Goal: Task Accomplishment & Management: Manage account settings

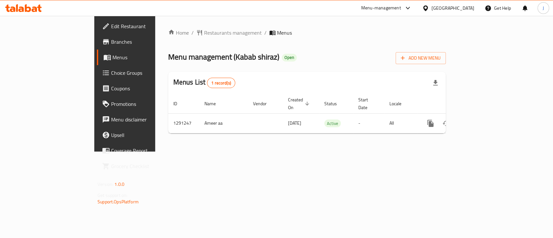
click at [302, 152] on div "Home / Restaurants management / Menus Menu management ( Kabab shiraz ) Open Add…" at bounding box center [307, 84] width 304 height 136
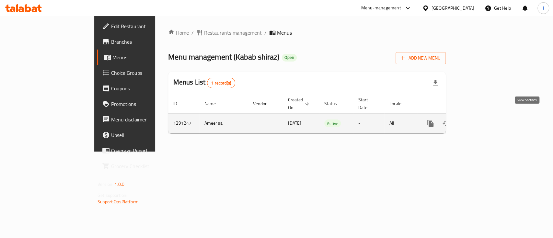
click at [481, 120] on icon "enhanced table" at bounding box center [477, 124] width 8 height 8
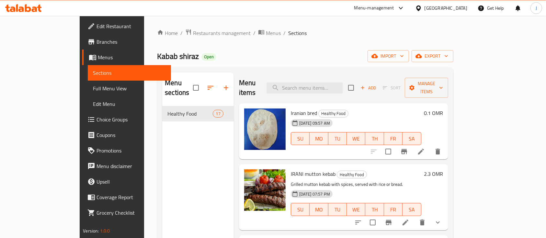
click at [162, 187] on div "Menu sections Healthy Food 17" at bounding box center [198, 192] width 72 height 238
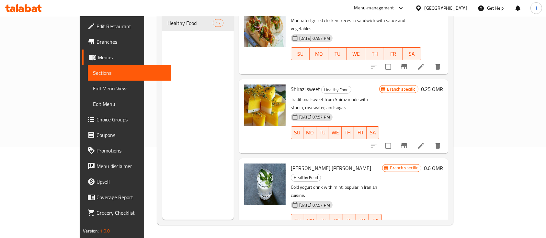
scroll to position [718, 0]
click at [385, 199] on div "[DATE] 07:57 PM SU MO TU WE TH FR SA" at bounding box center [336, 216] width 97 height 35
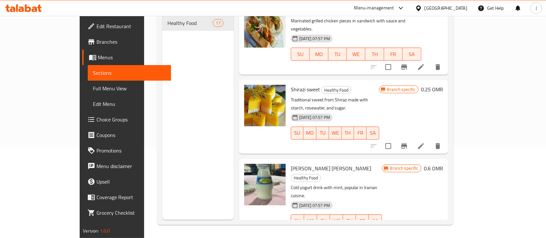
click at [186, 154] on div "Menu sections Healthy Food 17" at bounding box center [198, 101] width 72 height 238
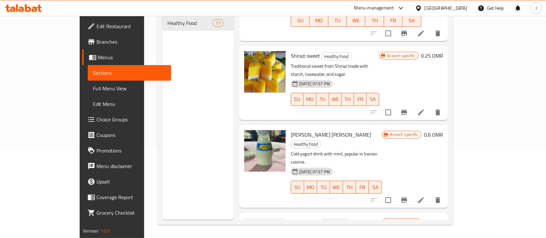
scroll to position [731, 0]
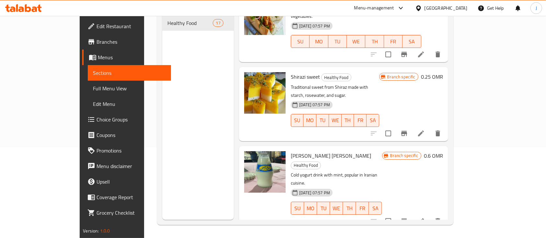
click at [291, 151] on span "[PERSON_NAME] [PERSON_NAME]" at bounding box center [331, 156] width 80 height 10
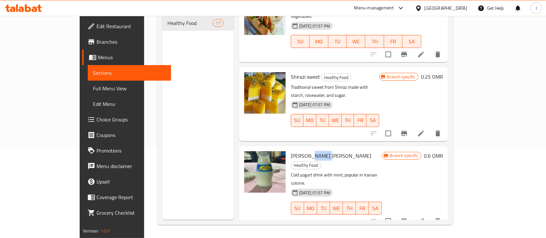
click at [291, 151] on span "[PERSON_NAME] [PERSON_NAME]" at bounding box center [331, 156] width 80 height 10
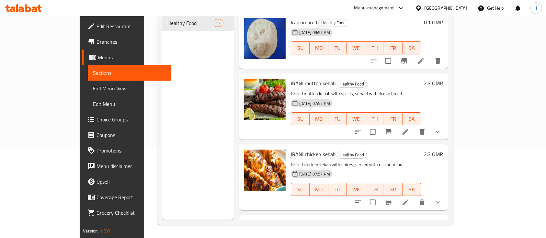
scroll to position [0, 0]
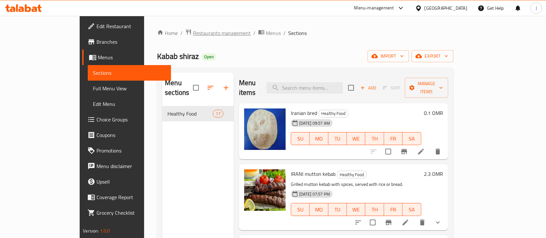
click at [193, 33] on span "Restaurants management" at bounding box center [222, 33] width 58 height 8
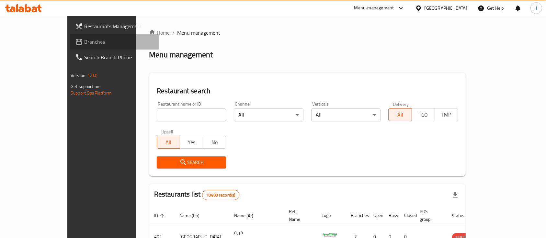
click at [84, 44] on span "Branches" at bounding box center [118, 42] width 69 height 8
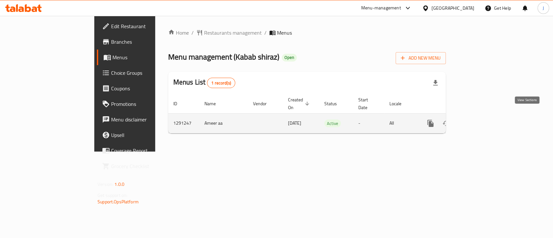
click at [481, 120] on icon "enhanced table" at bounding box center [477, 124] width 8 height 8
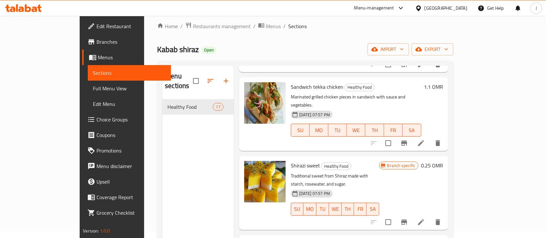
scroll to position [726, 0]
click at [379, 161] on h6 "Shirazi sweet Healthy Food" at bounding box center [335, 165] width 88 height 9
click at [425, 219] on icon at bounding box center [421, 223] width 8 height 8
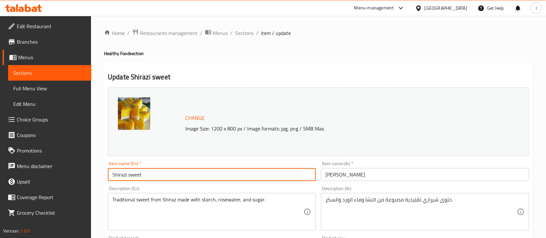
click at [161, 174] on input "Shirazi sweet" at bounding box center [212, 174] width 208 height 13
paste input "(shole zard)"
type input "Shirazi sweet (shole zard)"
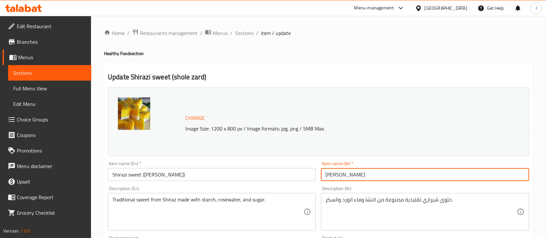
click at [371, 178] on input "حلویات شیرازی" at bounding box center [425, 174] width 208 height 13
paste input "ى شيرازي (شول زرد)"
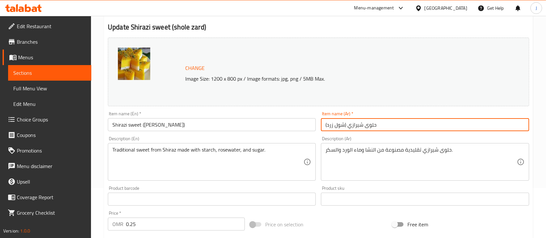
scroll to position [229, 0]
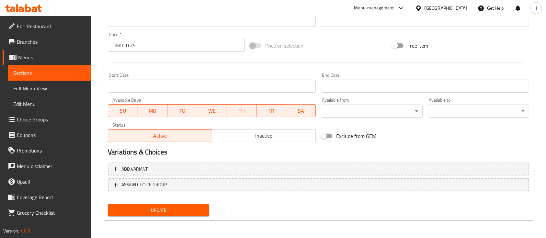
type input "حلوى شيرازي (شول زرد)"
click at [157, 214] on span "Update" at bounding box center [158, 210] width 91 height 8
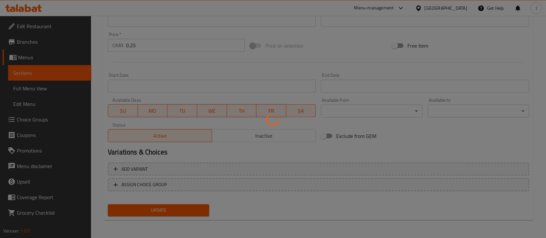
scroll to position [0, 0]
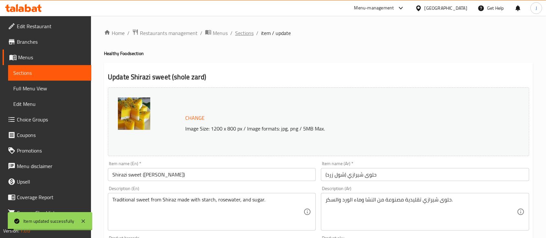
click at [247, 33] on span "Sections" at bounding box center [244, 33] width 18 height 8
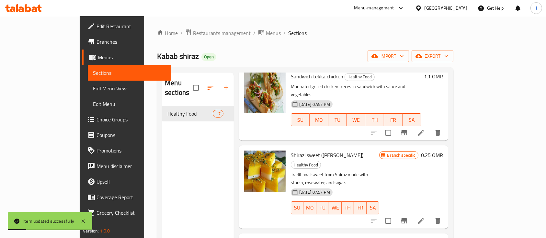
scroll to position [745, 0]
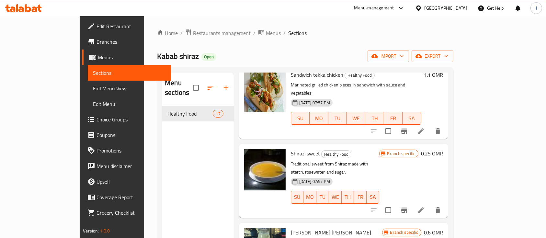
click at [424, 96] on div "[DATE] 07:57 PM SU MO TU WE TH FR SA" at bounding box center [356, 113] width 136 height 35
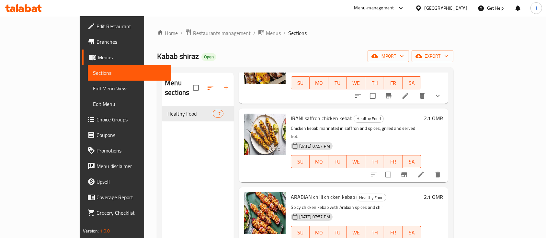
scroll to position [0, 0]
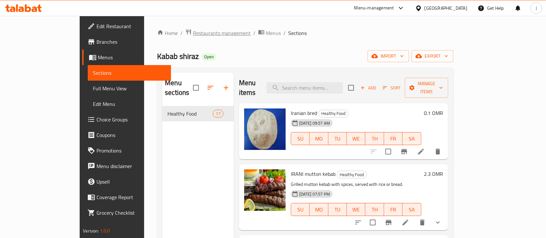
click at [193, 31] on span "Restaurants management" at bounding box center [222, 33] width 58 height 8
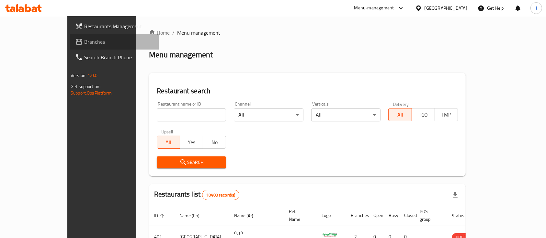
click at [70, 35] on link "Branches" at bounding box center [114, 42] width 89 height 16
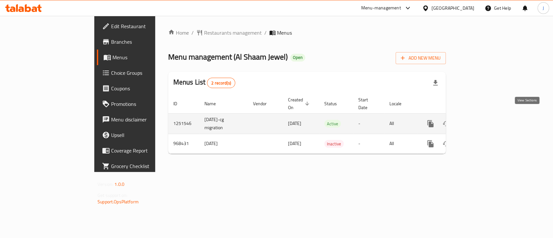
click at [481, 120] on icon "enhanced table" at bounding box center [477, 124] width 8 height 8
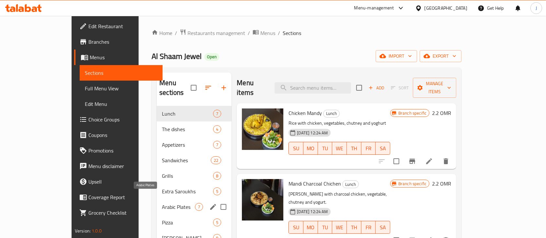
scroll to position [91, 0]
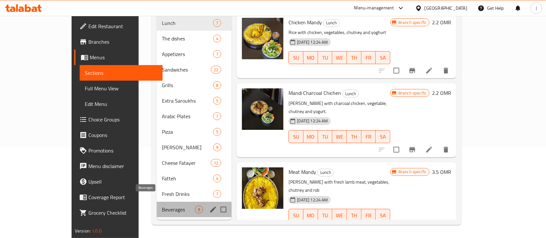
click at [162, 206] on span "Beverages" at bounding box center [178, 210] width 33 height 8
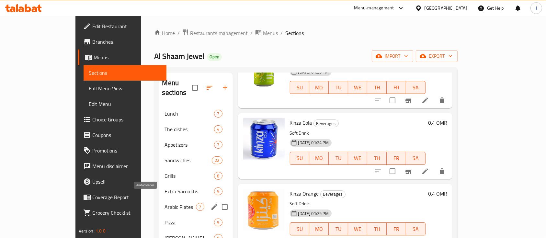
scroll to position [91, 0]
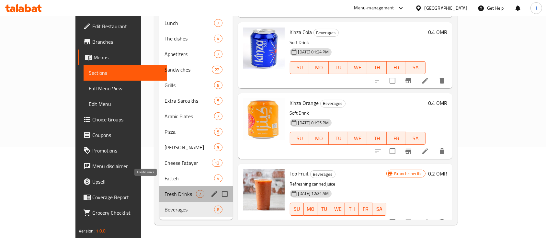
click at [165, 190] on span "Fresh Drinks" at bounding box center [180, 194] width 31 height 8
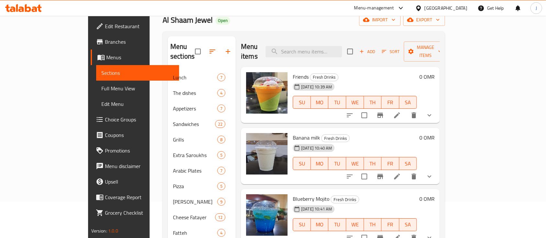
scroll to position [34, 0]
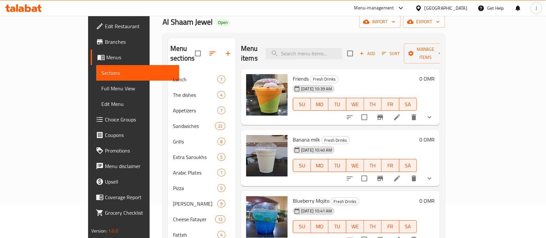
click at [417, 135] on h6 "Banana milk Fresh Drinks" at bounding box center [355, 139] width 124 height 9
click at [406, 174] on li at bounding box center [397, 179] width 18 height 12
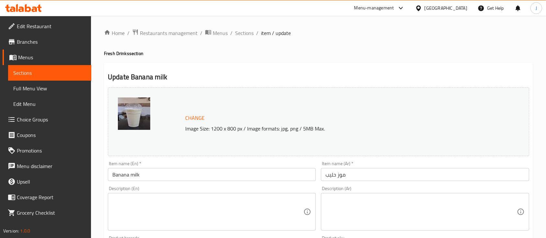
scroll to position [243, 0]
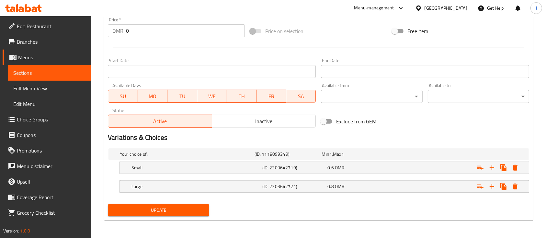
click at [402, 105] on div "Available from ​ ​" at bounding box center [372, 93] width 107 height 25
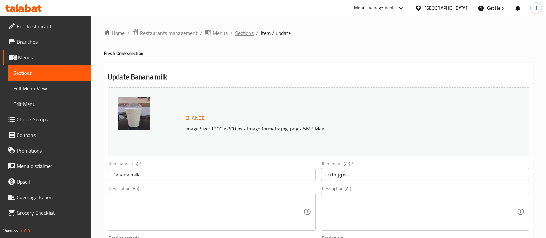
click at [244, 32] on span "Sections" at bounding box center [244, 33] width 18 height 8
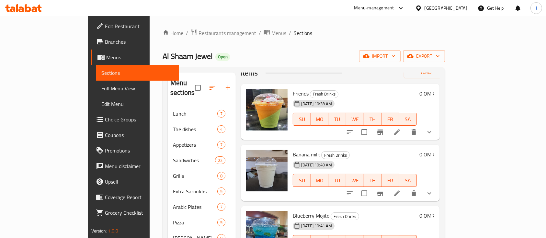
scroll to position [19, 0]
click at [438, 186] on button "show more" at bounding box center [430, 194] width 16 height 16
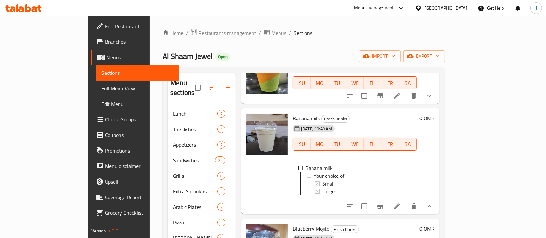
scroll to position [56, 0]
click at [322, 180] on span "Small" at bounding box center [328, 184] width 12 height 8
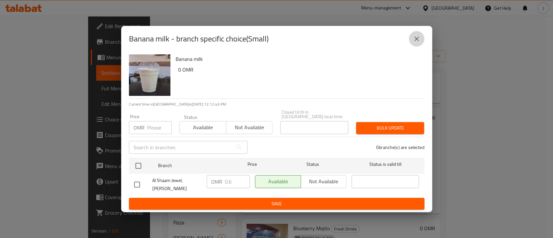
click at [414, 43] on icon "close" at bounding box center [417, 39] width 8 height 8
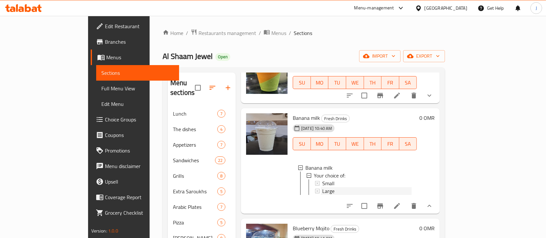
click at [322, 187] on span "Large" at bounding box center [328, 191] width 12 height 8
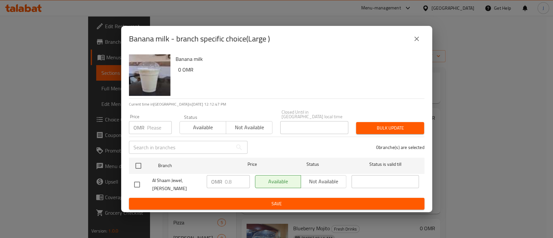
click at [423, 38] on div "Banana milk - branch specific choice(Large )" at bounding box center [277, 39] width 296 height 16
click at [418, 43] on icon "close" at bounding box center [417, 39] width 8 height 8
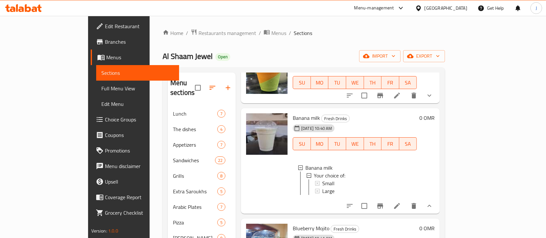
click at [417, 113] on h6 "Banana milk Fresh Drinks" at bounding box center [355, 117] width 124 height 9
click at [307, 173] on icon at bounding box center [309, 175] width 5 height 5
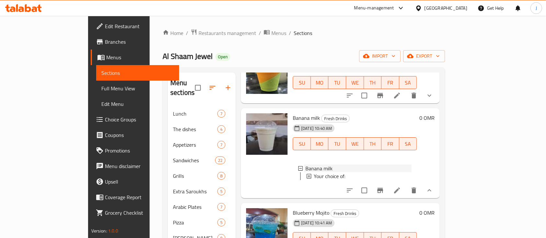
click at [298, 166] on icon at bounding box center [300, 168] width 5 height 5
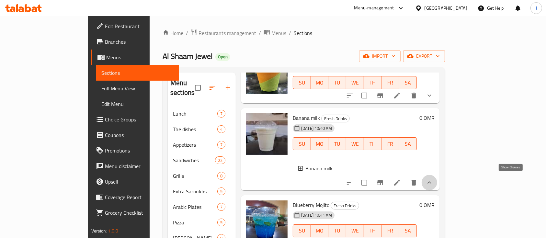
click at [434, 179] on icon "show more" at bounding box center [430, 183] width 8 height 8
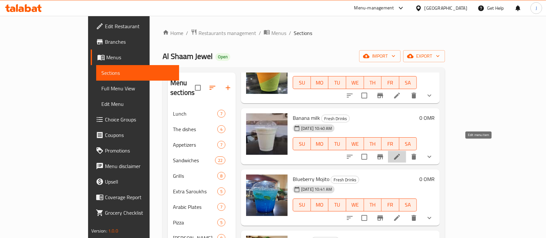
click at [401, 153] on icon at bounding box center [397, 157] width 8 height 8
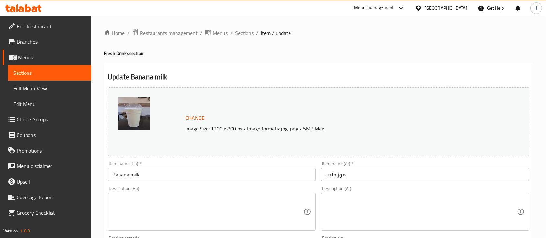
scroll to position [243, 0]
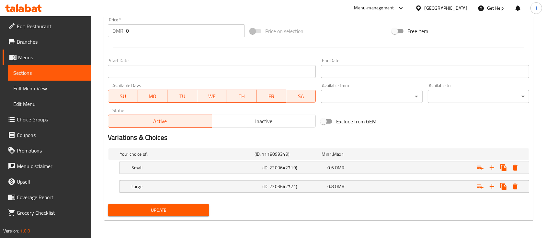
click at [417, 39] on div "Free item" at bounding box center [461, 31] width 142 height 18
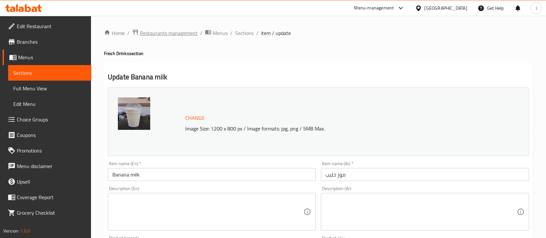
click at [178, 35] on span "Restaurants management" at bounding box center [169, 33] width 58 height 8
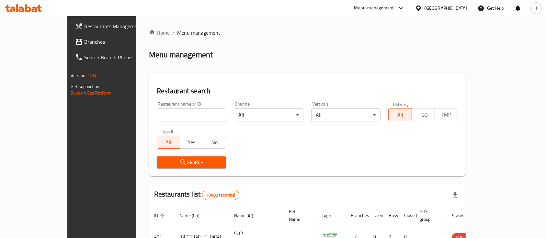
click at [430, 75] on div "Restaurant search Restaurant name or ID Restaurant name or ID Channel All ​ Ver…" at bounding box center [307, 124] width 317 height 103
click at [84, 46] on span "Branches" at bounding box center [118, 42] width 69 height 8
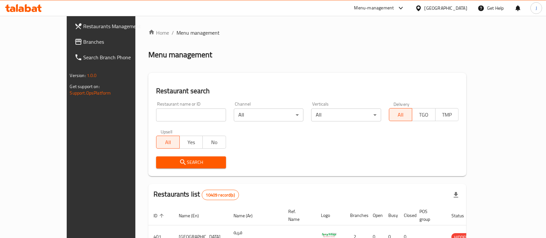
click at [419, 64] on div "Home / Menu management Menu management Restaurant search Restaurant name or ID …" at bounding box center [307, 226] width 318 height 394
click at [84, 42] on span "Branches" at bounding box center [118, 42] width 69 height 8
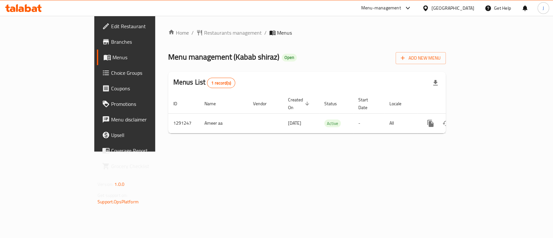
click at [403, 152] on div "Home / Restaurants management / Menus Menu management ( Kabab shiraz ) Open Add…" at bounding box center [307, 84] width 304 height 136
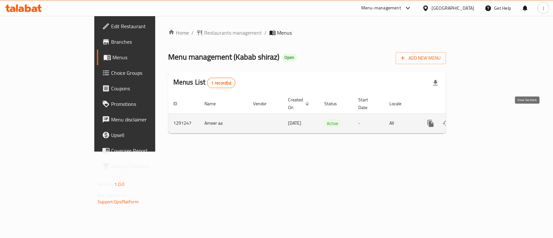
click at [481, 120] on icon "enhanced table" at bounding box center [477, 124] width 8 height 8
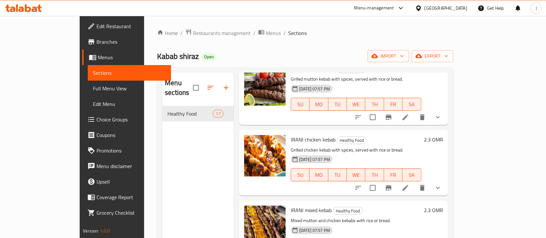
scroll to position [118, 0]
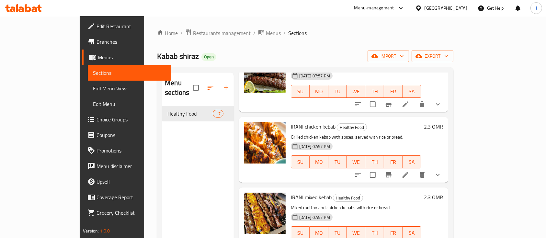
click at [418, 122] on h6 "IRANI chicken kebab Healthy Food" at bounding box center [356, 126] width 131 height 9
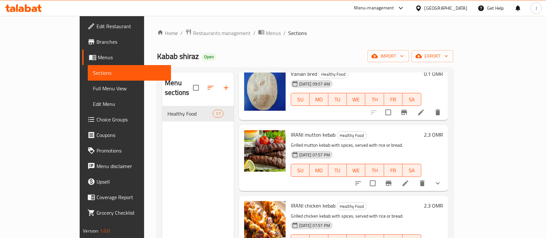
scroll to position [0, 0]
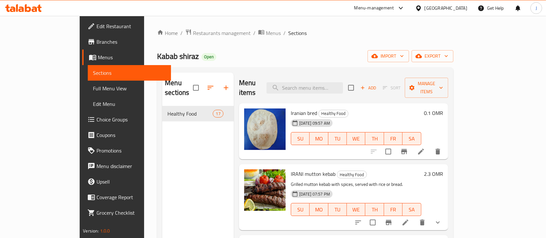
click at [417, 154] on div "Menu items Add Sort Manage items Iranian bred Healthy Food 12-08-2025 09:57 AM …" at bounding box center [341, 192] width 215 height 238
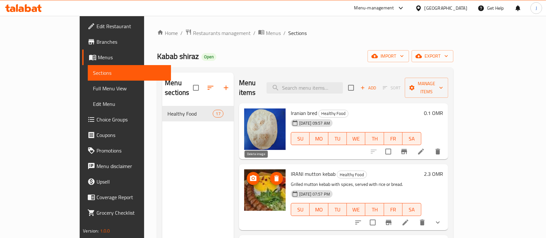
click at [274, 176] on icon "delete image" at bounding box center [276, 179] width 5 height 6
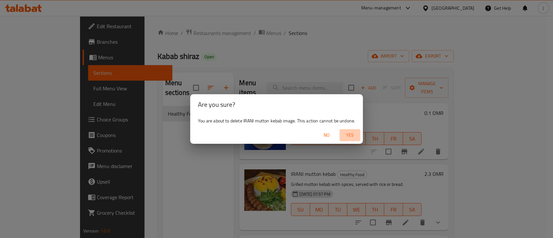
click at [349, 134] on span "Yes" at bounding box center [350, 135] width 16 height 8
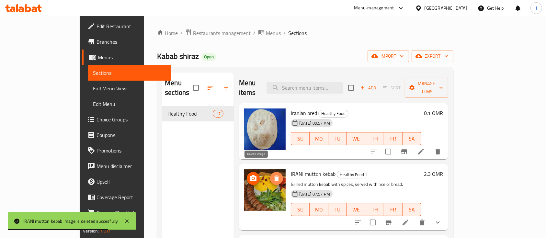
click at [274, 176] on icon "delete image" at bounding box center [276, 179] width 5 height 6
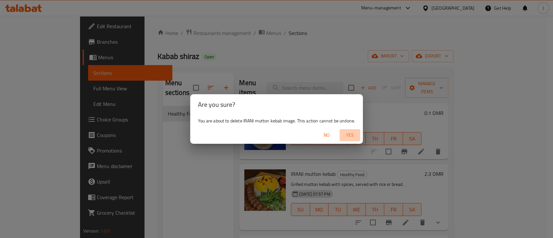
click at [351, 138] on span "Yes" at bounding box center [350, 135] width 16 height 8
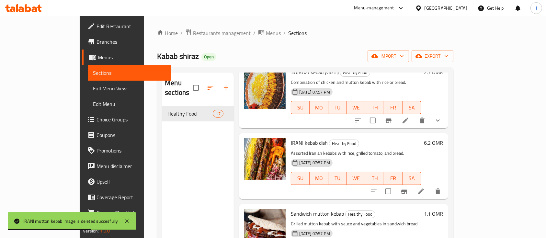
scroll to position [464, 0]
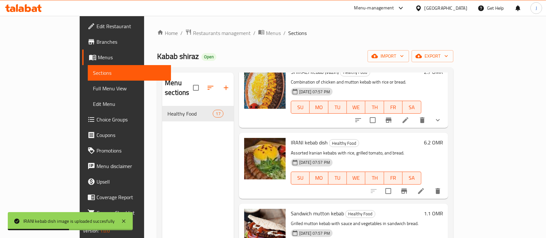
click at [424, 156] on div "[DATE] 07:57 PM SU MO TU WE TH FR SA" at bounding box center [356, 173] width 136 height 35
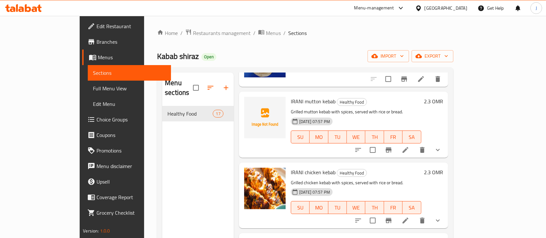
scroll to position [68, 0]
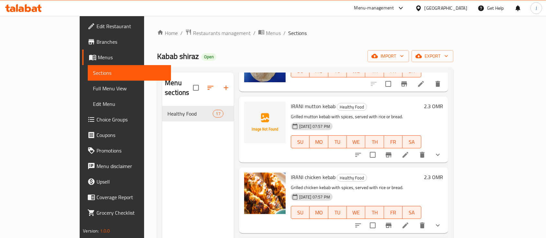
click at [405, 184] on p "Grilled chicken kebab with spices, served with rice or bread." at bounding box center [356, 188] width 131 height 8
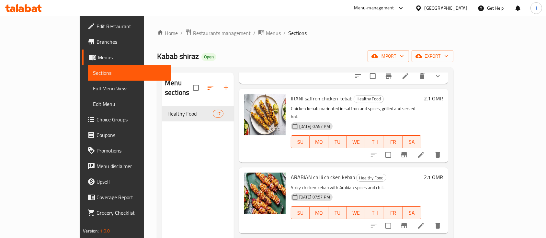
scroll to position [288, 0]
click at [425, 222] on icon at bounding box center [421, 226] width 8 height 8
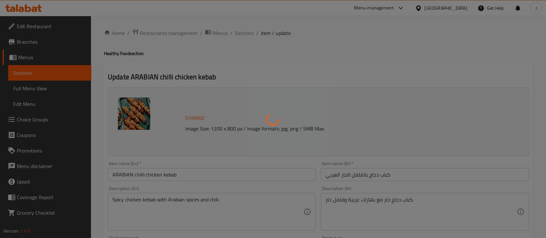
click at [250, 35] on div at bounding box center [273, 119] width 546 height 238
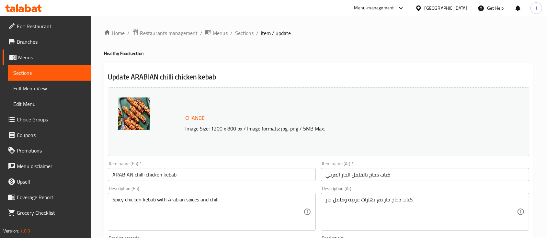
click at [425, 47] on div "Home / Restaurants management / Menus / Sections / item / update Healthy Food s…" at bounding box center [318, 242] width 429 height 426
click at [245, 35] on span "Sections" at bounding box center [244, 33] width 18 height 8
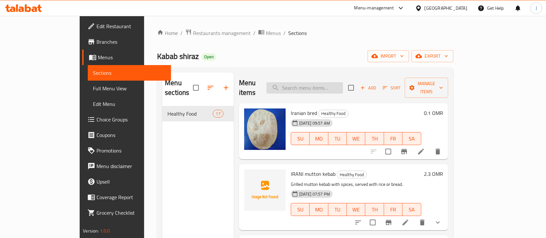
click at [330, 82] on input "search" at bounding box center [305, 87] width 76 height 11
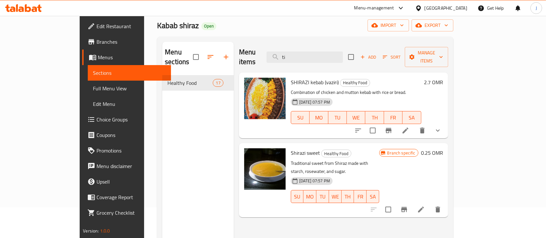
scroll to position [31, 0]
type input "ti"
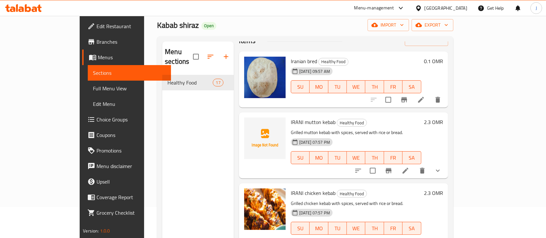
scroll to position [20, 0]
click at [411, 118] on h6 "IRANI mutton kebab Healthy Food" at bounding box center [356, 122] width 131 height 9
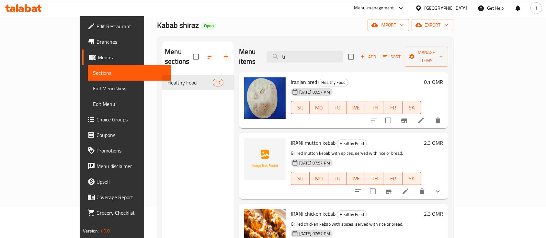
scroll to position [0, 0]
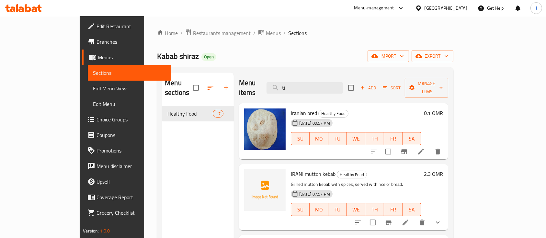
click at [414, 109] on h6 "Iranian bred Healthy Food" at bounding box center [356, 113] width 131 height 9
click at [193, 37] on span "Restaurants management" at bounding box center [222, 33] width 58 height 8
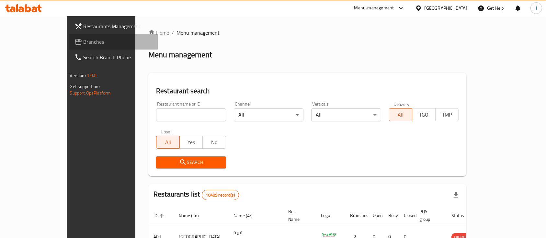
click at [84, 41] on span "Branches" at bounding box center [118, 42] width 69 height 8
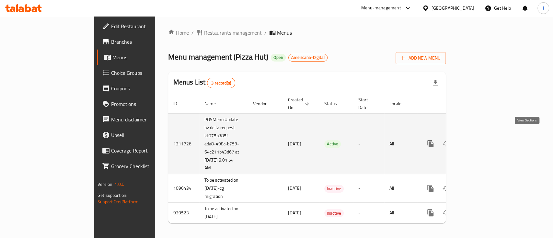
click at [481, 140] on icon "enhanced table" at bounding box center [477, 144] width 8 height 8
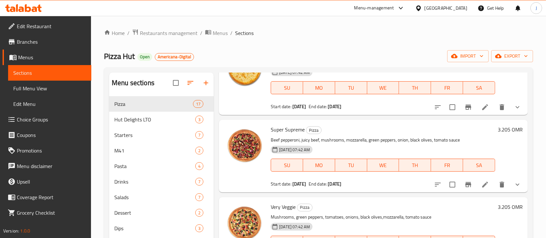
scroll to position [47, 0]
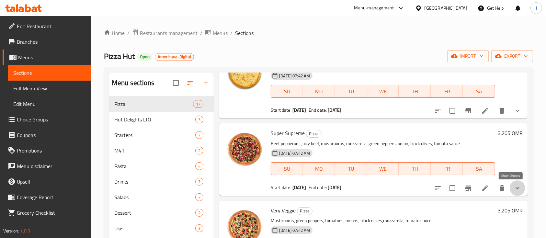
click at [516, 188] on icon "show more" at bounding box center [518, 188] width 4 height 2
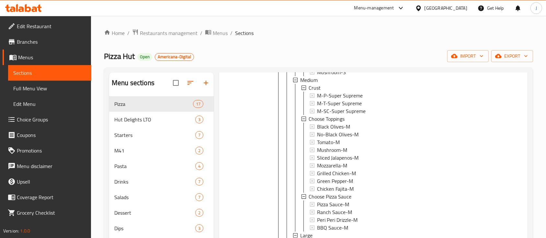
scroll to position [314, 0]
click at [48, 119] on span "Choice Groups" at bounding box center [51, 120] width 69 height 8
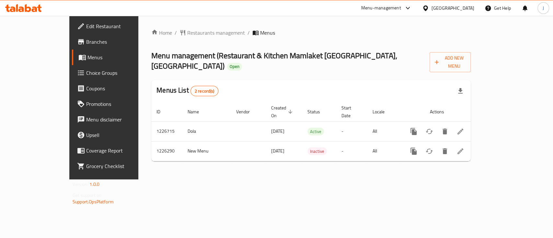
click at [460, 159] on div "Home / Restaurants management / Menus Menu management ( Restaurant & Kitchen Ma…" at bounding box center [310, 98] width 345 height 164
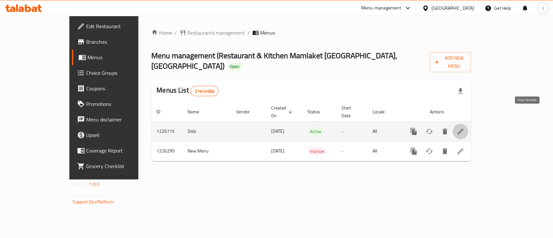
click at [468, 124] on link "enhanced table" at bounding box center [461, 132] width 16 height 16
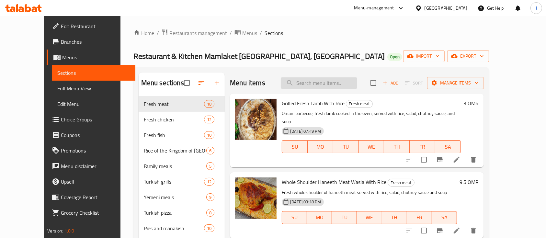
click at [341, 85] on input "search" at bounding box center [319, 82] width 76 height 11
paste input "Half Fresh Mandi Chicken With Rice"
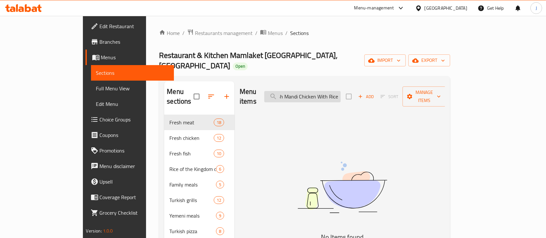
scroll to position [0, 18]
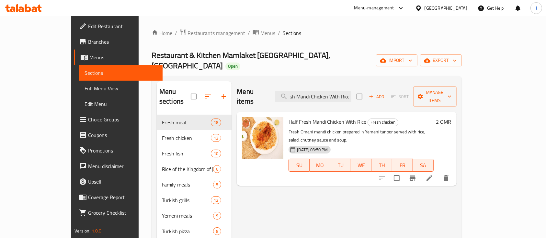
type input "Half Fresh Mandi Chicken With Rice"
click at [452, 117] on h6 "2 OMR" at bounding box center [444, 121] width 15 height 9
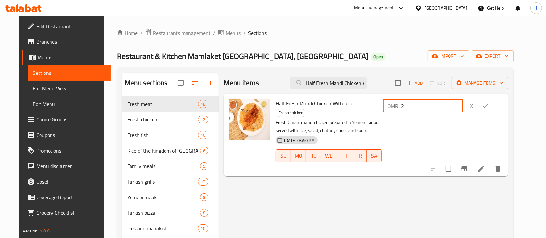
click at [458, 110] on input "2" at bounding box center [433, 105] width 62 height 13
type input "2.7"
click at [493, 105] on button "ok" at bounding box center [486, 106] width 14 height 14
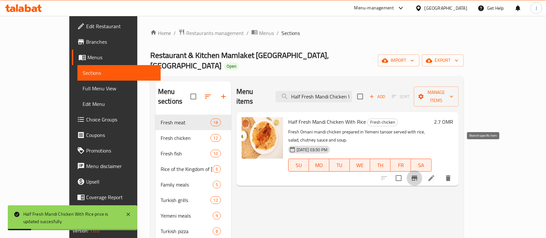
click at [423, 170] on button "Branch-specific-item" at bounding box center [415, 178] width 16 height 16
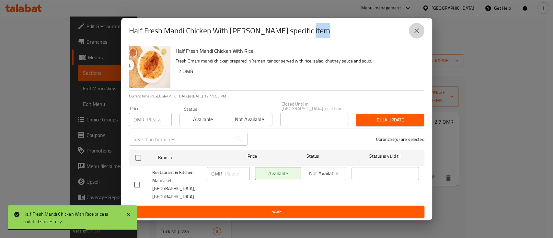
click at [416, 33] on icon "close" at bounding box center [416, 31] width 5 height 5
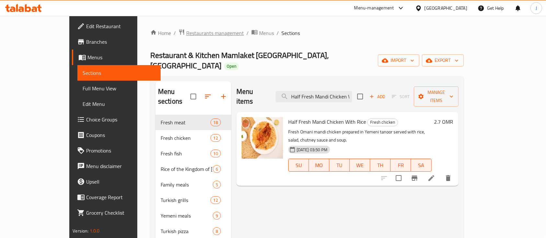
click at [186, 33] on span "Restaurants management" at bounding box center [215, 33] width 58 height 8
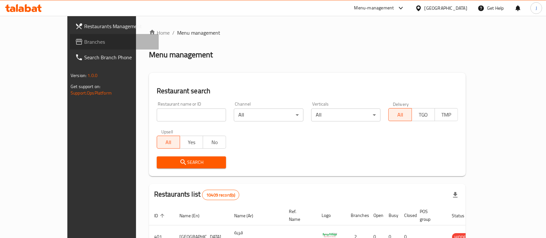
click at [70, 47] on link "Branches" at bounding box center [114, 42] width 89 height 16
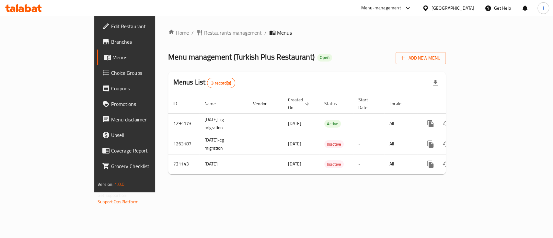
click at [446, 62] on div "Menu management ( Turkish Plus Restaurant ) Open Add New Menu" at bounding box center [307, 57] width 278 height 15
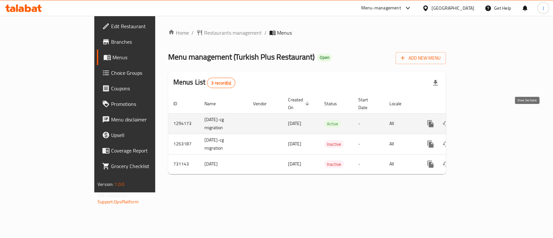
click at [481, 120] on icon "enhanced table" at bounding box center [477, 124] width 8 height 8
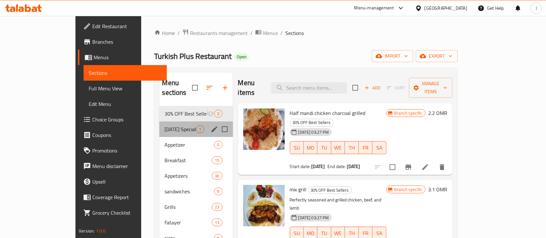
click at [164, 123] on div "[DATE] Special 1" at bounding box center [195, 130] width 73 height 16
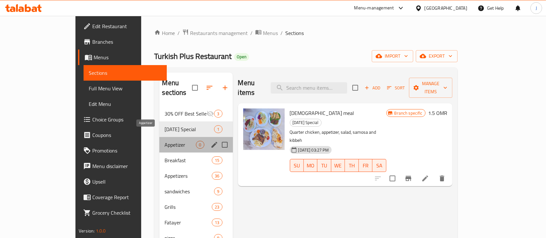
click at [165, 141] on span "Appetizer" at bounding box center [180, 145] width 31 height 8
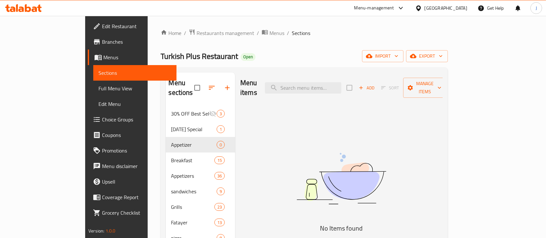
click at [314, 125] on div "Menu items Add Sort Manage items No Items found" at bounding box center [339, 207] width 208 height 269
click at [208, 84] on icon "button" at bounding box center [212, 88] width 8 height 8
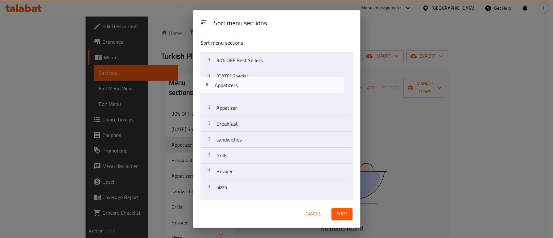
drag, startPoint x: 233, startPoint y: 123, endPoint x: 232, endPoint y: 69, distance: 54.5
click at [232, 69] on nav "30% OFF Best Sellers Ramadan Special Appetizer Breakfast Appetizers sandwiches …" at bounding box center [277, 171] width 152 height 239
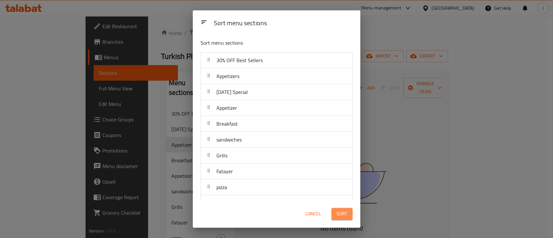
click at [342, 219] on button "Sort" at bounding box center [342, 214] width 21 height 12
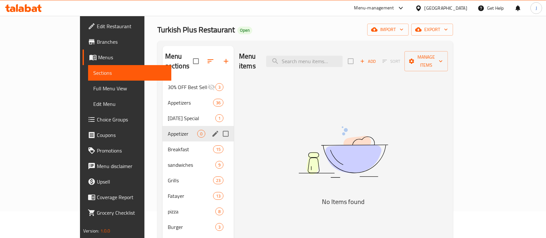
scroll to position [27, 0]
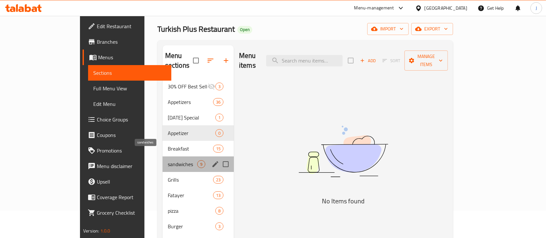
click at [168, 160] on span "sandwiches" at bounding box center [182, 164] width 29 height 8
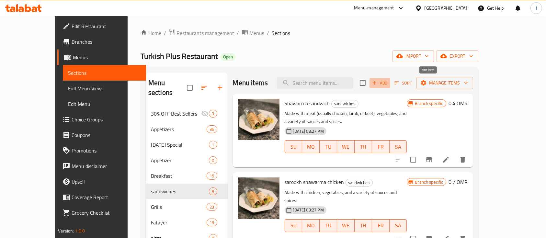
click at [389, 83] on span "Add" at bounding box center [380, 82] width 18 height 7
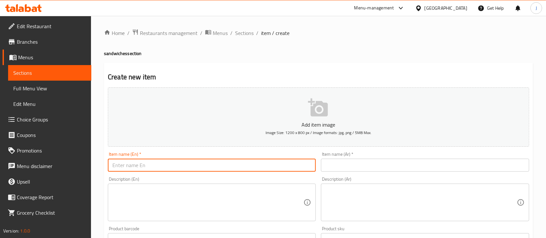
click at [160, 168] on input "text" at bounding box center [212, 165] width 208 height 13
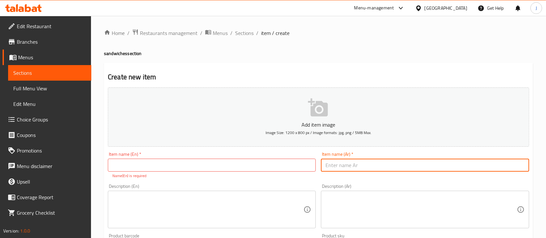
click at [384, 169] on input "text" at bounding box center [425, 165] width 208 height 13
type input "s"
type input "سمون دجاج عراقي"
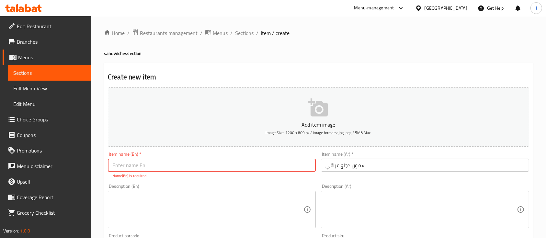
click at [144, 167] on input "text" at bounding box center [212, 165] width 208 height 13
paste input "Iraqi chicken samoon"
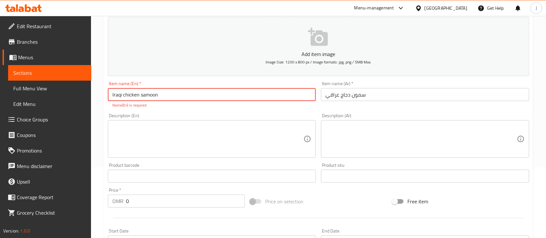
scroll to position [72, 0]
type input "Iraqi chicken samoon"
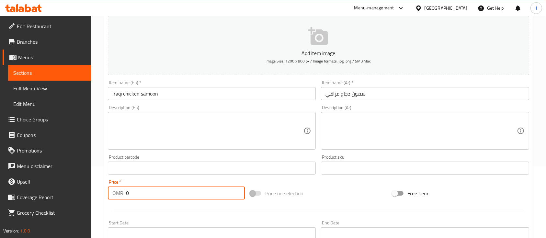
click at [130, 200] on input "0" at bounding box center [185, 193] width 119 height 13
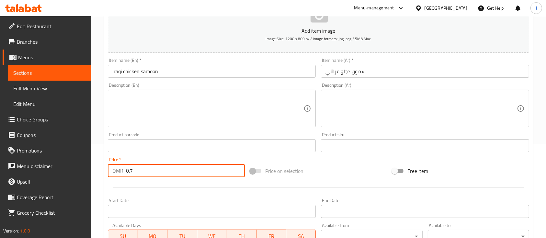
scroll to position [93, 0]
type input "0.7"
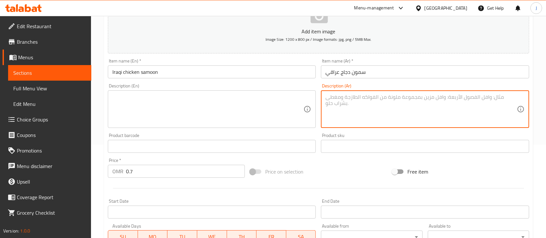
click at [345, 114] on textarea at bounding box center [421, 109] width 191 height 31
type textarea "السمون يقدم بالثوميه و الخضار"
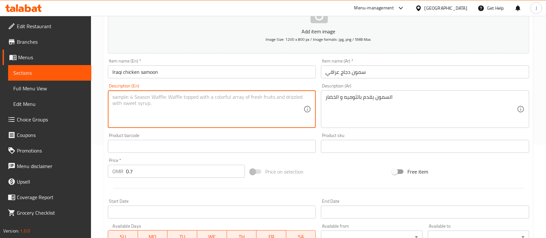
click at [205, 113] on textarea at bounding box center [207, 109] width 191 height 31
paste textarea "Samoun served with garlic sauce and vegetables"
type textarea "Samoun served with garlic sauce and vegetables"
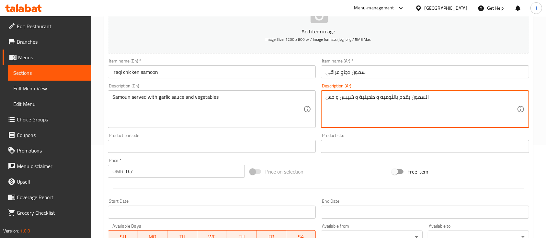
type textarea "السمون يقدم بالثوميه و طحينية و شيبس و خس"
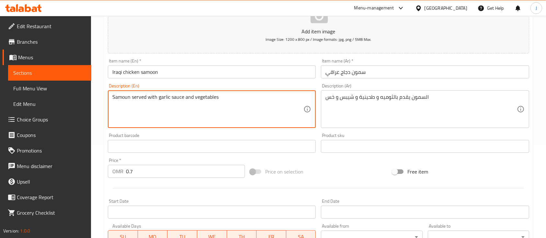
paste textarea ", tahini, chips and lettuce"
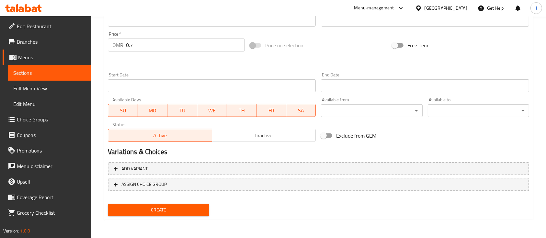
type textarea "Samoun served with garlic sauce, tahini, chips and lettuce"
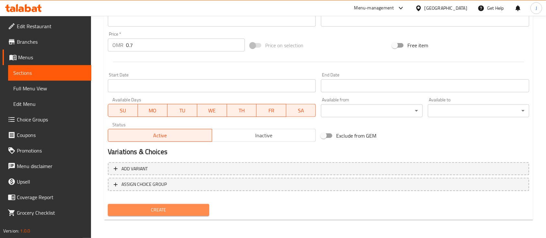
click at [179, 214] on span "Create" at bounding box center [158, 210] width 91 height 8
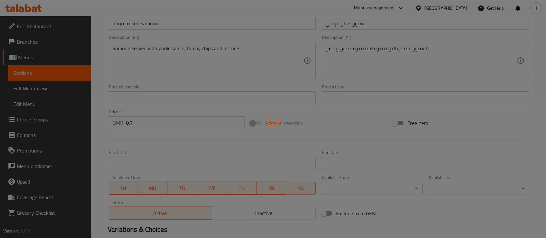
type input "0"
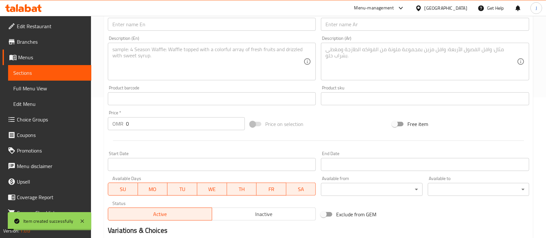
scroll to position [0, 0]
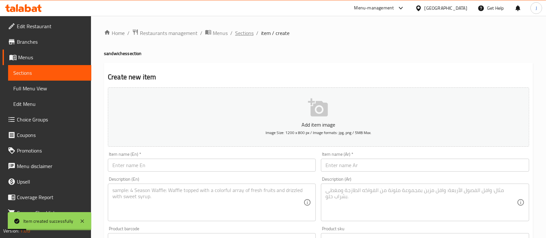
click at [249, 32] on span "Sections" at bounding box center [244, 33] width 18 height 8
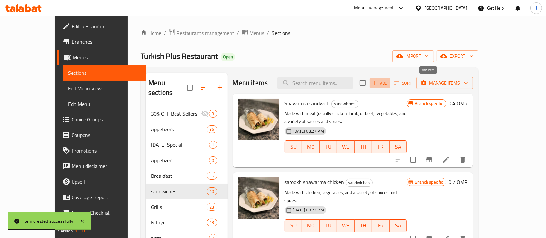
click at [389, 81] on span "Add" at bounding box center [380, 82] width 18 height 7
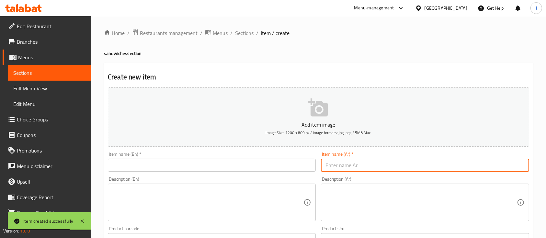
click at [348, 165] on input "text" at bounding box center [425, 165] width 208 height 13
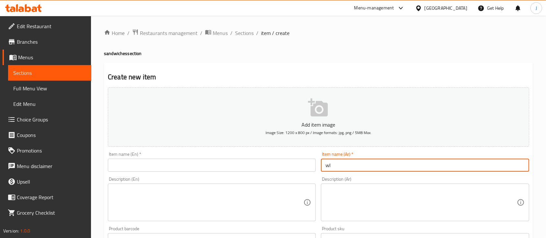
type input "w"
drag, startPoint x: 371, startPoint y: 165, endPoint x: 381, endPoint y: 165, distance: 10.0
click at [381, 165] on input "االصمون اللحم العراقي" at bounding box center [425, 165] width 208 height 13
drag, startPoint x: 370, startPoint y: 166, endPoint x: 379, endPoint y: 166, distance: 8.4
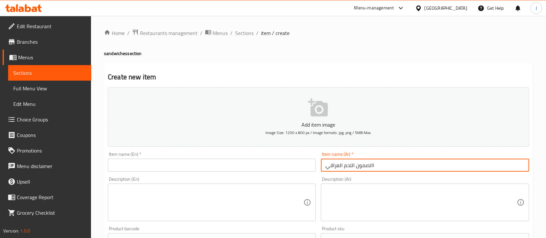
click at [379, 166] on input "االصمون اللحم العراقي" at bounding box center [425, 165] width 208 height 13
drag, startPoint x: 371, startPoint y: 166, endPoint x: 374, endPoint y: 165, distance: 3.6
click at [374, 165] on input "االصمون اللحم العراقي" at bounding box center [425, 165] width 208 height 13
type input "صمون اللحم العراقي"
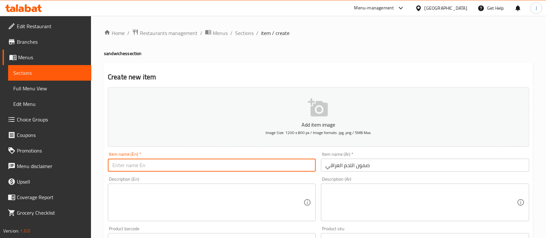
click at [122, 166] on input "text" at bounding box center [212, 165] width 208 height 13
paste input "Iraqi meat bun"
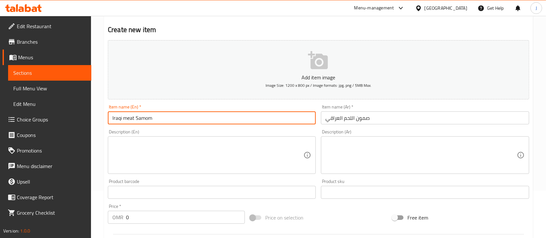
scroll to position [70, 0]
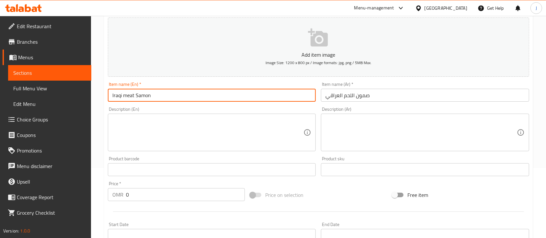
type input "Iraqi meat Samon"
click at [132, 192] on input "0" at bounding box center [185, 194] width 119 height 13
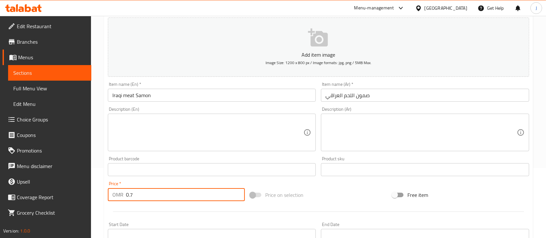
type input "0.7"
click at [408, 136] on textarea at bounding box center [421, 132] width 191 height 31
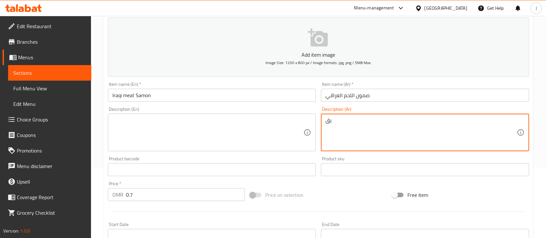
type textarea "ي"
type textarea "الصمون يحتوي على اللحم و الثوميه و الشيبس و المخلل و الخس"
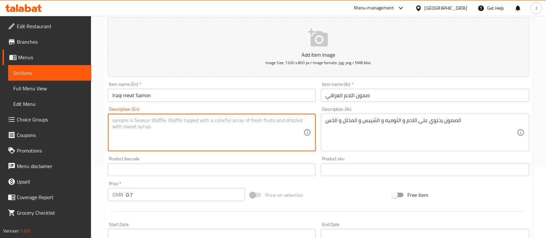
click at [182, 137] on textarea at bounding box center [207, 132] width 191 height 31
paste textarea "The bread contains meat, garlic, chips, pickles, and lettuce."
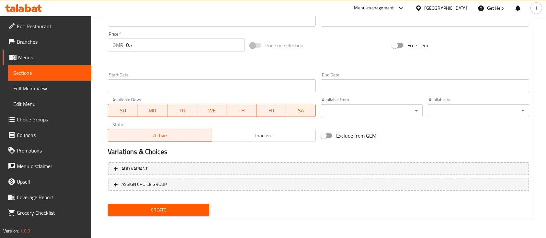
type textarea "The bread contains meat, garlic, chips, pickles, and lettuce."
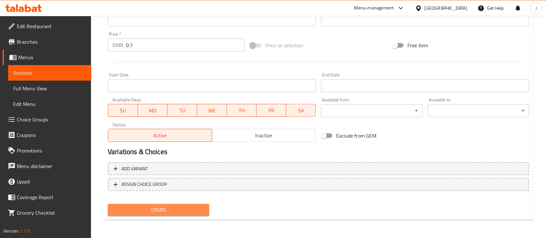
click at [173, 210] on span "Create" at bounding box center [158, 210] width 91 height 8
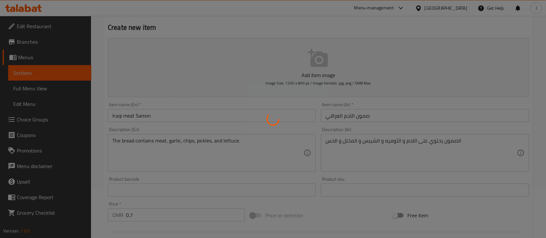
type input "0"
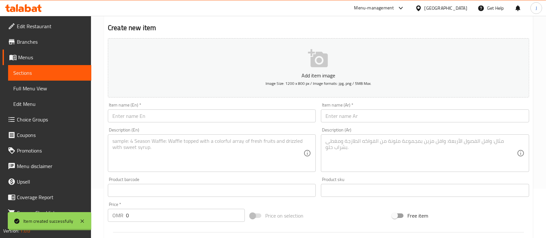
scroll to position [49, 0]
click at [354, 118] on input "text" at bounding box center [425, 116] width 208 height 13
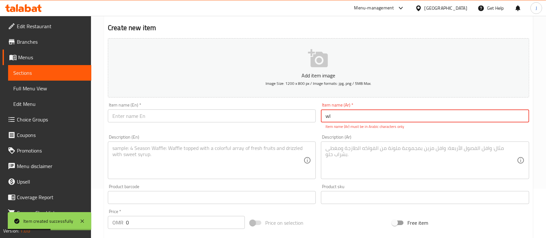
type input "w"
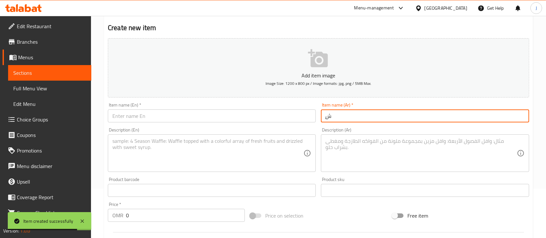
type input "ٍ"
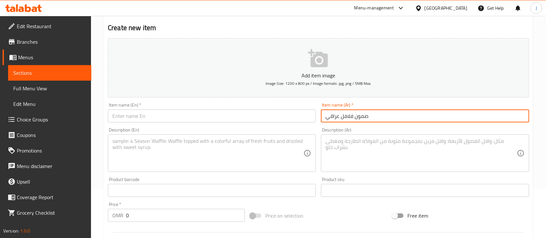
type input "صمون فلافل عراقي"
click at [207, 144] on textarea at bounding box center [207, 153] width 191 height 31
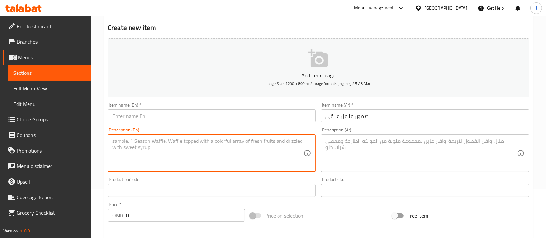
paste textarea "The bread contains meat, garlic, chips, pickles, and lettuce."
click at [158, 141] on textarea "The bread contains meat, garlic, chips, pickles, and lettuce." at bounding box center [207, 153] width 191 height 31
type textarea "The bread contains falafel, garlic, chips, pickles, and lettuce."
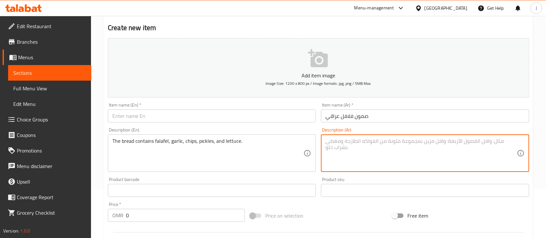
click at [366, 157] on textarea at bounding box center [421, 153] width 191 height 31
paste textarea "يحتوي الخبز على الفلافل والثوم والبطاطس والمخللات والخس."
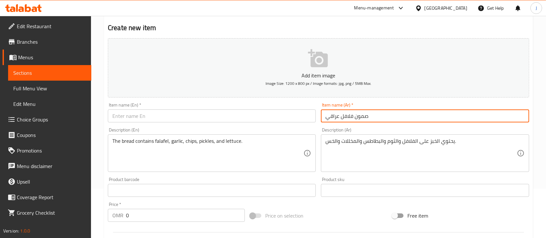
click at [376, 122] on input "صمون فلافل عراقي" at bounding box center [425, 116] width 208 height 13
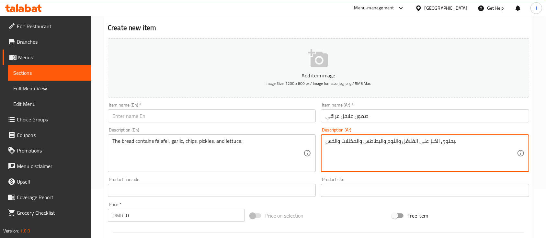
drag, startPoint x: 343, startPoint y: 142, endPoint x: 360, endPoint y: 142, distance: 17.8
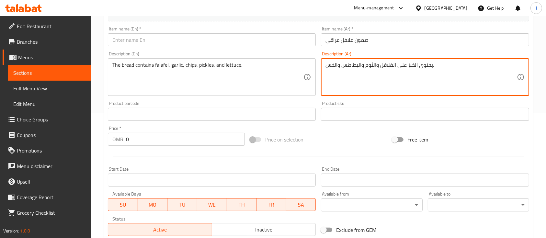
scroll to position [122, 0]
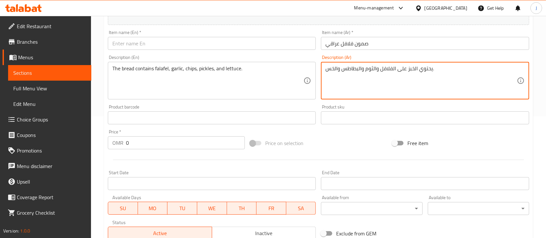
click at [450, 70] on textarea "يحتوي الخبز على الفلافل والثوم والبطاطس والخس." at bounding box center [421, 80] width 191 height 31
type textarea "يحتوي الخبز على الفلافل والثوم والبطاطس والخس و باذنجان"
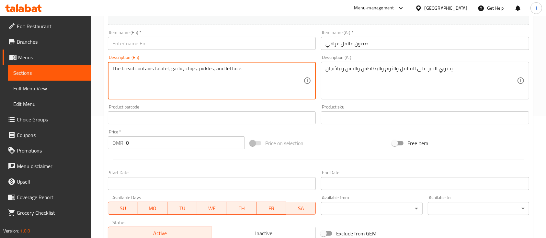
paste textarea "Contains falafel bread, garlic, potatoes, potatoes and eggplant"
type textarea "Contains falafel bread, garlic, potatoes, potatoes and eggplant"
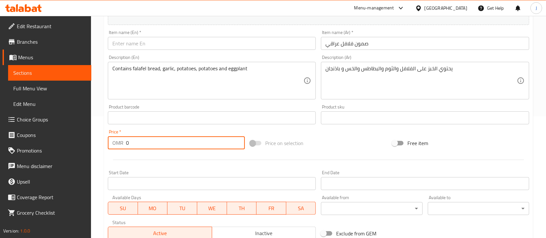
click at [136, 142] on input "0" at bounding box center [185, 142] width 119 height 13
type input "0.7"
click at [377, 42] on input "صمون فلافل عراقي" at bounding box center [425, 43] width 208 height 13
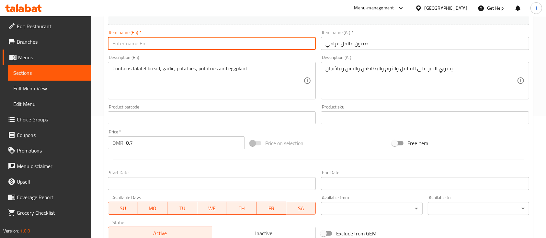
click at [207, 50] on input "text" at bounding box center [212, 43] width 208 height 13
paste input "Iraqi falafel bun"
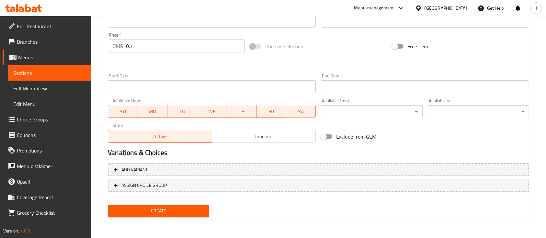
scroll to position [220, 0]
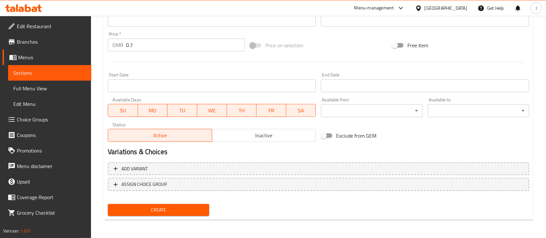
type input "Iraqi falafel bun"
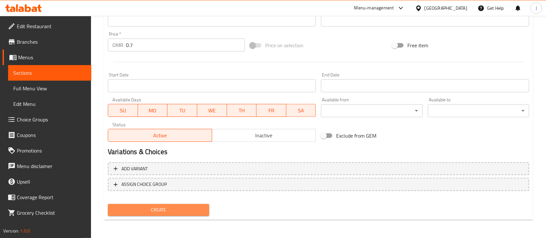
click at [172, 213] on span "Create" at bounding box center [158, 210] width 91 height 8
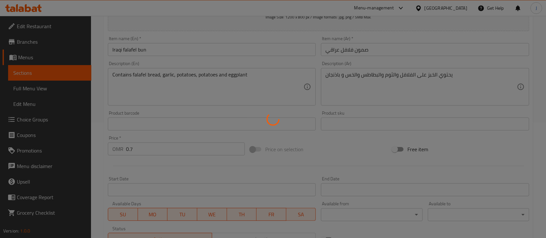
type input "0"
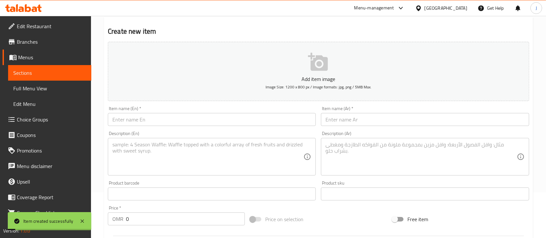
scroll to position [0, 0]
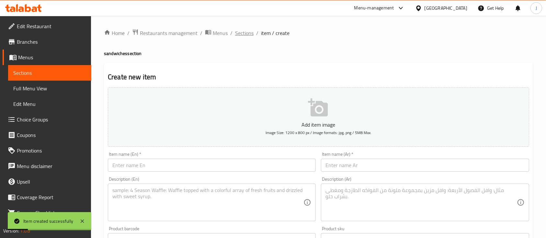
click at [241, 34] on span "Sections" at bounding box center [244, 33] width 18 height 8
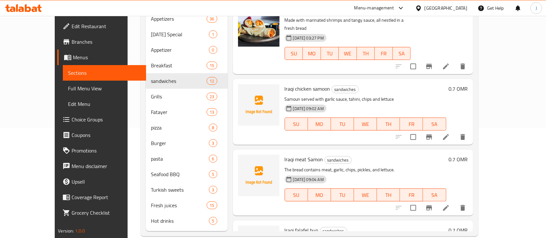
scroll to position [112, 0]
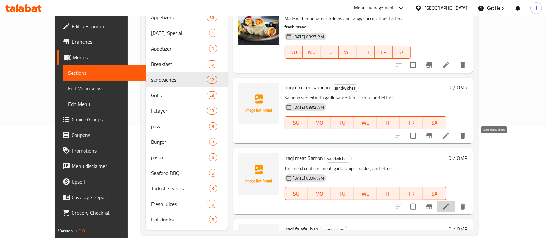
click at [449, 204] on icon at bounding box center [446, 207] width 6 height 6
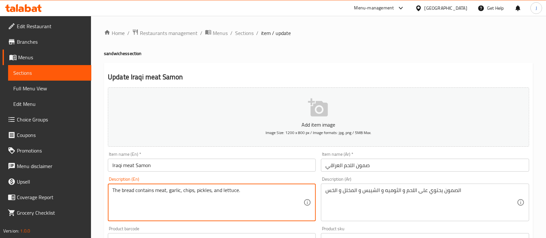
click at [204, 191] on textarea "The bread contains meat, garlic, chips, pickles, and lettuce." at bounding box center [207, 202] width 191 height 31
type textarea "The bread contains meat, garlic, chips, and lettuce."
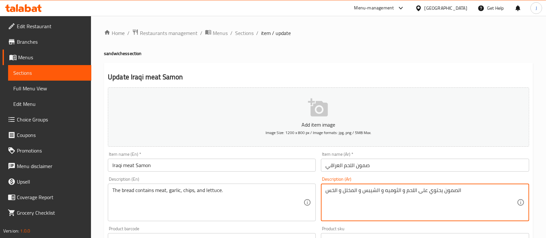
click at [345, 191] on textarea "الصمون يحتوي على اللحم و الثوميه و الشيبس و المخلل و الخس" at bounding box center [421, 202] width 191 height 31
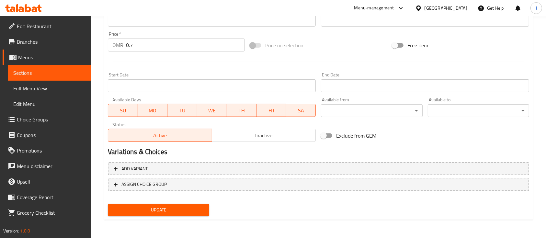
type textarea "الصمون يحتوي على اللحم و الثوميه و الشيبس و الخس"
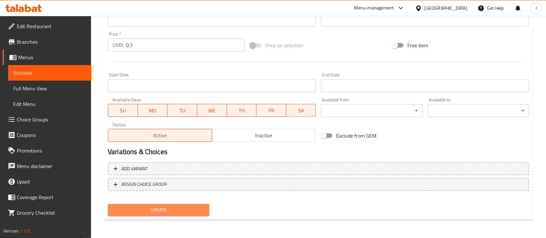
click at [139, 211] on span "Update" at bounding box center [158, 210] width 91 height 8
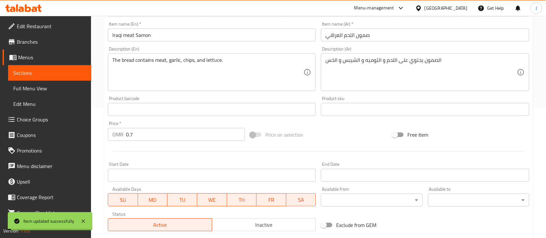
scroll to position [0, 0]
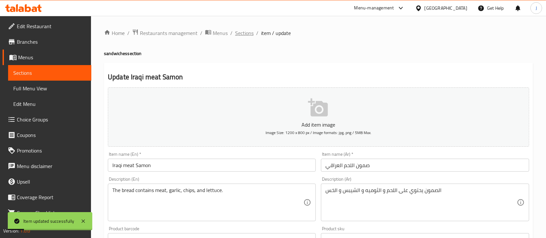
click at [242, 32] on span "Sections" at bounding box center [244, 33] width 18 height 8
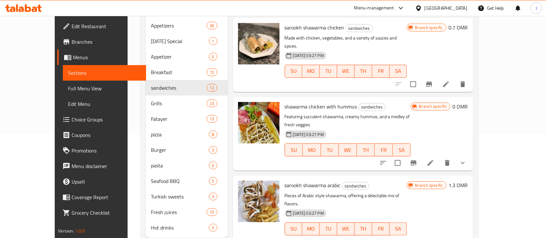
scroll to position [51, 0]
click at [465, 162] on icon "show more" at bounding box center [463, 163] width 4 height 2
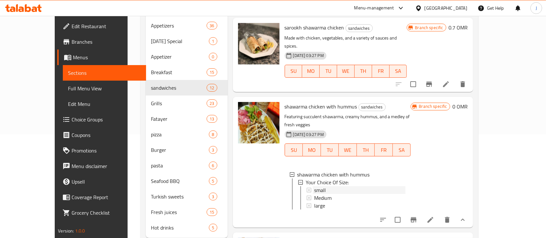
click at [314, 186] on span "small" at bounding box center [320, 190] width 12 height 8
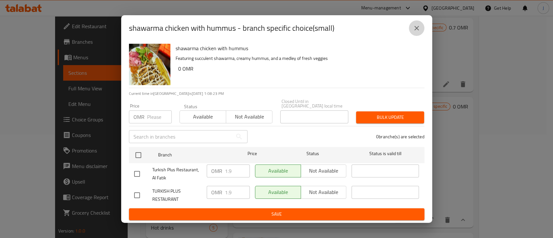
click at [415, 36] on button "close" at bounding box center [417, 28] width 16 height 16
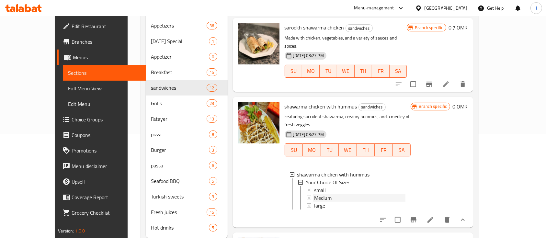
click at [314, 194] on span "Medium" at bounding box center [323, 198] width 18 height 8
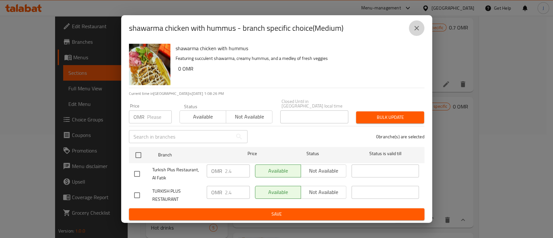
click at [413, 32] on icon "close" at bounding box center [417, 28] width 8 height 8
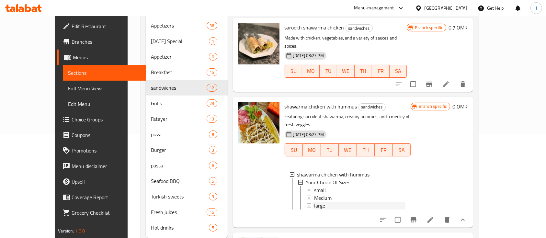
click at [314, 202] on span "large" at bounding box center [319, 206] width 11 height 8
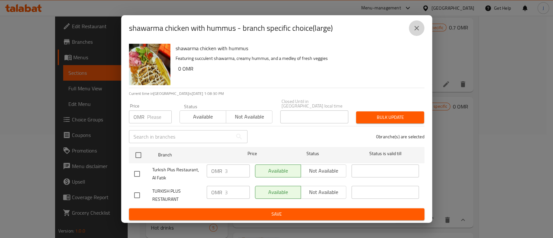
click at [413, 35] on button "close" at bounding box center [417, 28] width 16 height 16
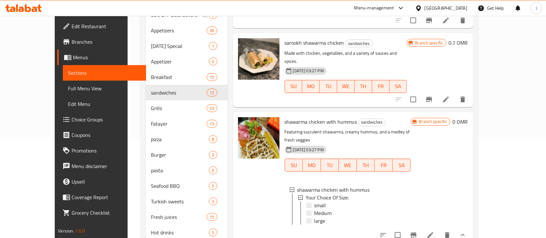
scroll to position [50, 0]
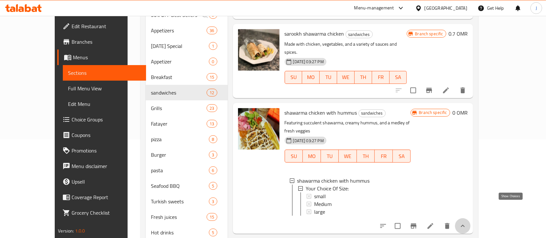
click at [467, 222] on icon "show more" at bounding box center [463, 226] width 8 height 8
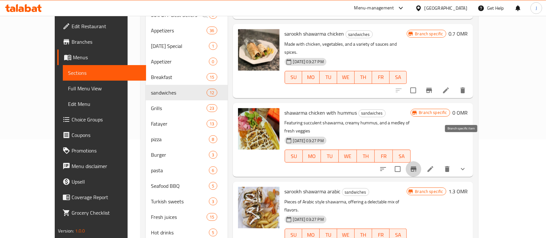
click at [417, 167] on icon "Branch-specific-item" at bounding box center [414, 169] width 6 height 5
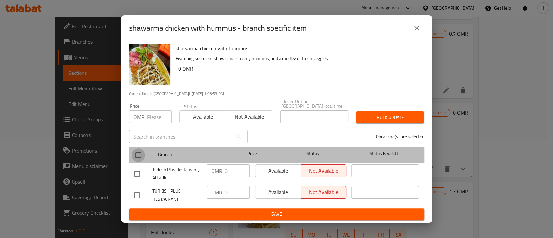
click at [143, 153] on input "checkbox" at bounding box center [139, 155] width 14 height 14
checkbox input "true"
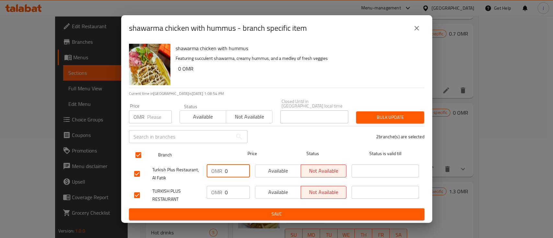
drag, startPoint x: 229, startPoint y: 167, endPoint x: 184, endPoint y: 156, distance: 46.1
click at [184, 156] on ul "Branch Price Status Status is valid till Turkish Plus Restaurant, Al Fatik OMR …" at bounding box center [277, 177] width 296 height 64
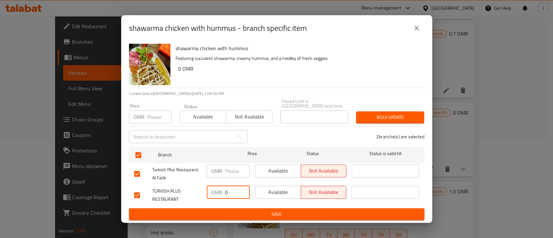
drag, startPoint x: 230, startPoint y: 190, endPoint x: 210, endPoint y: 185, distance: 20.7
click at [210, 186] on div "OMR 0 ​" at bounding box center [228, 192] width 43 height 13
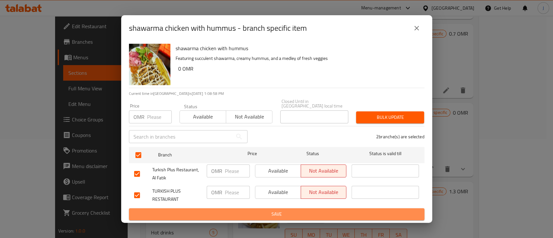
click at [246, 215] on span "Save" at bounding box center [276, 214] width 285 height 8
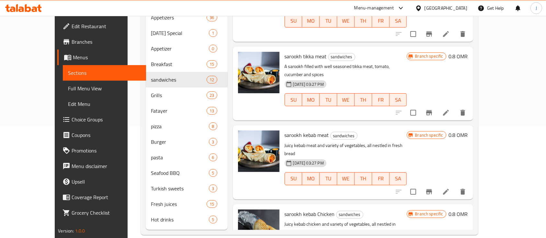
scroll to position [606, 0]
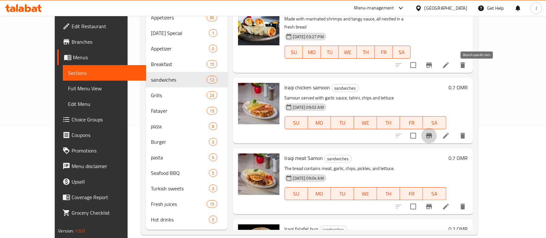
click at [433, 132] on icon "Branch-specific-item" at bounding box center [430, 136] width 8 height 8
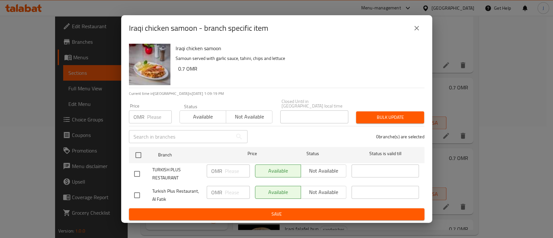
click at [414, 31] on icon "close" at bounding box center [417, 28] width 8 height 8
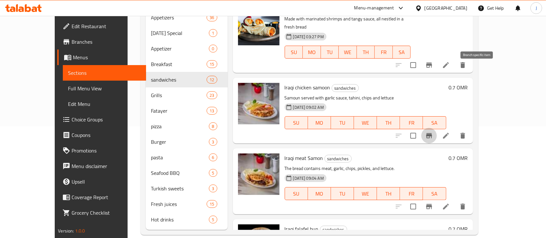
click at [433, 132] on icon "Branch-specific-item" at bounding box center [430, 136] width 8 height 8
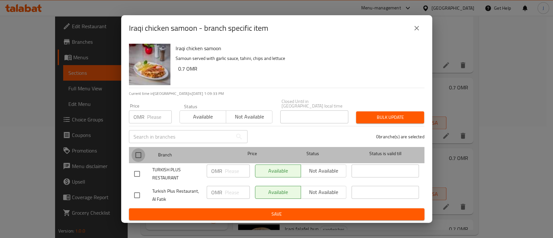
click at [140, 153] on input "checkbox" at bounding box center [139, 155] width 14 height 14
checkbox input "true"
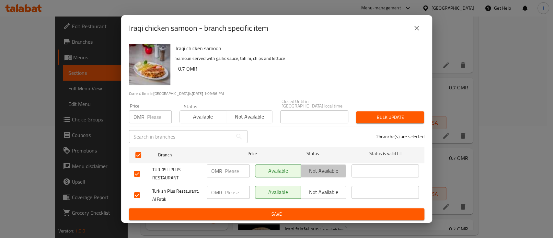
click at [316, 168] on span "Not available" at bounding box center [324, 170] width 41 height 9
click at [319, 189] on span "Not available" at bounding box center [324, 192] width 41 height 9
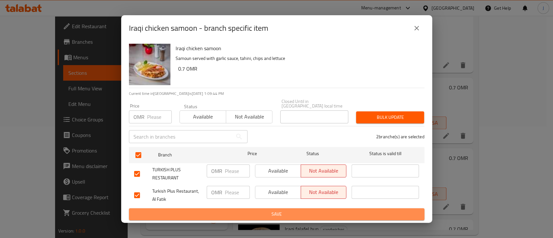
click at [340, 215] on span "Save" at bounding box center [276, 214] width 285 height 8
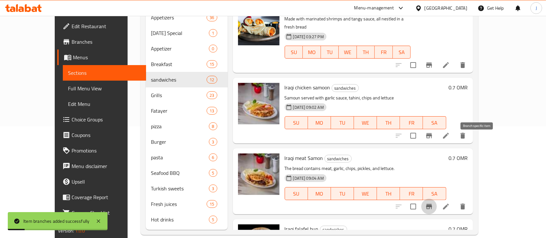
click at [432, 204] on icon "Branch-specific-item" at bounding box center [429, 206] width 6 height 5
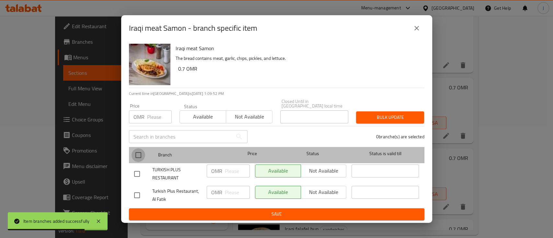
click at [140, 154] on input "checkbox" at bounding box center [139, 155] width 14 height 14
checkbox input "true"
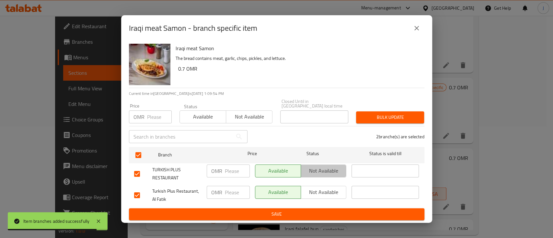
click at [315, 166] on span "Not available" at bounding box center [324, 170] width 41 height 9
click at [323, 188] on span "Not available" at bounding box center [324, 192] width 41 height 9
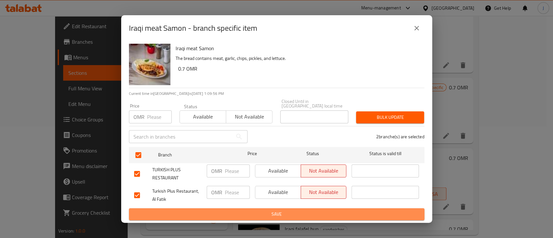
click at [329, 217] on button "Save" at bounding box center [277, 214] width 296 height 12
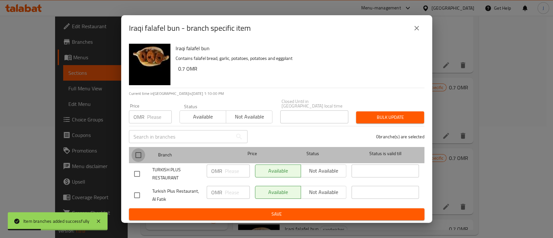
click at [142, 149] on input "checkbox" at bounding box center [139, 155] width 14 height 14
checkbox input "true"
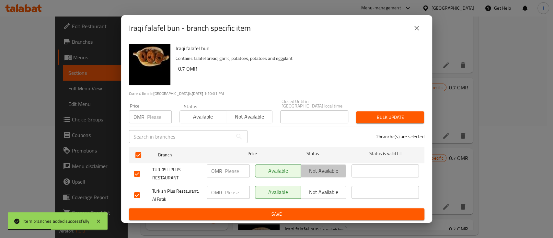
click at [321, 173] on button "Not available" at bounding box center [324, 171] width 46 height 13
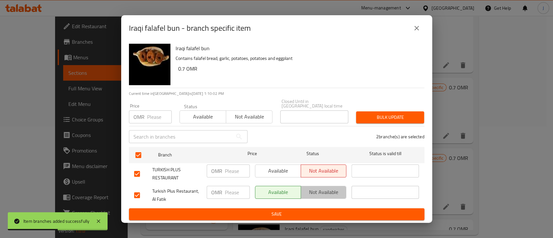
click at [327, 191] on span "Not available" at bounding box center [324, 192] width 41 height 9
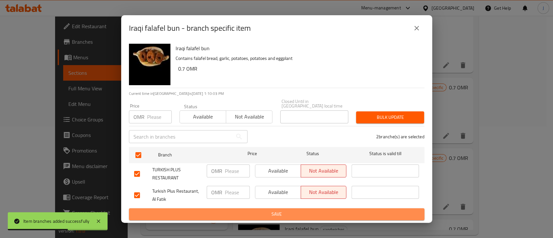
click at [332, 214] on span "Save" at bounding box center [276, 214] width 285 height 8
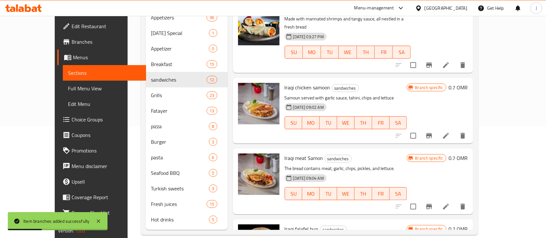
click at [468, 154] on h6 "0.7 OMR" at bounding box center [458, 158] width 19 height 9
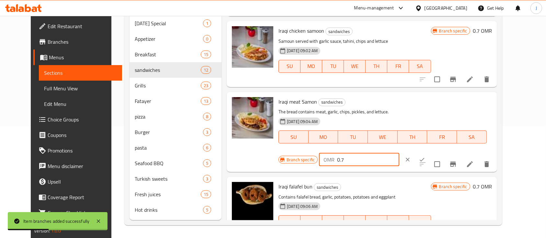
click at [399, 153] on input "0.7" at bounding box center [368, 159] width 62 height 13
type input "0.8"
click at [426, 157] on icon "ok" at bounding box center [422, 160] width 6 height 6
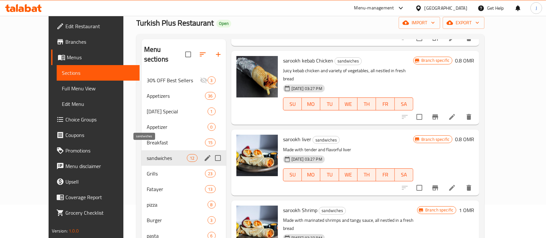
scroll to position [71, 0]
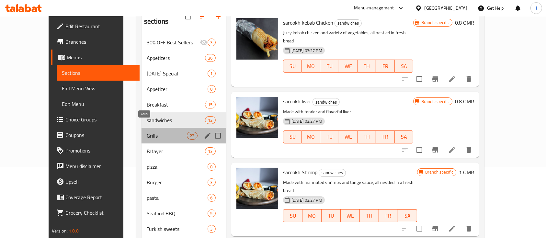
click at [147, 132] on span "Grills" at bounding box center [167, 136] width 41 height 8
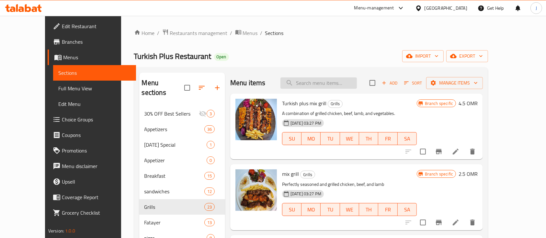
click at [330, 85] on input "search" at bounding box center [319, 82] width 76 height 11
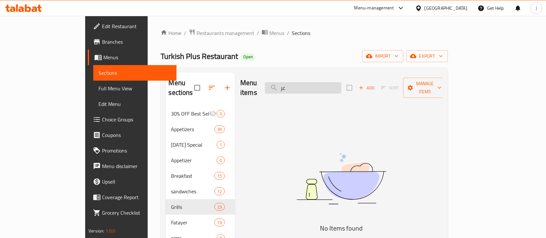
type input "ع"
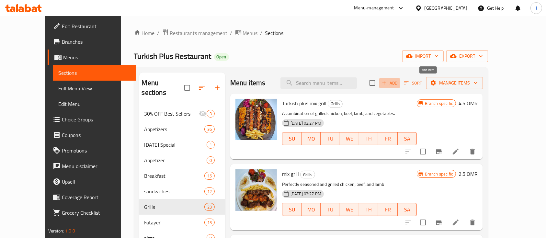
click at [399, 82] on span "Add" at bounding box center [390, 82] width 18 height 7
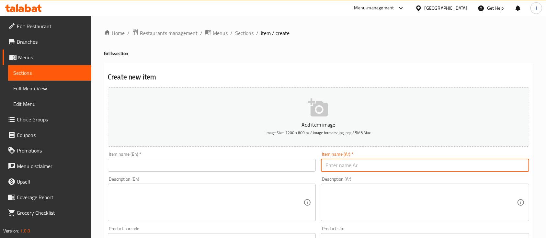
click at [365, 166] on input "text" at bounding box center [425, 165] width 208 height 13
type input "h"
type input "العرايس"
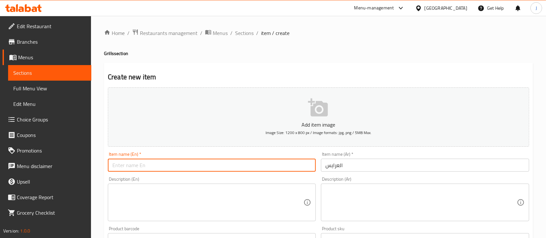
paste input "alearayis"
click at [140, 168] on input "alearayis" at bounding box center [212, 165] width 208 height 13
drag, startPoint x: 117, startPoint y: 165, endPoint x: 98, endPoint y: 165, distance: 19.1
click at [98, 165] on div "Home / Restaurants management / Menus / Sections / item / create Grills section…" at bounding box center [318, 237] width 455 height 442
click at [120, 165] on input "Al earayis" at bounding box center [212, 165] width 208 height 13
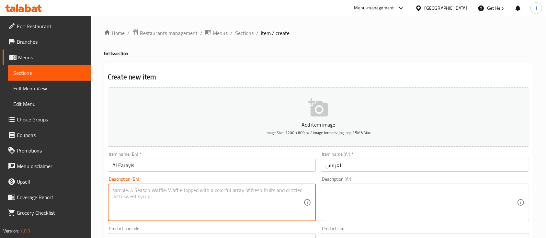
click at [157, 202] on textarea at bounding box center [207, 202] width 191 height 31
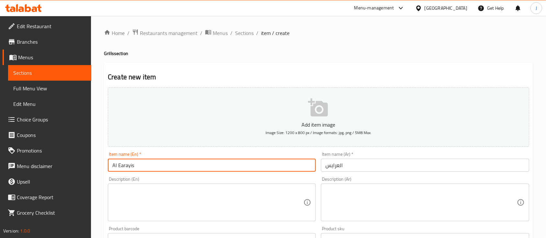
click at [119, 165] on input "Al Earayis" at bounding box center [212, 165] width 208 height 13
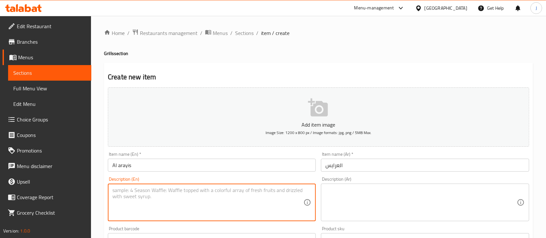
click at [157, 208] on textarea at bounding box center [207, 202] width 191 height 31
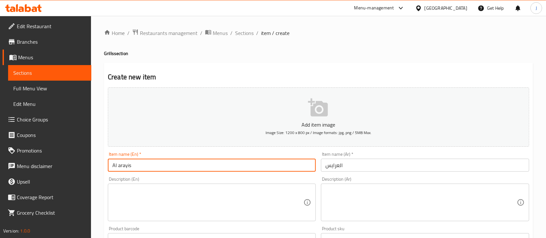
click at [118, 166] on input "Al arayis" at bounding box center [212, 165] width 208 height 13
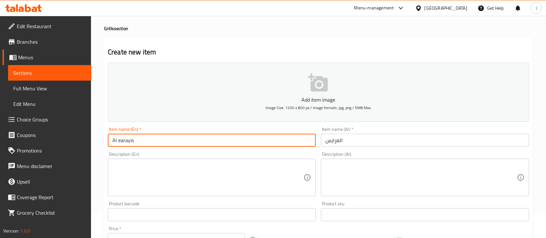
scroll to position [27, 0]
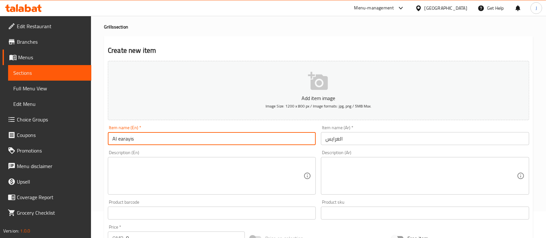
type input "Al earayis"
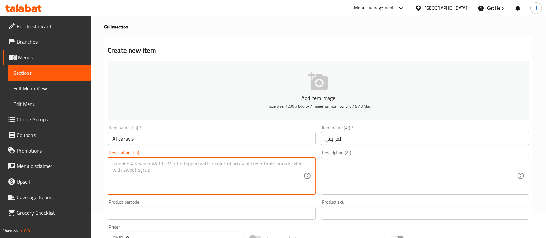
click at [162, 180] on textarea at bounding box center [207, 176] width 191 height 31
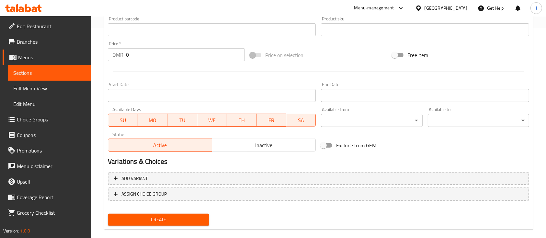
scroll to position [220, 0]
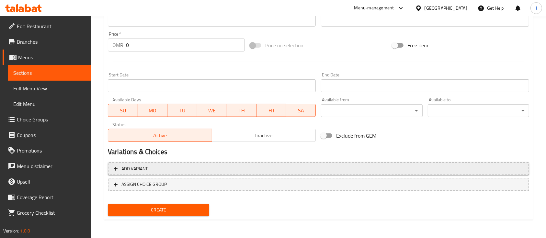
click at [150, 168] on span "Add variant" at bounding box center [319, 169] width 410 height 8
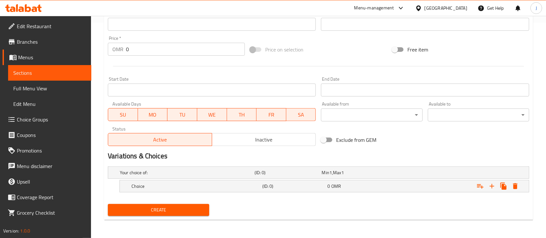
scroll to position [215, 0]
click at [186, 171] on h5 "Your choice of:" at bounding box center [186, 173] width 132 height 6
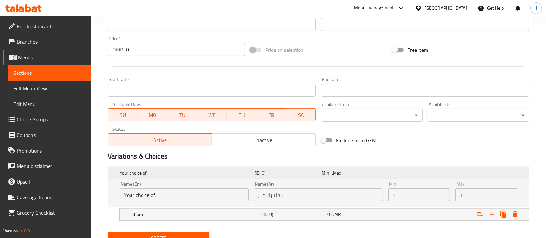
click at [186, 171] on h5 "Your choice of:" at bounding box center [186, 173] width 132 height 6
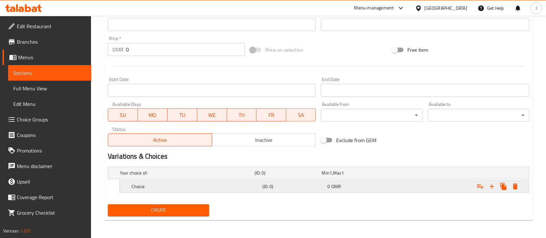
click at [201, 191] on div "Choice (ID: 0) 0 OMR" at bounding box center [326, 187] width 392 height 14
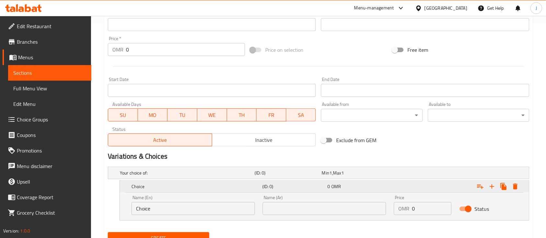
scroll to position [243, 0]
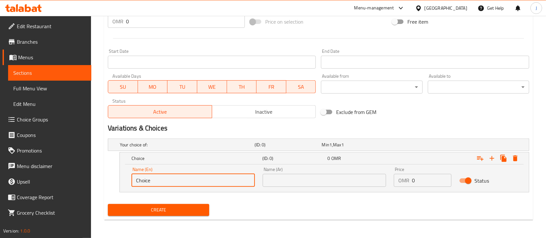
drag, startPoint x: 164, startPoint y: 179, endPoint x: 84, endPoint y: 175, distance: 79.8
click at [84, 175] on div "Edit Restaurant Branches Menus Sections Full Menu View Edit Menu Choice Groups …" at bounding box center [273, 5] width 546 height 466
type input "Chicken"
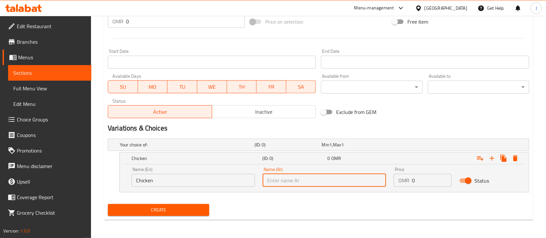
click at [298, 183] on input "text" at bounding box center [324, 180] width 123 height 13
type input "دجاج"
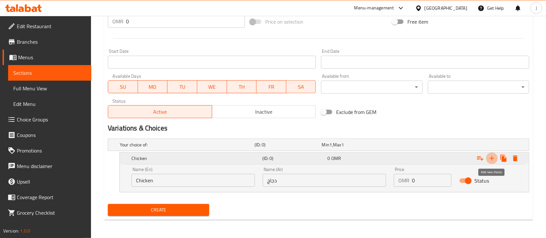
click at [493, 159] on icon "Expand" at bounding box center [492, 159] width 8 height 8
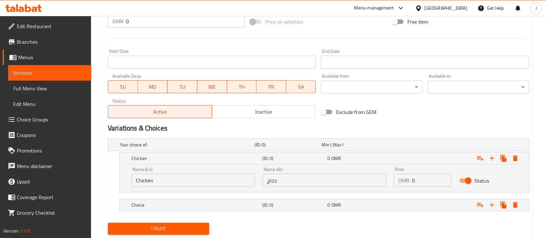
scroll to position [262, 0]
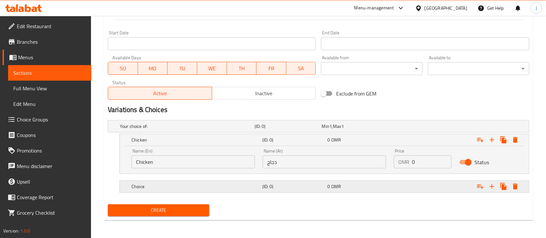
click at [344, 187] on div "0 OMR" at bounding box center [359, 186] width 63 height 6
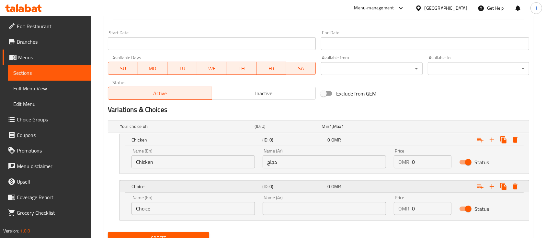
scroll to position [290, 0]
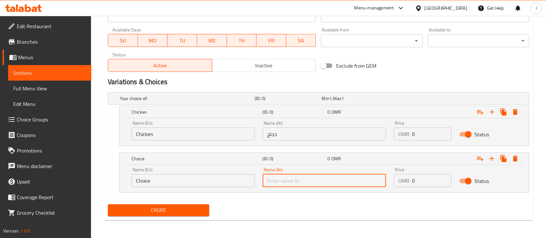
click at [334, 183] on input "text" at bounding box center [324, 180] width 123 height 13
type input "g"
type input "لحم"
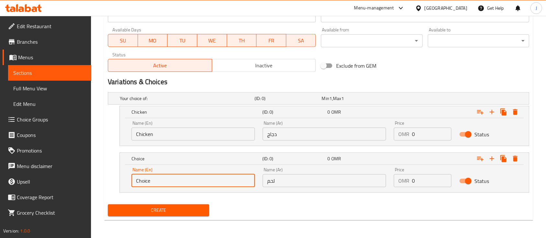
drag, startPoint x: 181, startPoint y: 182, endPoint x: 111, endPoint y: 180, distance: 70.4
click at [111, 180] on div "Choice (ID: 0) 0 OMR Name (En) Choice Name (En) Name (Ar) لحم Name (Ar) Price O…" at bounding box center [319, 173] width 422 height 40
type input "’"
type input "Meat"
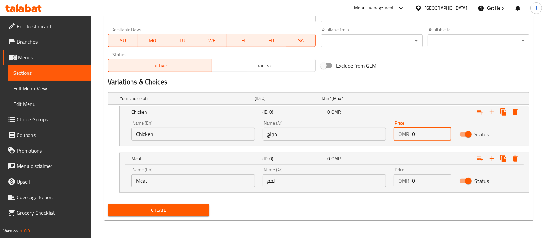
click at [417, 133] on input "0" at bounding box center [432, 134] width 40 height 13
type input "1.8"
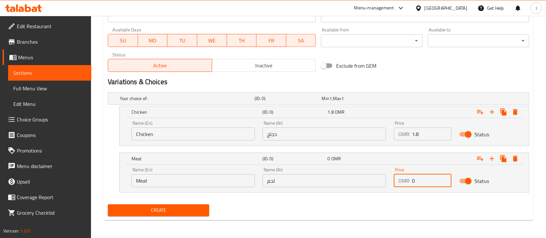
drag, startPoint x: 419, startPoint y: 182, endPoint x: 381, endPoint y: 177, distance: 39.0
click at [381, 177] on div "Name (En) Meat Name (En) Name (Ar) لحم Name (Ar) Price OMR 0 Price Status" at bounding box center [325, 178] width 394 height 28
type input "1.8"
click at [332, 162] on span "1.8" at bounding box center [331, 159] width 6 height 8
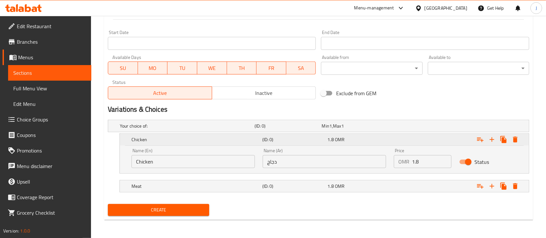
scroll to position [262, 0]
click at [296, 139] on h5 "(ID: 0)" at bounding box center [294, 140] width 63 height 6
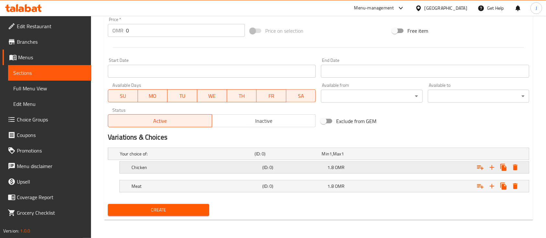
scroll to position [234, 0]
click at [321, 165] on h5 "(ID: 0)" at bounding box center [294, 168] width 63 height 6
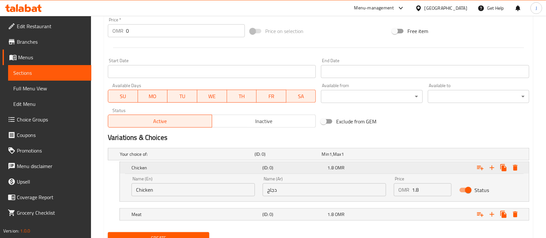
scroll to position [262, 0]
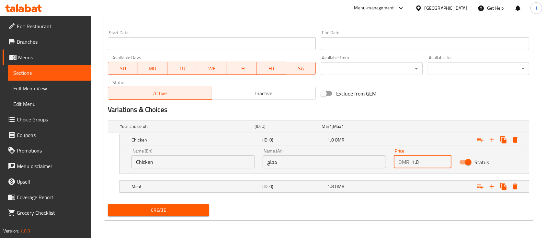
drag, startPoint x: 414, startPoint y: 162, endPoint x: 406, endPoint y: 162, distance: 8.1
click at [406, 162] on div "OMR 1.8 Price" at bounding box center [423, 162] width 58 height 13
type input "2.8"
click at [390, 142] on div "2.8 OMR" at bounding box center [359, 140] width 63 height 6
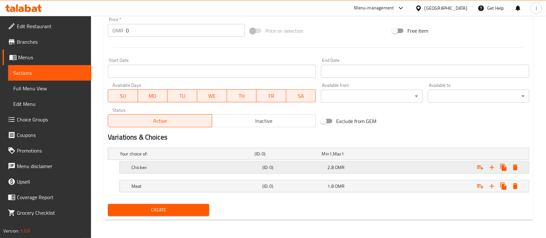
scroll to position [234, 0]
click at [400, 181] on div "Expand" at bounding box center [457, 187] width 131 height 14
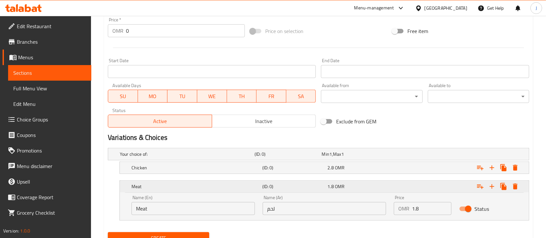
scroll to position [262, 0]
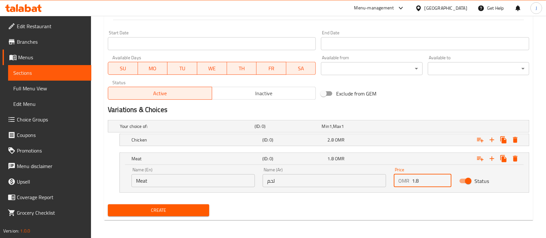
drag, startPoint x: 414, startPoint y: 181, endPoint x: 403, endPoint y: 180, distance: 11.4
click at [403, 180] on div "OMR 1.8 Price" at bounding box center [423, 180] width 58 height 13
type input "2.8"
click at [333, 158] on span "2.8" at bounding box center [331, 159] width 6 height 8
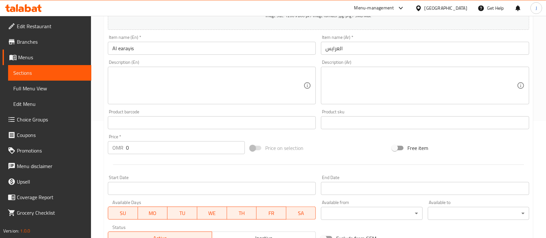
scroll to position [106, 0]
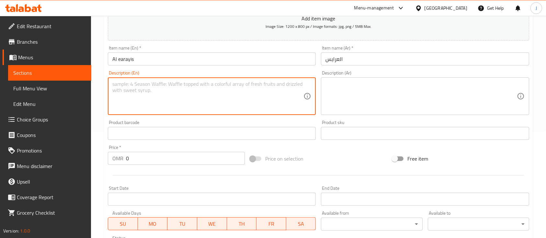
click at [121, 88] on textarea at bounding box center [207, 96] width 191 height 31
type textarea "4 Pcs served with chips and mix hummus and mutable"
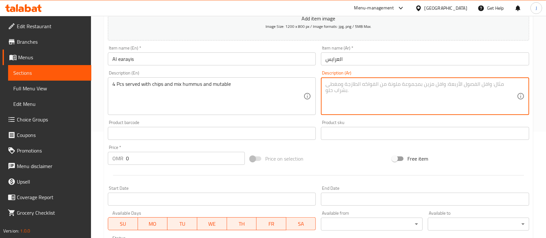
click at [371, 102] on textarea at bounding box center [421, 96] width 191 height 31
paste textarea "4 قطع تقدم مع البطاطس المقلية والحمص المشكل والخبز المحمص"
drag, startPoint x: 364, startPoint y: 85, endPoint x: 327, endPoint y: 82, distance: 37.4
click at [327, 82] on textarea "4 قطع تقدم مع البطاطس المقلية والحمص المشكل والخبز المحمص" at bounding box center [421, 96] width 191 height 31
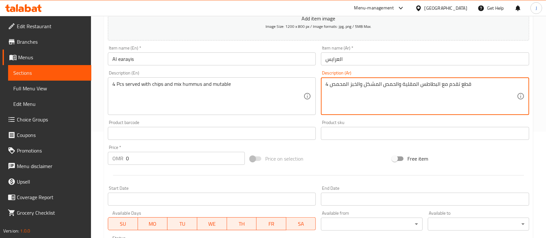
drag, startPoint x: 327, startPoint y: 82, endPoint x: 353, endPoint y: 83, distance: 26.0
click at [353, 83] on textarea "4 قطع تقدم مع البطاطس المقلية والحمص المشكل والخبز المحمص" at bounding box center [421, 96] width 191 height 31
drag, startPoint x: 331, startPoint y: 84, endPoint x: 399, endPoint y: 85, distance: 68.1
click at [399, 85] on textarea "4 قطع تقدم مع البطاطس المقلية والحمص المشكل والخبز المحمص" at bounding box center [421, 96] width 191 height 31
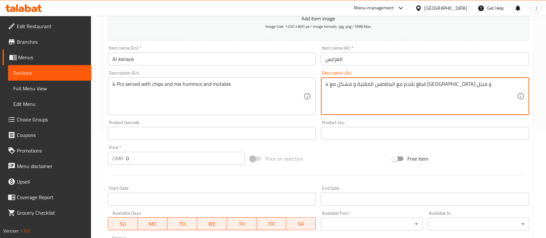
scroll to position [234, 0]
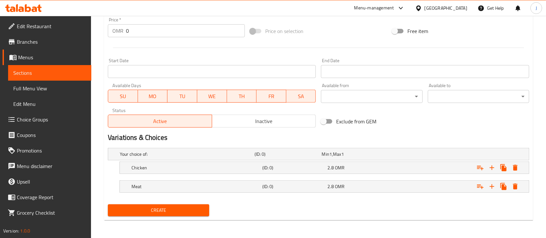
type textarea "4 قطع تقدم مع البطاطس المقلية و مشكل مع حمص و متبل"
click at [190, 214] on button "Create" at bounding box center [158, 210] width 101 height 12
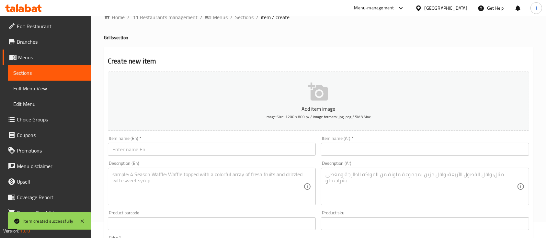
scroll to position [0, 0]
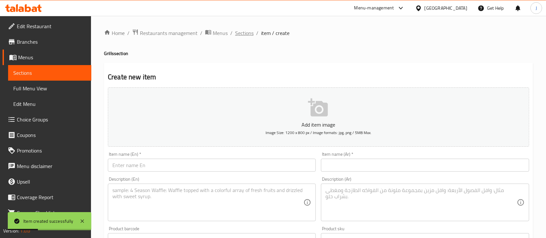
click at [245, 32] on span "Sections" at bounding box center [244, 33] width 18 height 8
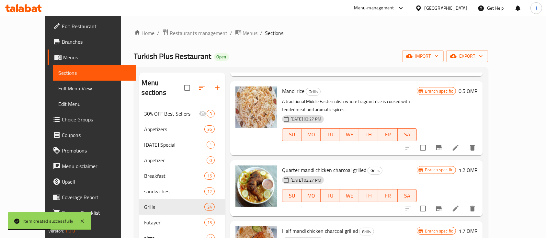
scroll to position [112, 0]
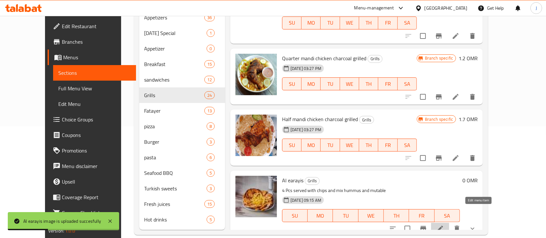
click at [444, 225] on icon at bounding box center [441, 229] width 8 height 8
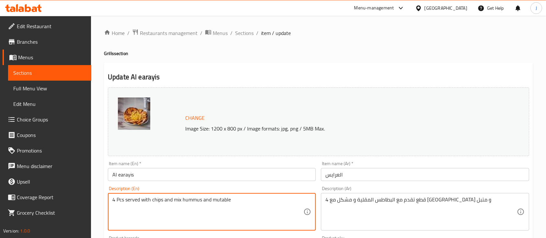
drag, startPoint x: 114, startPoint y: 199, endPoint x: 103, endPoint y: 199, distance: 11.3
type textarea "16 Pcs served with chips and mix hummus and mutable"
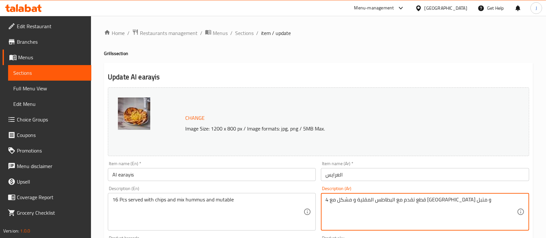
drag, startPoint x: 328, startPoint y: 199, endPoint x: 319, endPoint y: 199, distance: 9.4
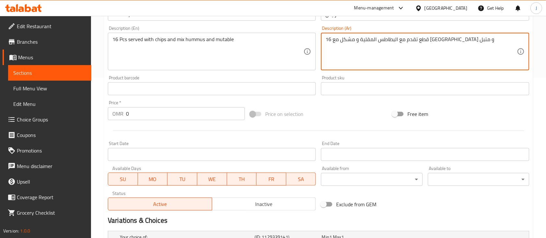
scroll to position [243, 0]
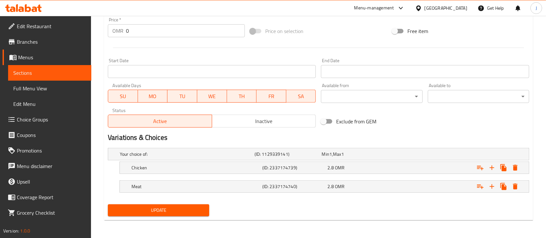
type textarea "16 قطع تقدم مع البطاطس المقلية و مشكل مع حمص و متبل"
click at [165, 215] on button "Update" at bounding box center [158, 210] width 101 height 12
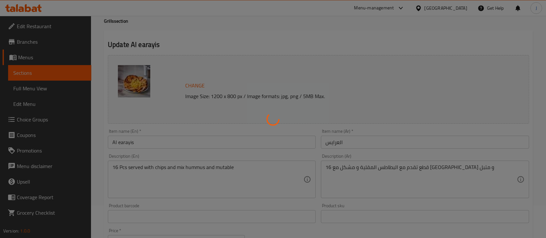
scroll to position [0, 0]
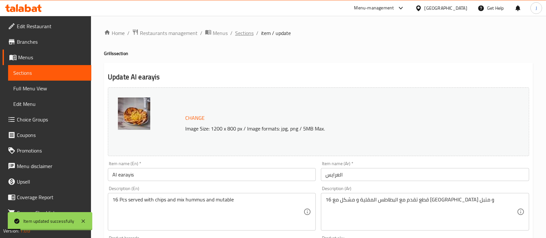
click at [244, 35] on span "Sections" at bounding box center [244, 33] width 18 height 8
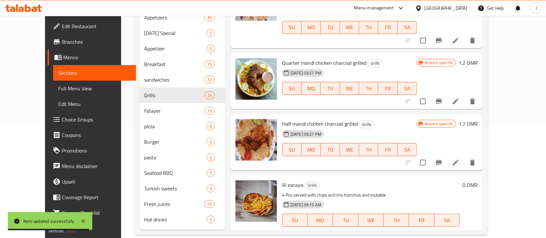
scroll to position [1461, 0]
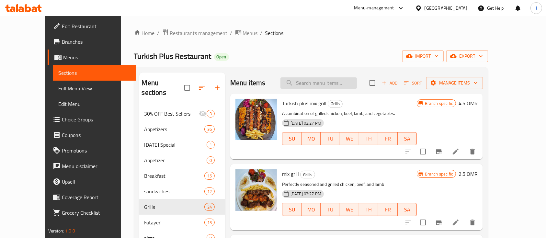
click at [325, 83] on input "search" at bounding box center [319, 82] width 76 height 11
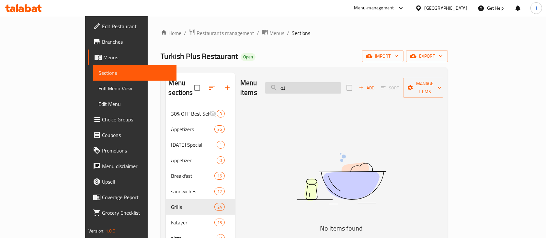
type input "ن"
type input "k"
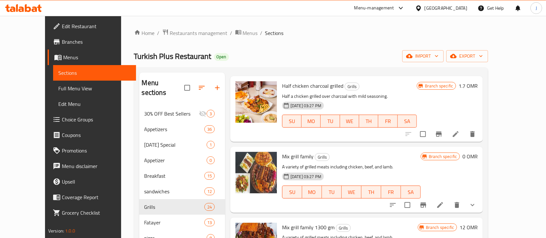
scroll to position [867, 0]
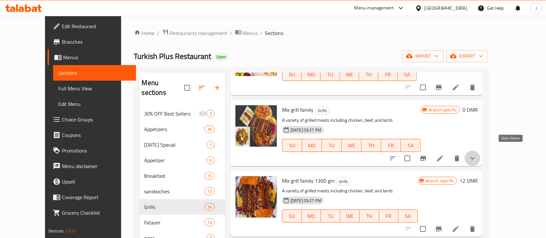
click at [477, 155] on icon "show more" at bounding box center [473, 159] width 8 height 8
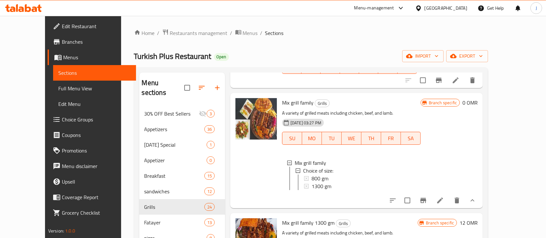
scroll to position [875, 0]
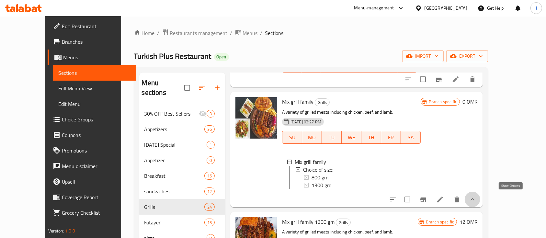
click at [477, 196] on icon "show more" at bounding box center [473, 200] width 8 height 8
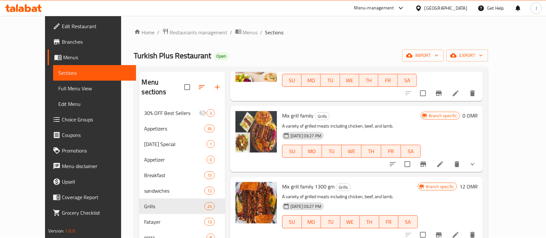
scroll to position [857, 0]
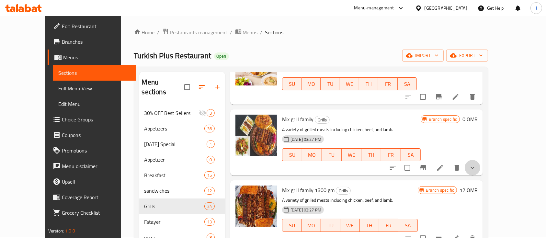
click at [481, 160] on button "show more" at bounding box center [473, 168] width 16 height 16
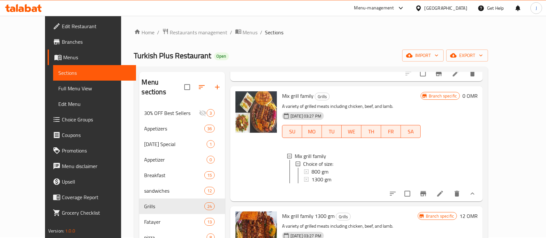
scroll to position [881, 0]
click at [477, 191] on icon "show more" at bounding box center [473, 194] width 8 height 8
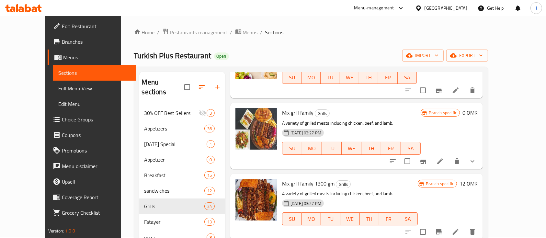
scroll to position [863, 0]
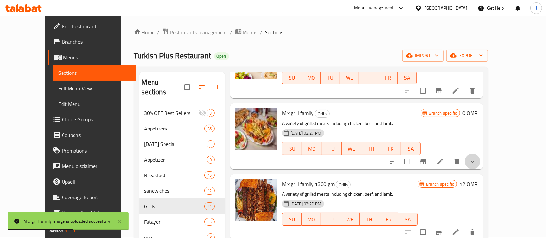
click at [481, 154] on button "show more" at bounding box center [473, 162] width 16 height 16
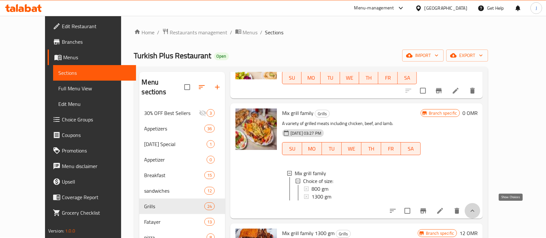
click at [477, 209] on icon "show more" at bounding box center [473, 211] width 8 height 8
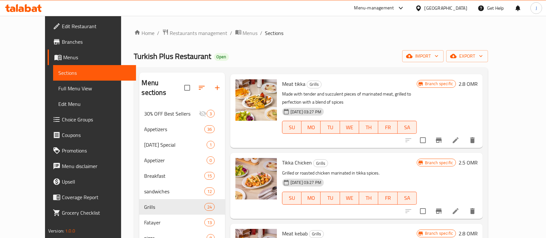
scroll to position [0, 0]
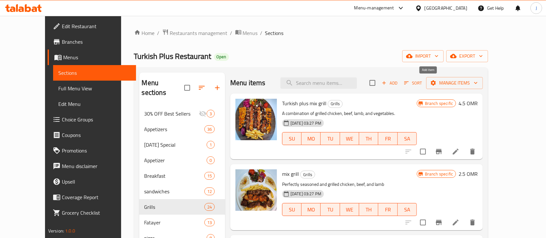
click at [400, 88] on button "Add" at bounding box center [389, 83] width 21 height 10
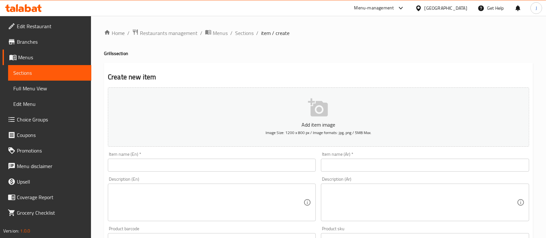
click at [345, 165] on input "text" at bounding box center [425, 165] width 208 height 13
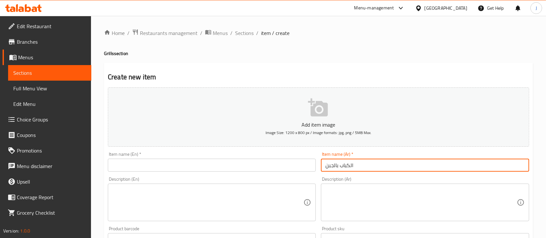
type input "الكباب بالجبن"
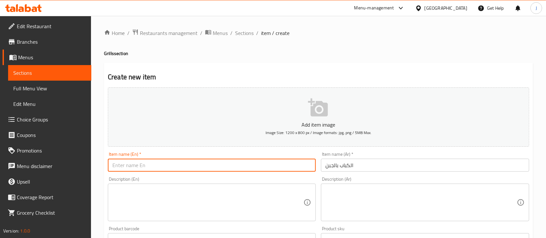
click at [140, 170] on input "text" at bounding box center [212, 165] width 208 height 13
paste input "Cheese kebab"
click at [130, 164] on input "Cheese kebab" at bounding box center [212, 165] width 208 height 13
type input "Cheese Meat kebab"
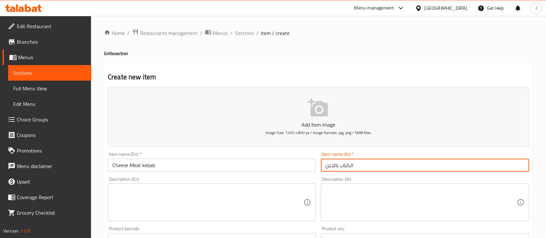
click at [340, 166] on input "الكباب بالجبن" at bounding box center [425, 165] width 208 height 13
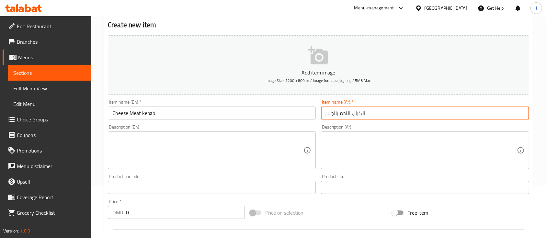
scroll to position [64, 0]
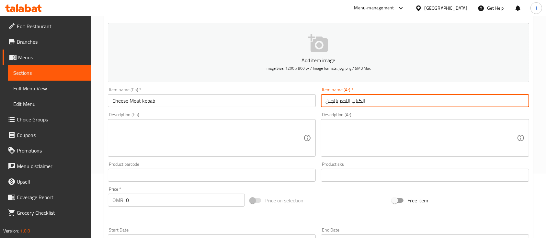
type input "الكباب اللحم بالجبن"
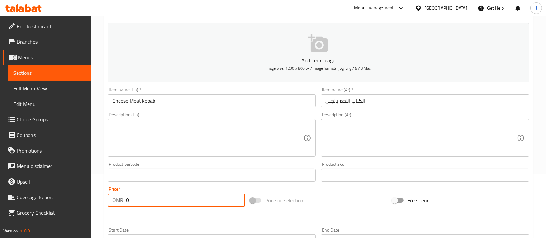
click at [169, 205] on input "0" at bounding box center [185, 200] width 119 height 13
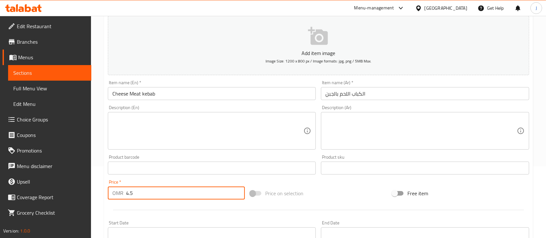
scroll to position [59, 0]
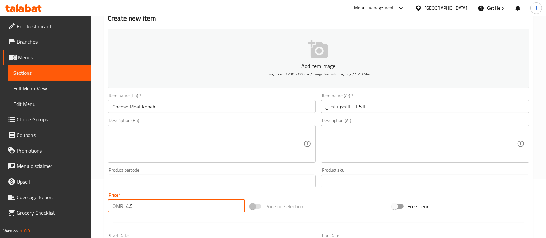
type input "4.5"
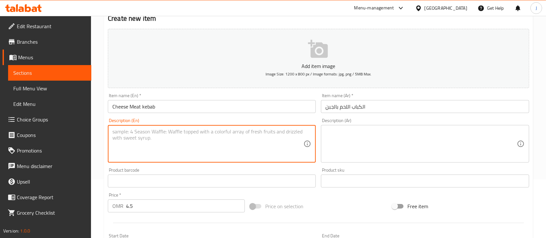
click at [147, 149] on textarea at bounding box center [207, 144] width 191 height 31
type textarea "س"
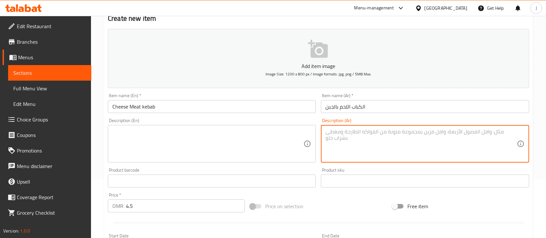
click at [360, 146] on textarea at bounding box center [421, 144] width 191 height 31
type textarea "s"
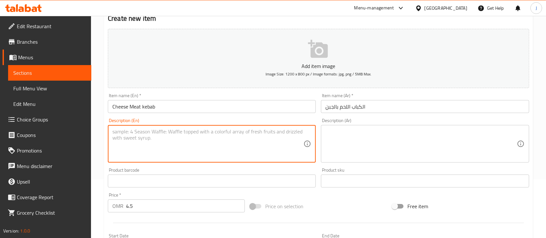
click at [209, 149] on textarea at bounding box center [207, 144] width 191 height 31
type textarea "Served with chips and mix plate hummus and mutable"
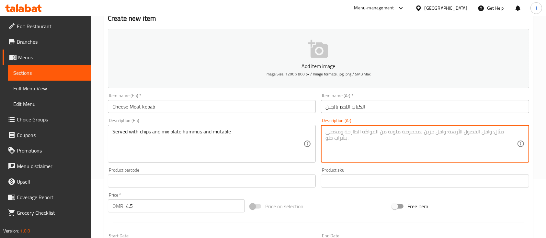
click at [360, 146] on textarea at bounding box center [421, 144] width 191 height 31
paste textarea "تقدم مع رقائق البطاطس وطبق مشكل من الحمص والخبز المحمص"
drag, startPoint x: 356, startPoint y: 132, endPoint x: 316, endPoint y: 133, distance: 39.9
click at [316, 133] on div "Add item image Image Size: 1200 x 800 px / Image formats: jpg, png / 5MB Max. I…" at bounding box center [318, 165] width 427 height 279
click at [340, 131] on textarea "تقدم مع رقائق البطاطس وطبق مشكل من الحمص والمتبل" at bounding box center [421, 144] width 191 height 31
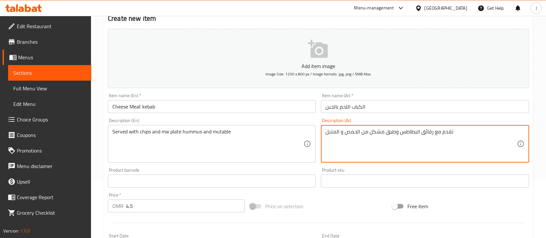
type textarea "تقدم مع رقائق البطاطس وطبق مشكل من الحمص و المتبل"
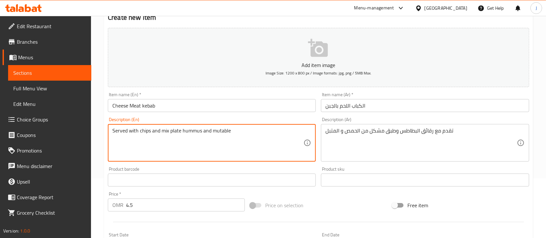
scroll to position [220, 0]
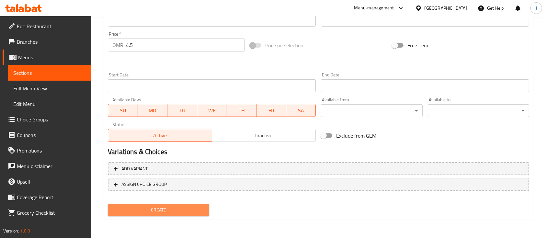
click at [150, 216] on button "Create" at bounding box center [158, 210] width 101 height 12
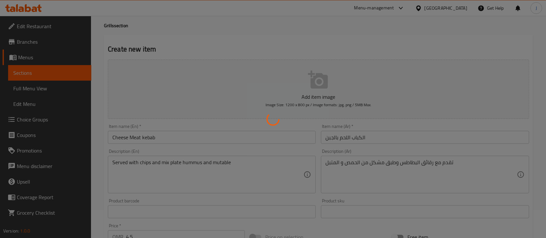
scroll to position [0, 0]
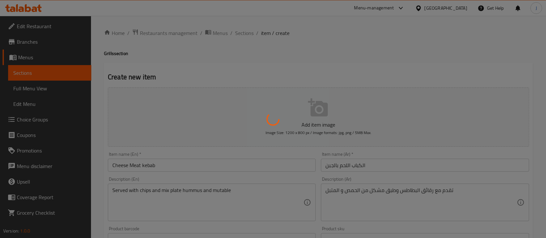
type input "0"
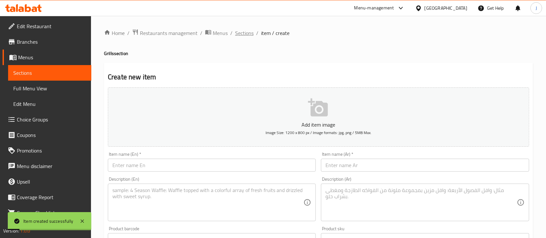
click at [251, 34] on span "Sections" at bounding box center [244, 33] width 18 height 8
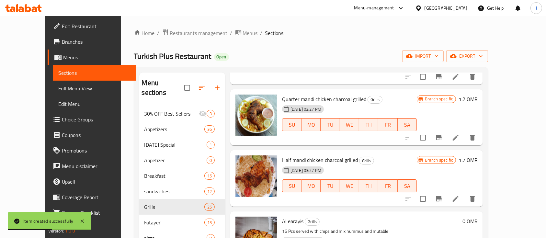
scroll to position [112, 0]
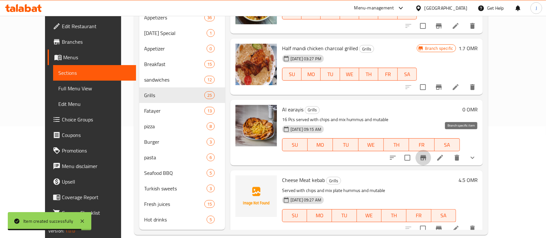
click at [426, 155] on icon "Branch-specific-item" at bounding box center [424, 157] width 6 height 5
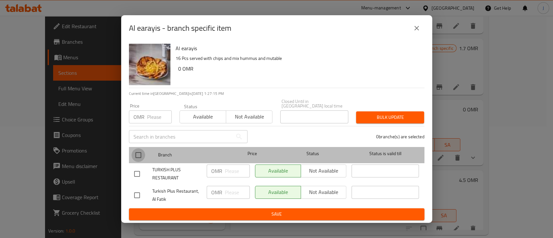
click at [140, 149] on input "checkbox" at bounding box center [139, 155] width 14 height 14
checkbox input "true"
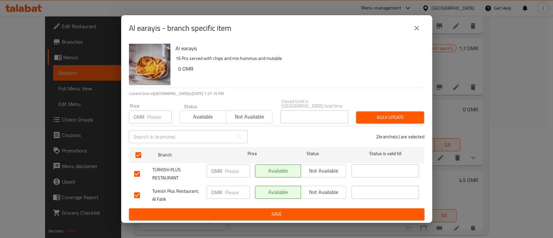
click at [325, 166] on span "Not available" at bounding box center [324, 170] width 41 height 9
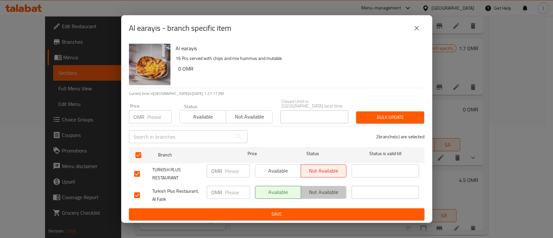
click at [329, 193] on span "Not available" at bounding box center [324, 192] width 41 height 9
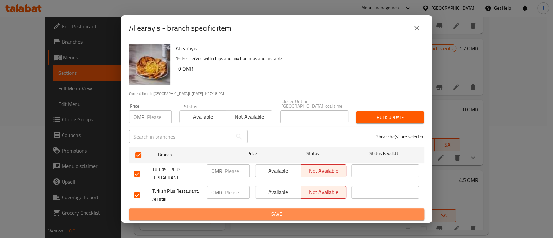
click at [335, 216] on span "Save" at bounding box center [276, 214] width 285 height 8
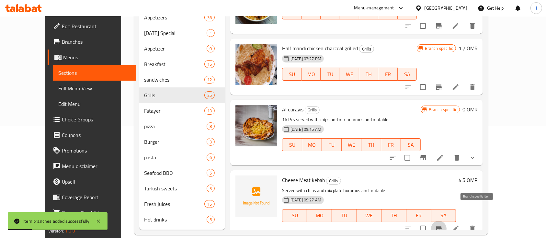
click at [443, 225] on icon "Branch-specific-item" at bounding box center [439, 229] width 8 height 8
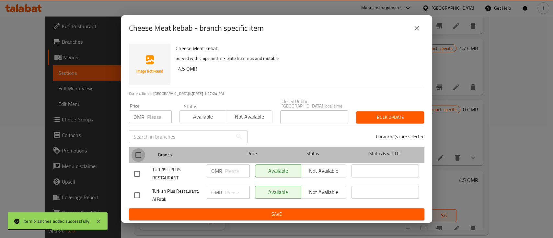
click at [139, 152] on input "checkbox" at bounding box center [139, 155] width 14 height 14
checkbox input "true"
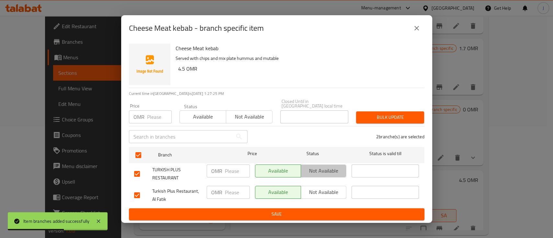
click at [313, 170] on span "Not available" at bounding box center [324, 170] width 41 height 9
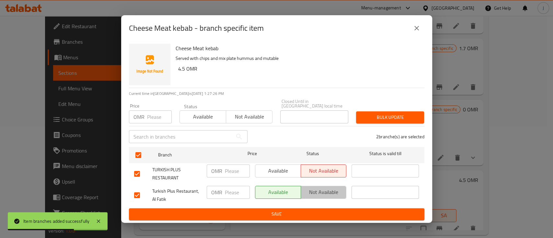
click at [321, 193] on span "Not available" at bounding box center [324, 192] width 41 height 9
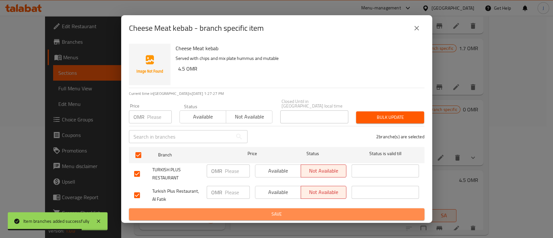
click at [325, 216] on button "Save" at bounding box center [277, 214] width 296 height 12
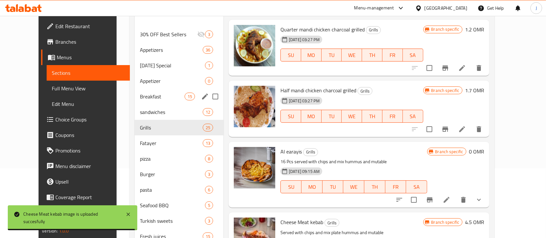
scroll to position [69, 0]
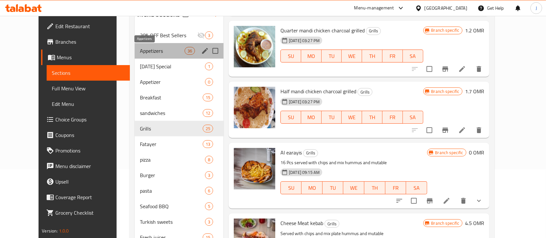
click at [140, 50] on span "Appetizers" at bounding box center [162, 51] width 44 height 8
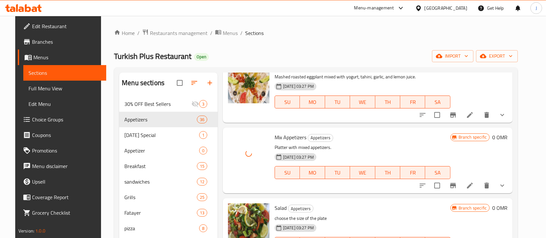
scroll to position [113, 0]
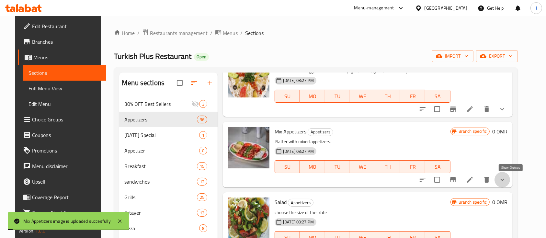
click at [507, 180] on icon "show more" at bounding box center [503, 180] width 8 height 8
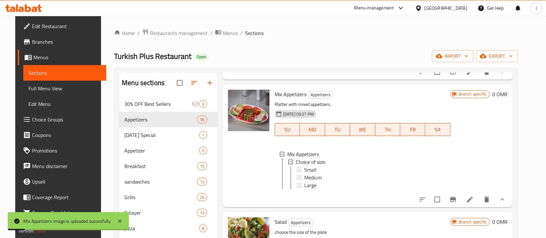
scroll to position [158, 0]
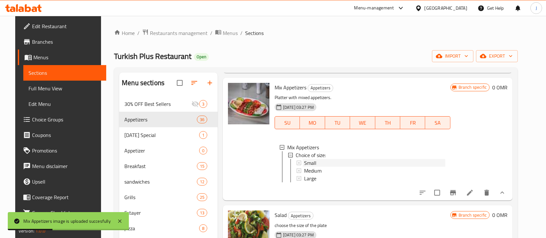
click at [315, 160] on div "Small" at bounding box center [374, 163] width 141 height 8
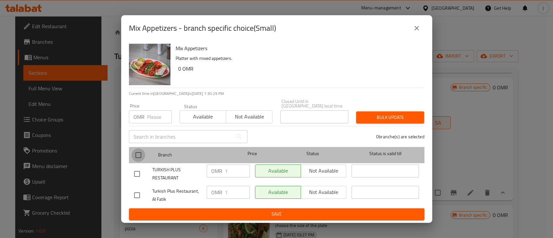
click at [140, 155] on input "checkbox" at bounding box center [139, 155] width 14 height 14
checkbox input "true"
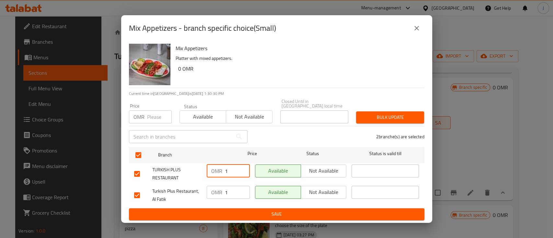
click at [237, 168] on input "1" at bounding box center [237, 171] width 25 height 13
type input "1.3"
click at [234, 191] on input "1" at bounding box center [237, 192] width 25 height 13
type input "1.3"
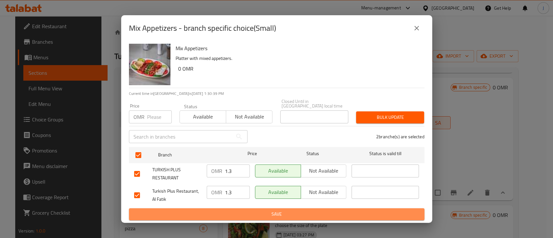
click at [254, 212] on span "Save" at bounding box center [276, 214] width 285 height 8
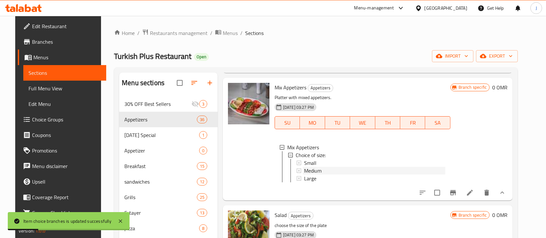
click at [316, 170] on span "Medium" at bounding box center [313, 171] width 18 height 8
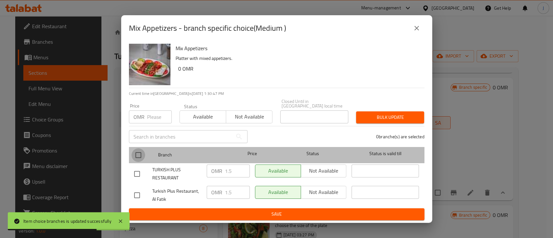
click at [141, 151] on input "checkbox" at bounding box center [139, 155] width 14 height 14
checkbox input "true"
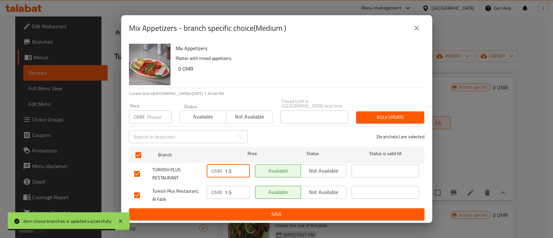
click at [236, 167] on input "1.5" at bounding box center [237, 171] width 25 height 13
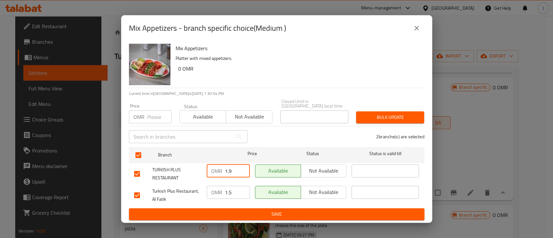
type input "1.9"
click at [237, 190] on input "1.5" at bounding box center [237, 192] width 25 height 13
type input "1.9"
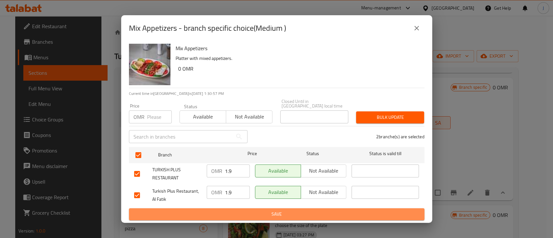
click at [253, 215] on span "Save" at bounding box center [276, 214] width 285 height 8
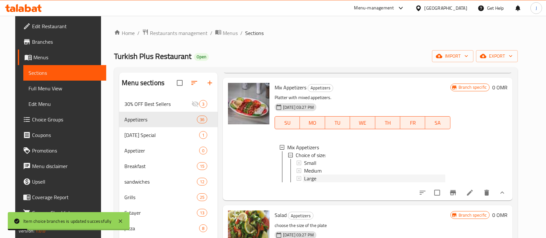
click at [308, 181] on span "Large" at bounding box center [310, 179] width 12 height 8
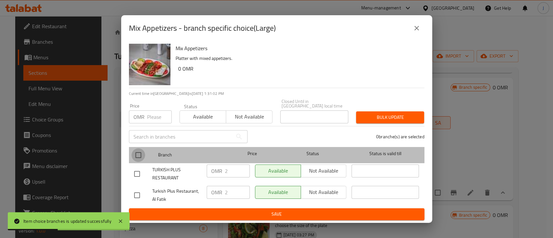
click at [141, 152] on input "checkbox" at bounding box center [139, 155] width 14 height 14
checkbox input "true"
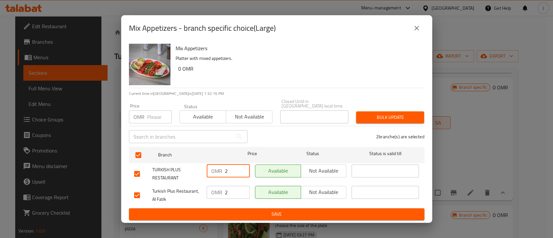
click at [234, 171] on input "2" at bounding box center [237, 171] width 25 height 13
type input "2.7"
click at [235, 188] on input "2" at bounding box center [237, 192] width 25 height 13
type input "2.7"
click at [255, 215] on span "Save" at bounding box center [276, 214] width 285 height 8
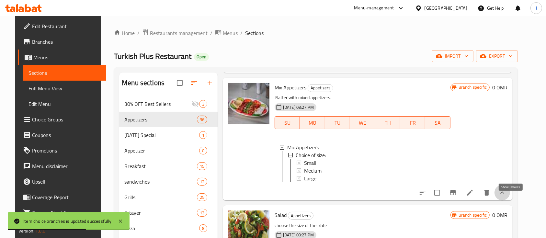
click at [507, 197] on icon "show more" at bounding box center [503, 193] width 8 height 8
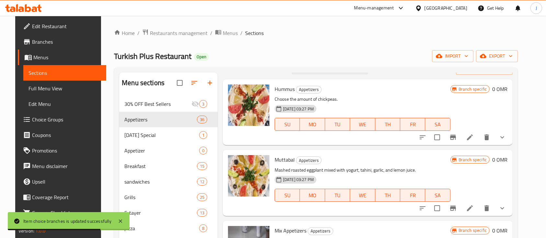
scroll to position [0, 0]
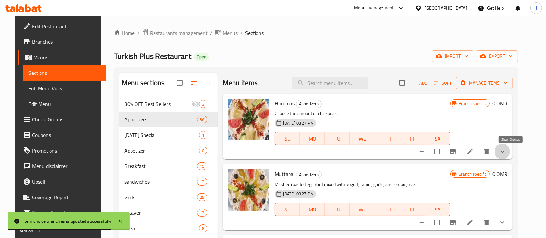
click at [507, 152] on icon "show more" at bounding box center [503, 152] width 8 height 8
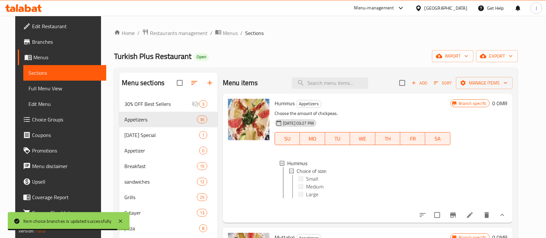
scroll to position [40, 0]
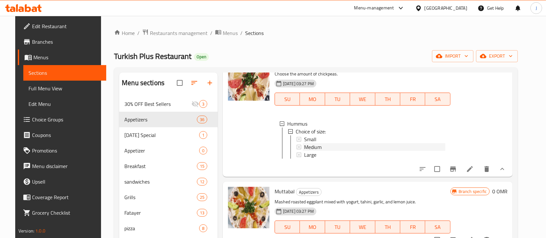
click at [306, 146] on span "Medium" at bounding box center [313, 147] width 18 height 8
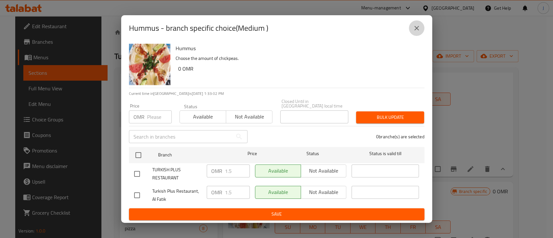
click at [416, 32] on icon "close" at bounding box center [417, 28] width 8 height 8
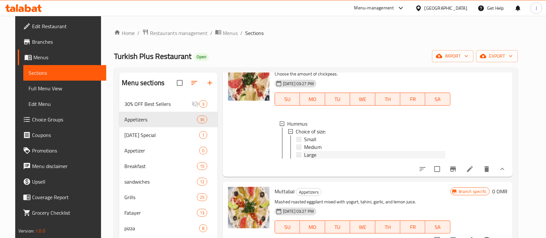
click at [311, 154] on span "Large" at bounding box center [310, 155] width 12 height 8
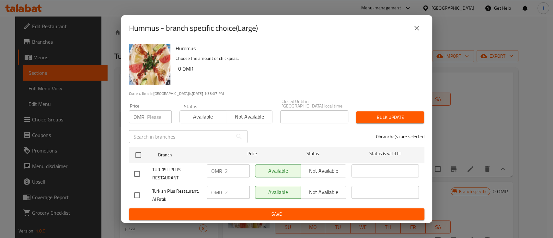
click at [413, 28] on icon "close" at bounding box center [417, 28] width 8 height 8
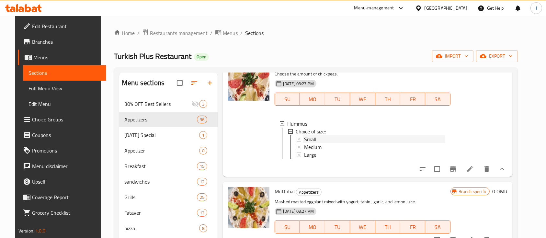
click at [305, 140] on span "Small" at bounding box center [310, 139] width 12 height 8
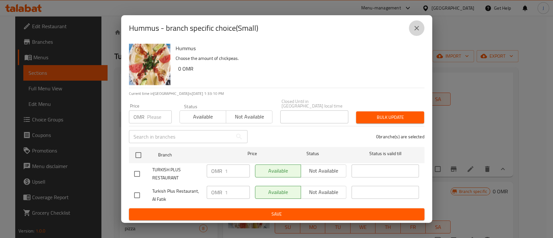
click at [413, 32] on icon "close" at bounding box center [417, 28] width 8 height 8
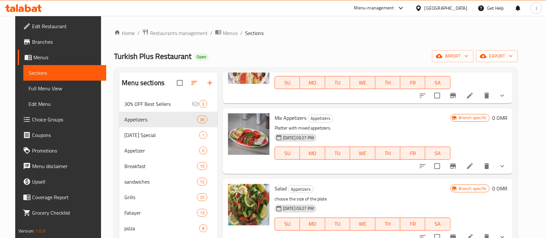
scroll to position [185, 0]
click at [506, 168] on button "show more" at bounding box center [503, 166] width 16 height 16
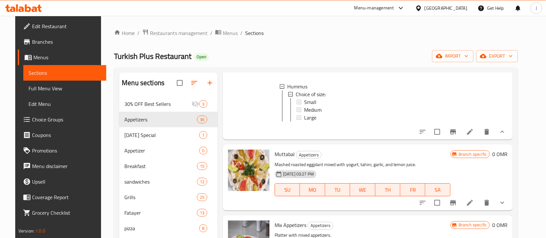
scroll to position [0, 0]
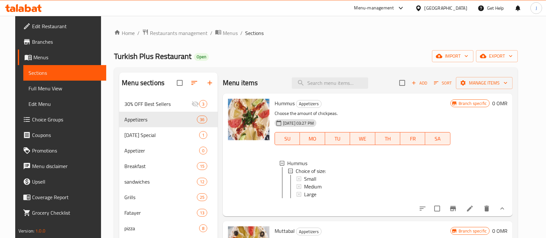
click at [308, 181] on span "Small" at bounding box center [310, 179] width 12 height 8
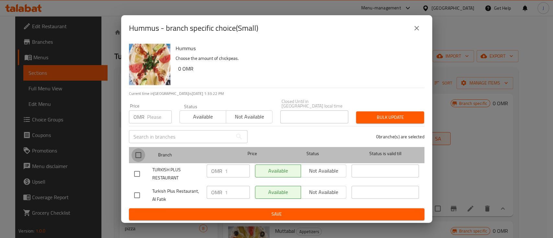
click at [140, 154] on input "checkbox" at bounding box center [139, 155] width 14 height 14
checkbox input "true"
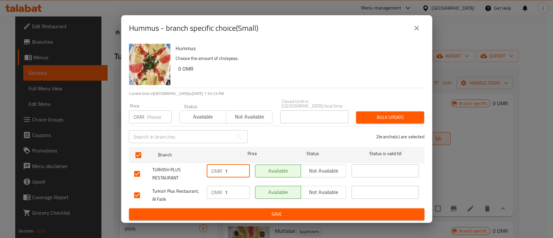
click at [233, 169] on input "1" at bounding box center [237, 171] width 25 height 13
type input "1.3"
click at [232, 190] on input "1" at bounding box center [237, 192] width 25 height 13
type input "1.3"
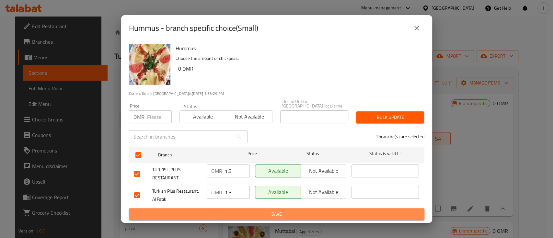
click at [248, 214] on span "Save" at bounding box center [276, 214] width 285 height 8
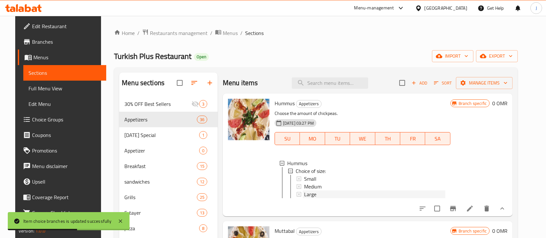
click at [311, 191] on span "Large" at bounding box center [310, 195] width 12 height 8
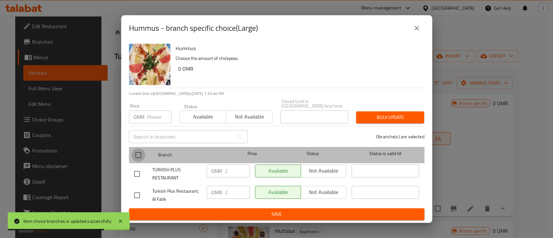
click at [136, 149] on input "checkbox" at bounding box center [139, 155] width 14 height 14
checkbox input "true"
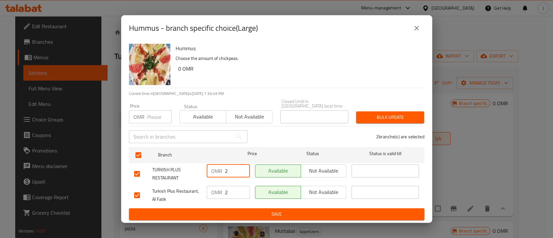
click at [232, 169] on input "2" at bounding box center [237, 171] width 25 height 13
type input "2.7"
click at [234, 189] on input "2" at bounding box center [237, 192] width 25 height 13
type input "2.7"
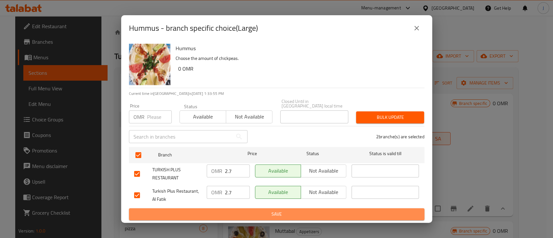
click at [249, 212] on span "Save" at bounding box center [276, 214] width 285 height 8
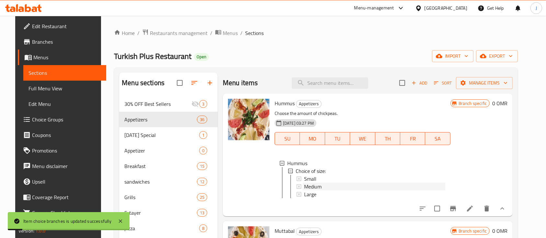
click at [309, 186] on span "Medium" at bounding box center [313, 187] width 18 height 8
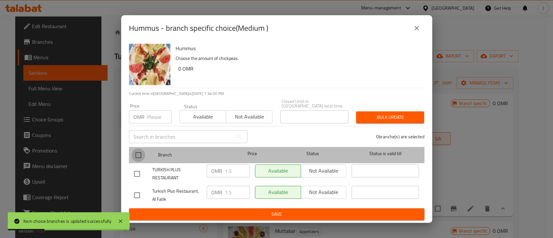
click at [142, 150] on input "checkbox" at bounding box center [139, 155] width 14 height 14
checkbox input "true"
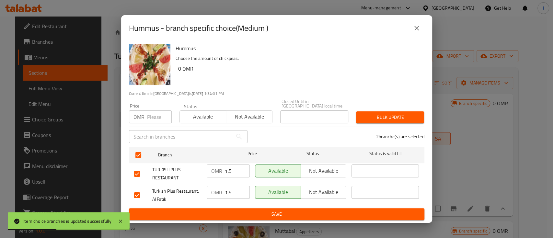
click at [233, 168] on input "1.5" at bounding box center [237, 171] width 25 height 13
type input "1.9"
click at [236, 192] on input "1.5" at bounding box center [237, 192] width 25 height 13
type input "1.9"
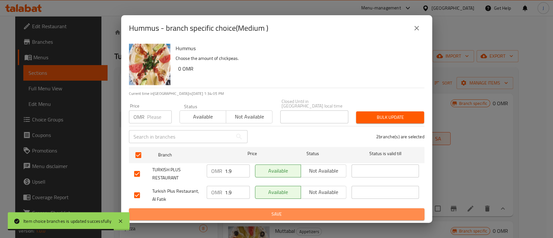
click at [257, 211] on span "Save" at bounding box center [276, 214] width 285 height 8
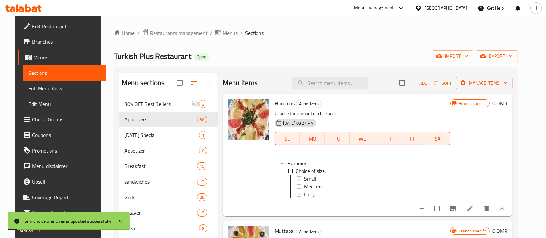
scroll to position [1, 0]
click at [507, 213] on icon "show more" at bounding box center [503, 209] width 8 height 8
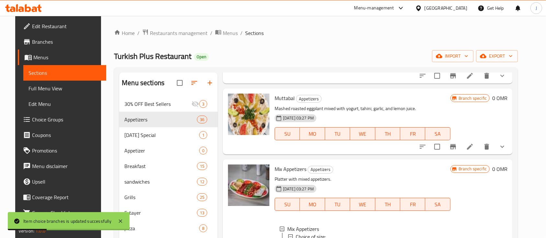
scroll to position [83, 0]
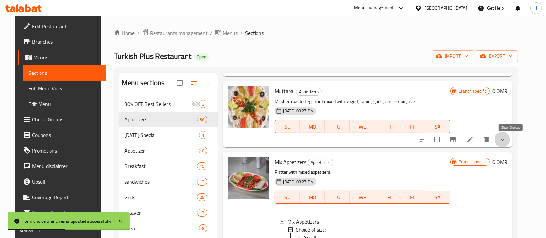
click at [507, 139] on icon "show more" at bounding box center [503, 140] width 8 height 8
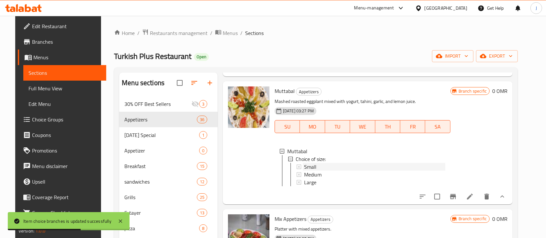
click at [311, 164] on span "Small" at bounding box center [310, 167] width 12 height 8
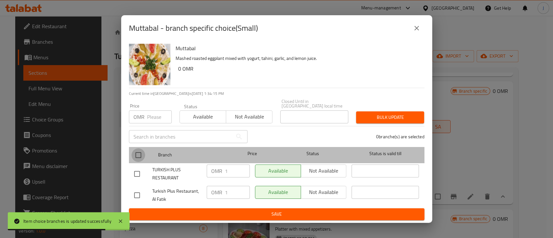
click at [139, 155] on input "checkbox" at bounding box center [139, 155] width 14 height 14
checkbox input "true"
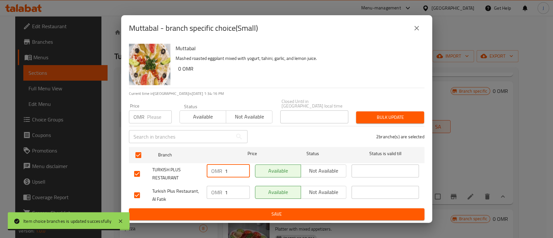
click at [232, 169] on input "1" at bounding box center [237, 171] width 25 height 13
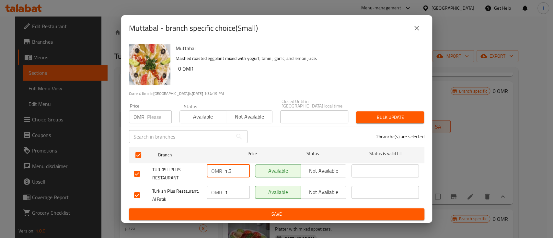
type input "1.3"
click at [231, 191] on input "1" at bounding box center [237, 192] width 25 height 13
type input "1.3"
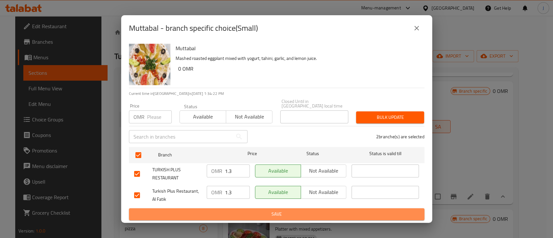
click at [256, 213] on span "Save" at bounding box center [276, 214] width 285 height 8
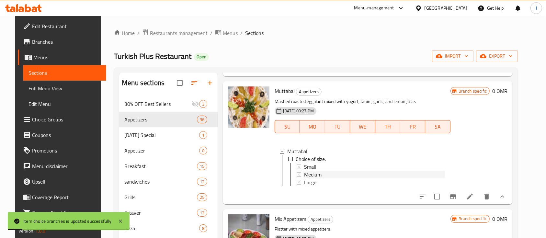
click at [308, 173] on span "Medium" at bounding box center [313, 175] width 18 height 8
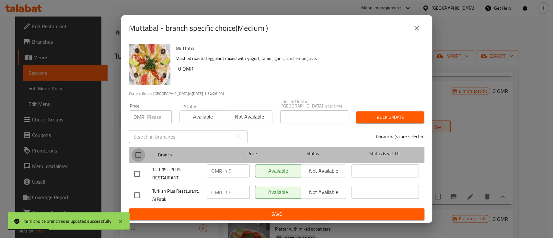
click at [140, 151] on input "checkbox" at bounding box center [139, 155] width 14 height 14
checkbox input "true"
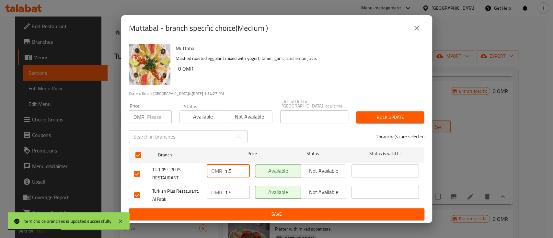
click at [233, 169] on input "1.5" at bounding box center [237, 171] width 25 height 13
type input "1.9"
click at [236, 190] on input "1.5" at bounding box center [237, 192] width 25 height 13
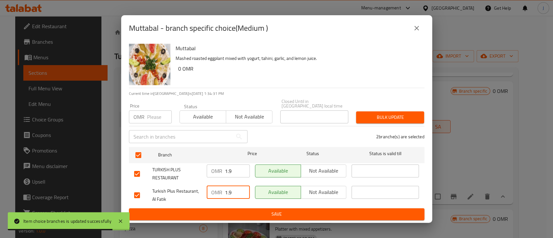
type input "1.9"
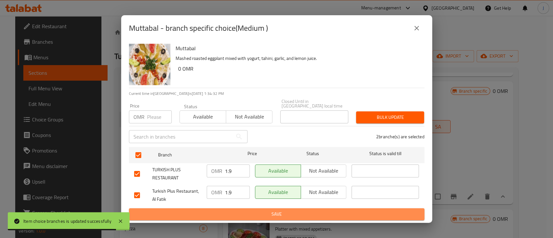
click at [254, 208] on button "Save" at bounding box center [277, 214] width 296 height 12
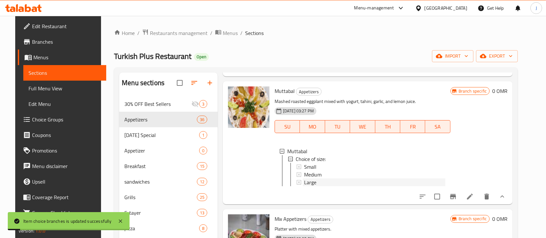
click at [309, 182] on span "Large" at bounding box center [310, 183] width 12 height 8
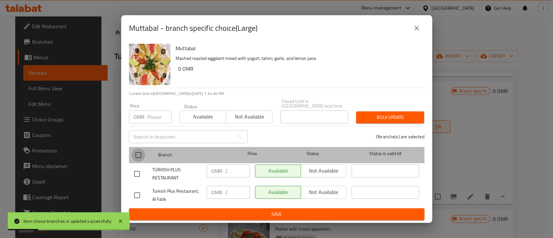
click at [138, 153] on input "checkbox" at bounding box center [139, 155] width 14 height 14
checkbox input "true"
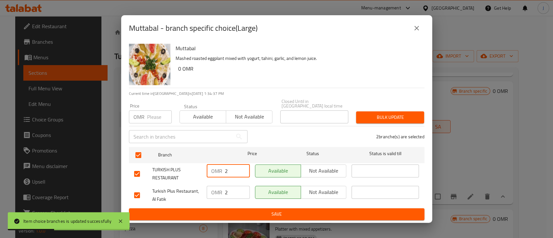
click at [235, 172] on input "2" at bounding box center [237, 171] width 25 height 13
type input "2.7"
click at [234, 191] on input "2" at bounding box center [237, 192] width 25 height 13
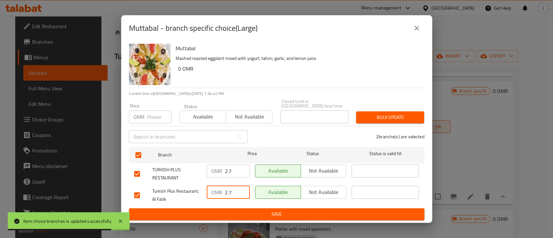
type input "2.7"
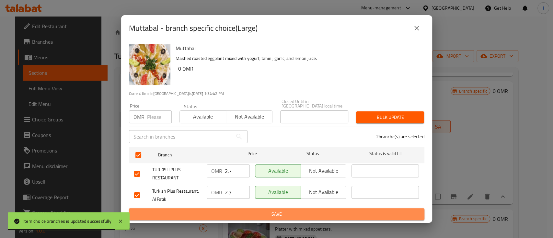
click at [249, 211] on span "Save" at bounding box center [276, 214] width 285 height 8
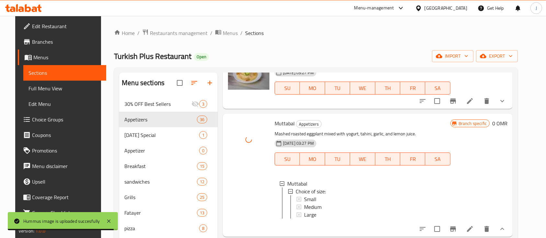
scroll to position [1, 0]
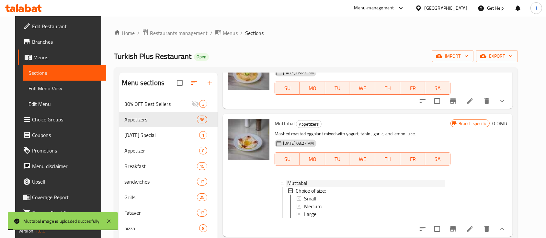
click at [280, 182] on icon at bounding box center [282, 183] width 5 height 5
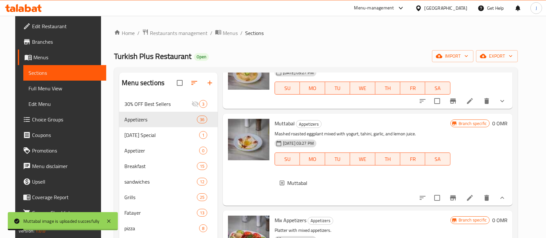
scroll to position [0, 0]
click at [507, 202] on icon "show more" at bounding box center [503, 198] width 8 height 8
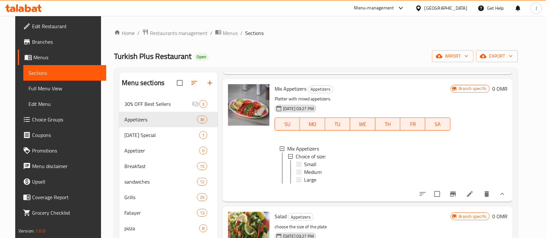
scroll to position [210, 0]
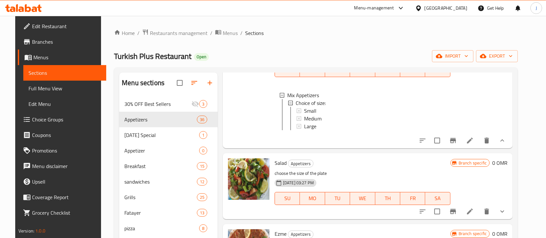
drag, startPoint x: 519, startPoint y: 151, endPoint x: 508, endPoint y: 148, distance: 10.6
click at [508, 148] on div at bounding box center [462, 141] width 95 height 16
click at [507, 145] on icon "show more" at bounding box center [503, 141] width 8 height 8
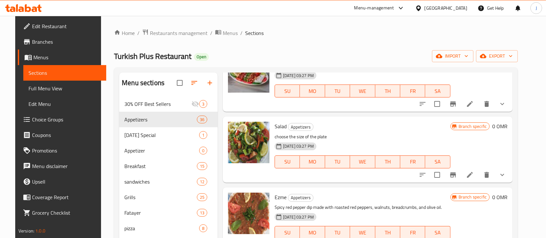
scroll to position [180, 0]
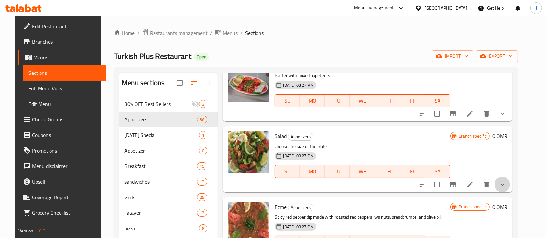
click at [507, 179] on button "show more" at bounding box center [503, 185] width 16 height 16
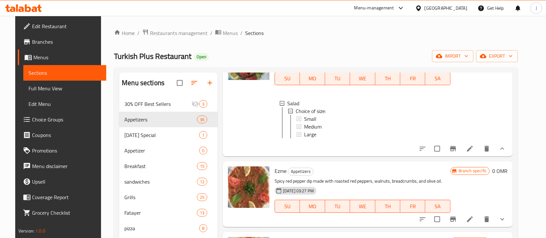
scroll to position [240, 0]
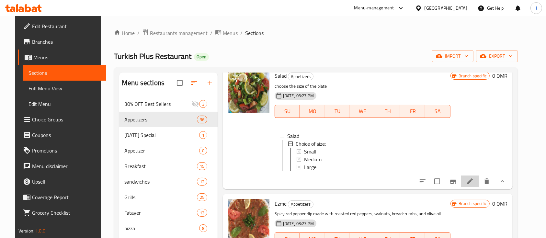
click at [478, 187] on li at bounding box center [470, 182] width 18 height 12
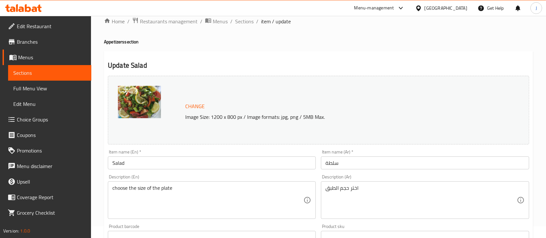
scroll to position [11, 0]
click at [244, 24] on span "Sections" at bounding box center [244, 22] width 18 height 8
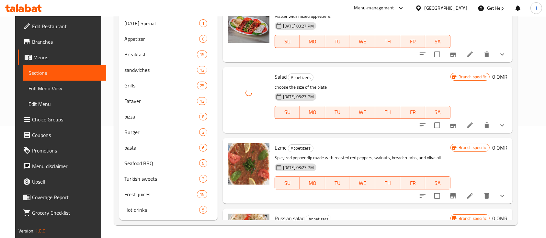
scroll to position [131, 0]
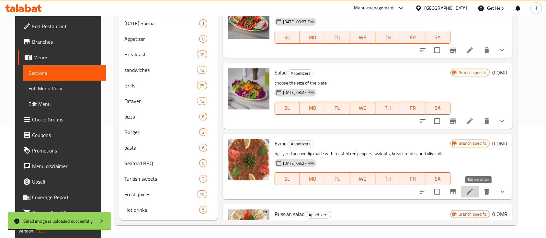
click at [473, 194] on icon at bounding box center [470, 192] width 6 height 6
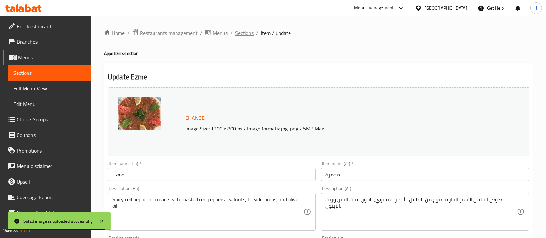
click at [246, 33] on span "Sections" at bounding box center [244, 33] width 18 height 8
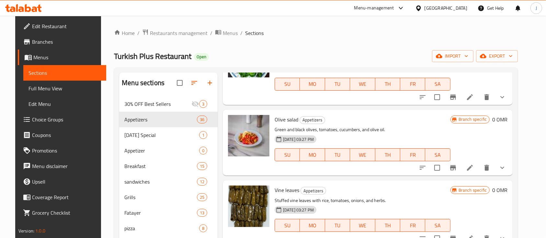
scroll to position [701, 0]
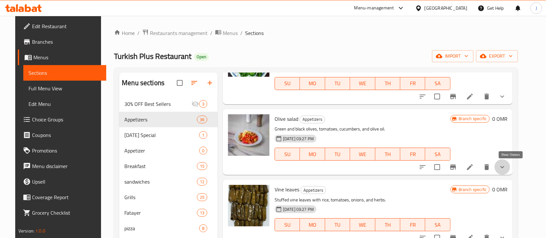
click at [507, 164] on icon "show more" at bounding box center [503, 167] width 8 height 8
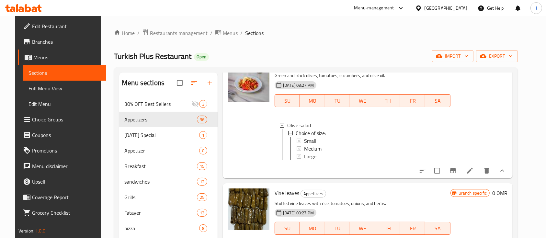
scroll to position [761, 0]
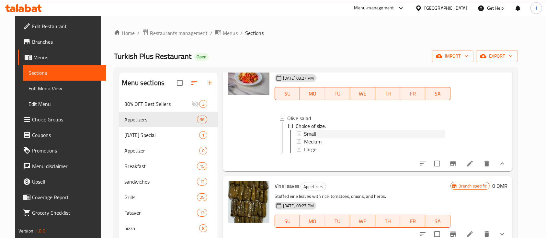
click at [304, 135] on span "Small" at bounding box center [310, 134] width 12 height 8
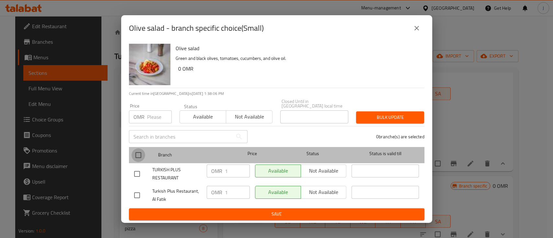
click at [134, 154] on input "checkbox" at bounding box center [139, 155] width 14 height 14
checkbox input "true"
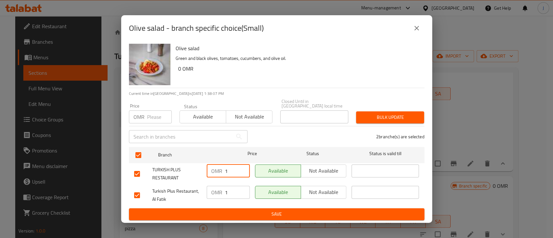
click at [235, 167] on input "1" at bounding box center [237, 171] width 25 height 13
type input "1.3"
click at [231, 190] on input "1" at bounding box center [237, 192] width 25 height 13
type input "1.3"
click at [253, 214] on span "Save" at bounding box center [276, 214] width 285 height 8
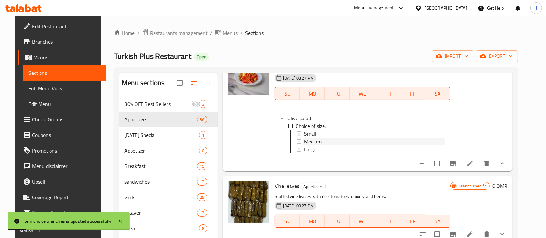
click at [304, 142] on span "Medium" at bounding box center [313, 142] width 18 height 8
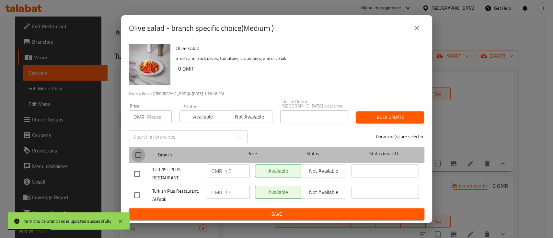
click at [141, 150] on input "checkbox" at bounding box center [139, 155] width 14 height 14
checkbox input "true"
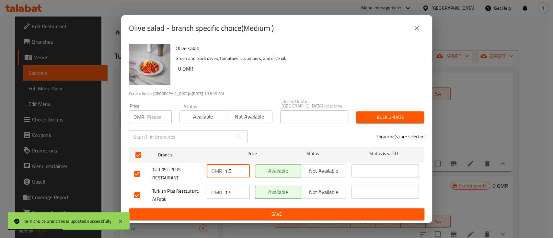
click at [236, 165] on input "1.5" at bounding box center [237, 171] width 25 height 13
type input "1.9"
click at [237, 189] on input "1.5" at bounding box center [237, 192] width 25 height 13
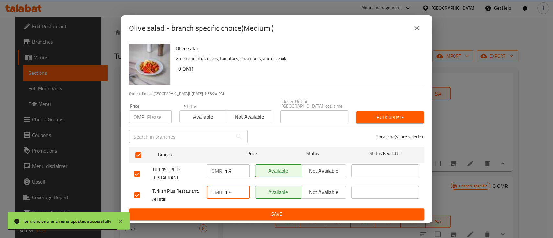
type input "1.9"
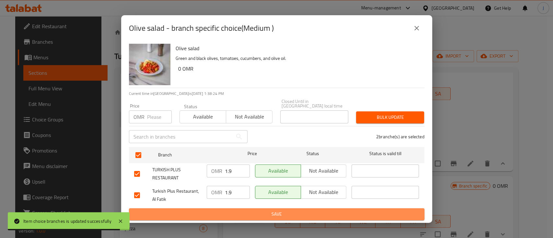
click at [249, 215] on span "Save" at bounding box center [276, 214] width 285 height 8
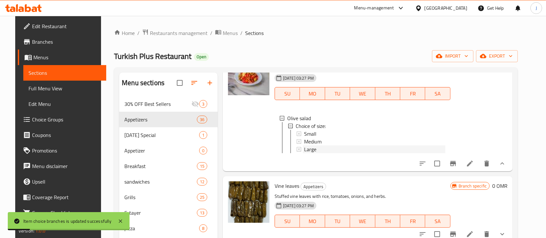
click at [307, 149] on span "Large" at bounding box center [310, 150] width 12 height 8
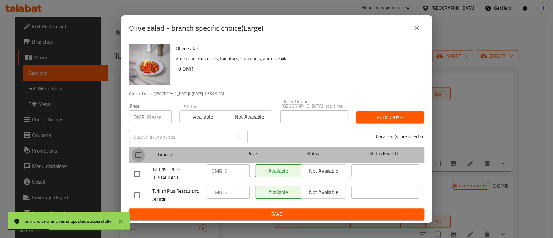
click at [142, 156] on input "checkbox" at bounding box center [139, 155] width 14 height 14
checkbox input "true"
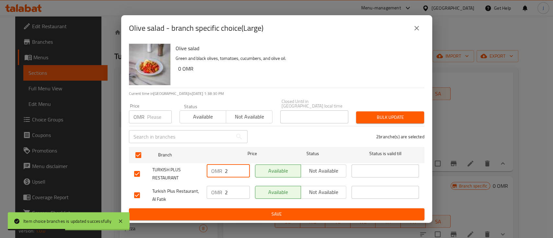
click at [231, 167] on input "2" at bounding box center [237, 171] width 25 height 13
type input "2.7"
click at [229, 193] on input "2" at bounding box center [237, 192] width 25 height 13
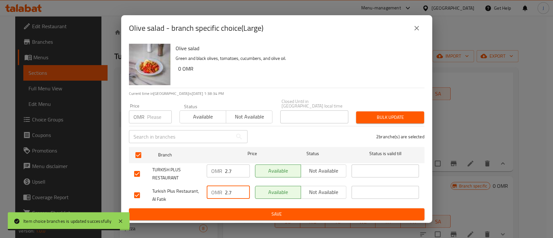
type input "2.7"
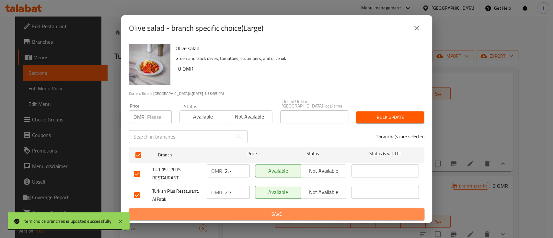
click at [246, 211] on span "Save" at bounding box center [276, 214] width 285 height 8
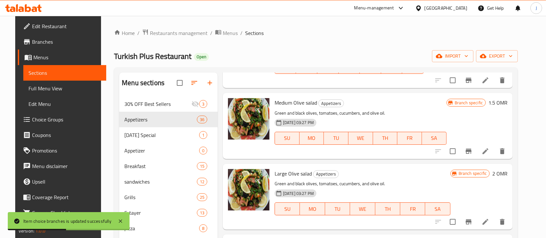
scroll to position [1636, 0]
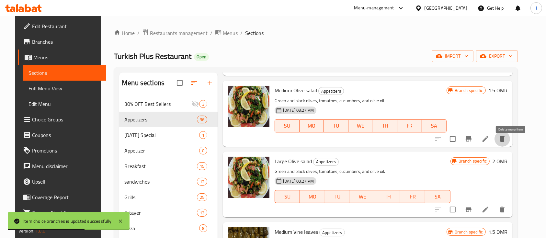
click at [507, 143] on icon "delete" at bounding box center [503, 139] width 8 height 8
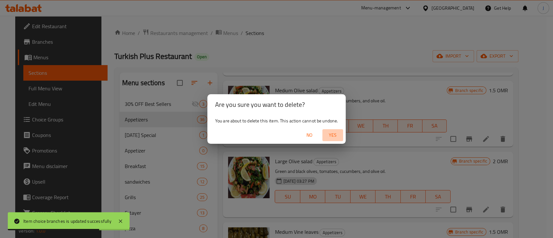
click at [334, 134] on span "Yes" at bounding box center [333, 135] width 16 height 8
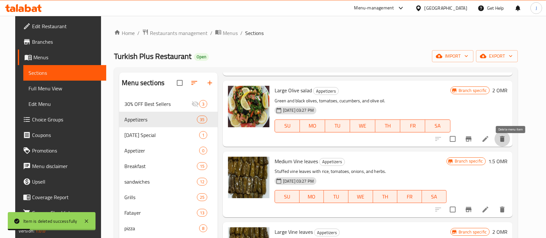
click at [505, 142] on icon "delete" at bounding box center [502, 139] width 5 height 6
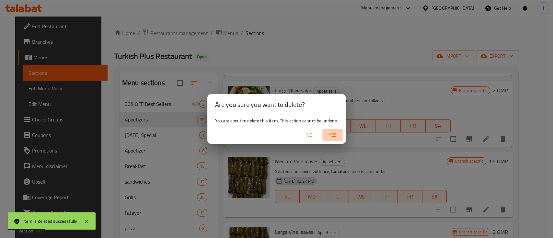
click at [333, 140] on button "Yes" at bounding box center [332, 135] width 21 height 12
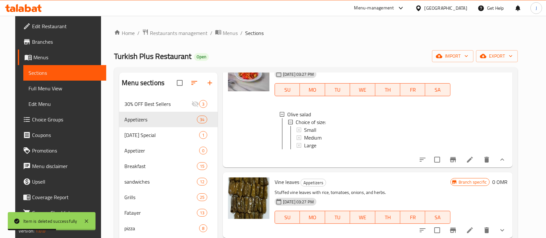
scroll to position [765, 0]
click at [507, 164] on icon "show more" at bounding box center [503, 160] width 8 height 8
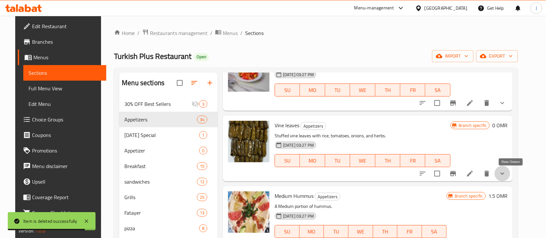
click at [507, 172] on icon "show more" at bounding box center [503, 174] width 8 height 8
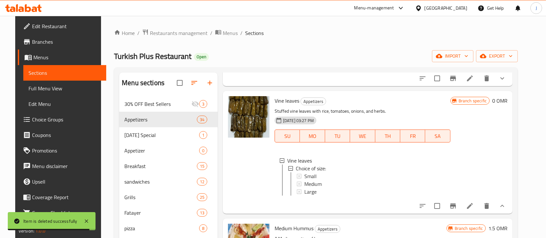
scroll to position [802, 0]
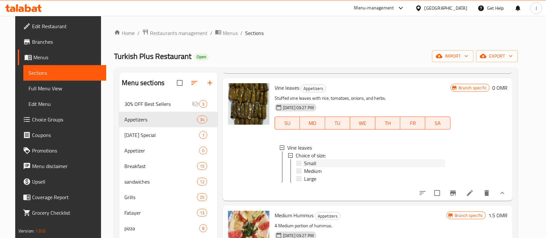
click at [309, 165] on span "Small" at bounding box center [310, 163] width 12 height 8
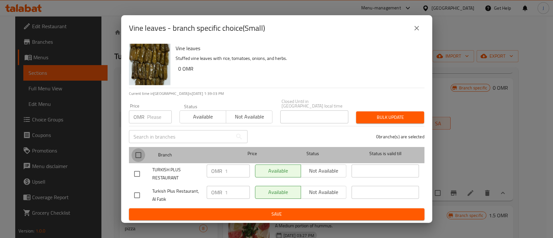
click at [140, 151] on input "checkbox" at bounding box center [139, 155] width 14 height 14
checkbox input "true"
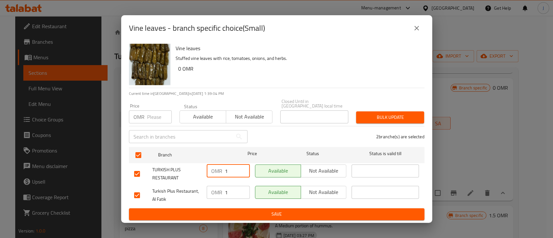
click at [232, 169] on input "1" at bounding box center [237, 171] width 25 height 13
type input "1.3"
click at [231, 193] on input "1" at bounding box center [237, 192] width 25 height 13
type input "1.3"
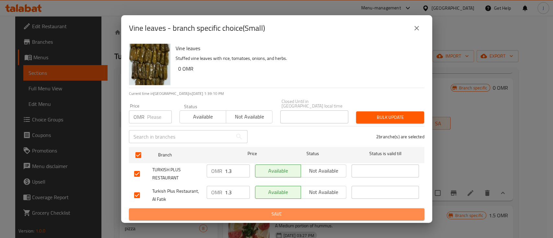
click at [242, 208] on button "Save" at bounding box center [277, 214] width 296 height 12
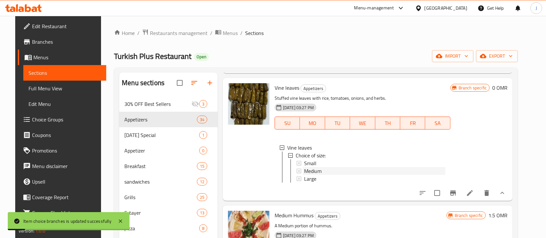
click at [306, 172] on span "Medium" at bounding box center [313, 171] width 18 height 8
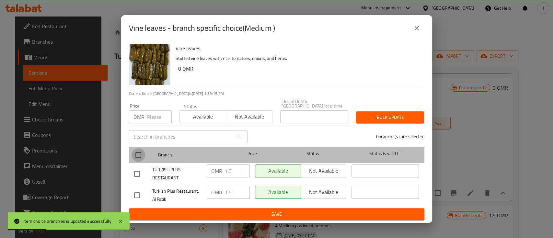
click at [139, 156] on input "checkbox" at bounding box center [139, 155] width 14 height 14
checkbox input "true"
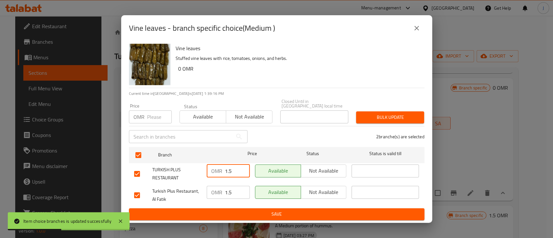
click at [233, 167] on input "1.5" at bounding box center [237, 171] width 25 height 13
type input "1.9"
click at [235, 190] on input "1.5" at bounding box center [237, 192] width 25 height 13
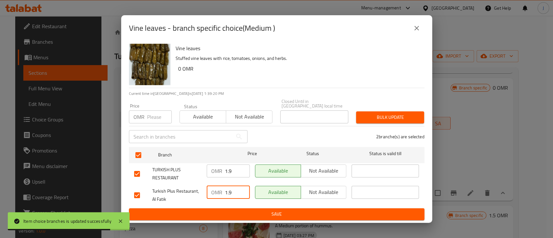
type input "1.9"
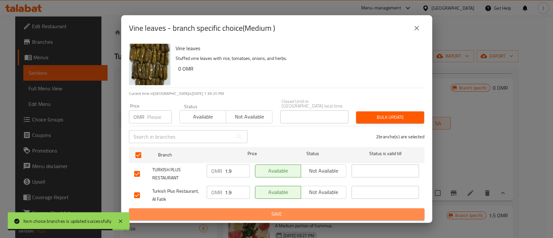
click at [251, 211] on span "Save" at bounding box center [276, 214] width 285 height 8
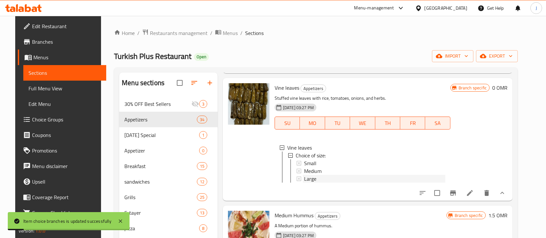
click at [305, 180] on span "Large" at bounding box center [310, 179] width 12 height 8
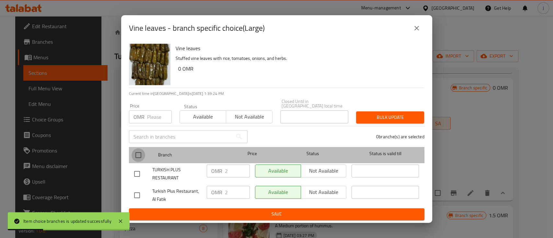
click at [140, 158] on input "checkbox" at bounding box center [139, 155] width 14 height 14
checkbox input "true"
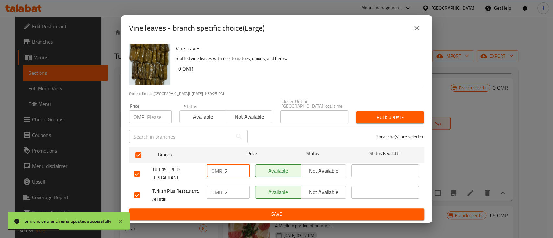
click at [233, 168] on input "2" at bounding box center [237, 171] width 25 height 13
type input "2.7"
click at [232, 194] on input "2" at bounding box center [237, 192] width 25 height 13
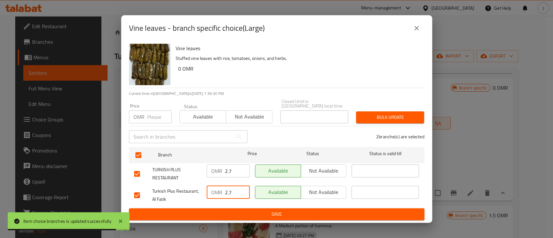
type input "2.7"
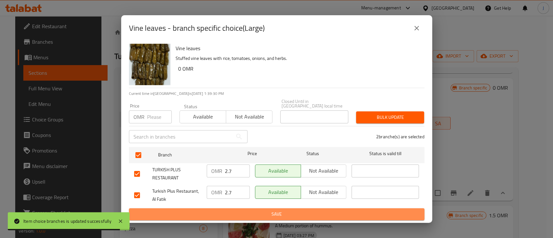
click at [241, 208] on button "Save" at bounding box center [277, 214] width 296 height 12
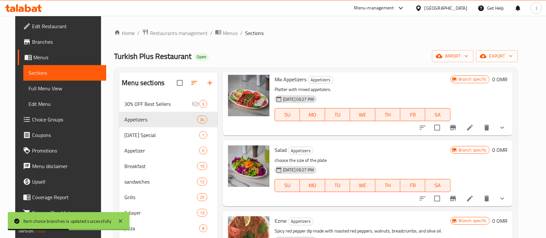
scroll to position [165, 0]
click at [507, 198] on icon "show more" at bounding box center [503, 199] width 8 height 8
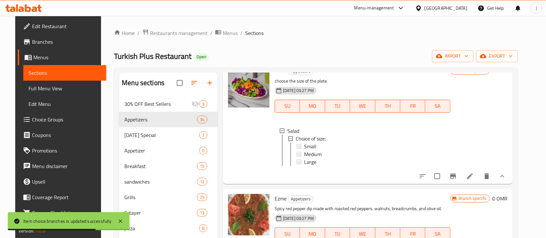
scroll to position [245, 0]
click at [315, 144] on div "Small" at bounding box center [374, 146] width 141 height 8
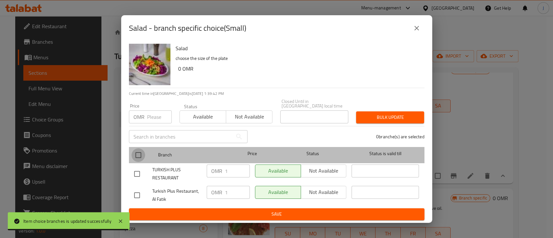
click at [138, 155] on input "checkbox" at bounding box center [139, 155] width 14 height 14
checkbox input "true"
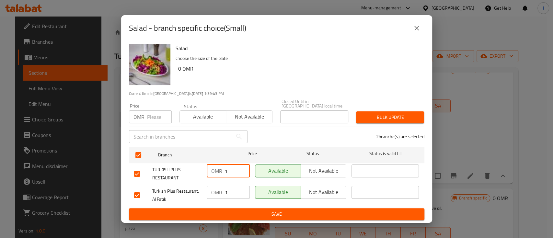
click at [233, 170] on input "1" at bounding box center [237, 171] width 25 height 13
type input "1.3"
click at [231, 188] on input "1" at bounding box center [237, 192] width 25 height 13
type input "1.3"
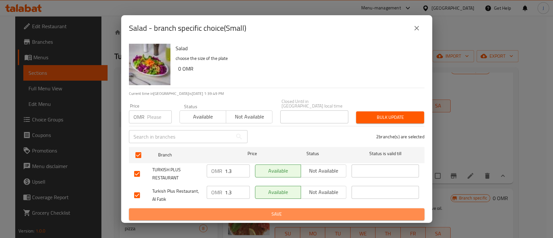
click at [243, 208] on button "Save" at bounding box center [277, 214] width 296 height 12
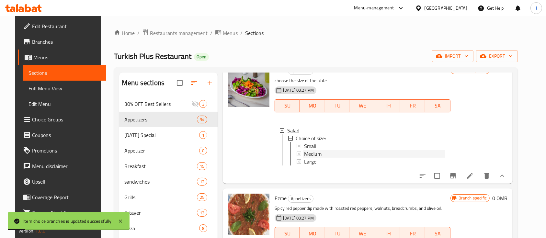
click at [310, 154] on span "Medium" at bounding box center [313, 154] width 18 height 8
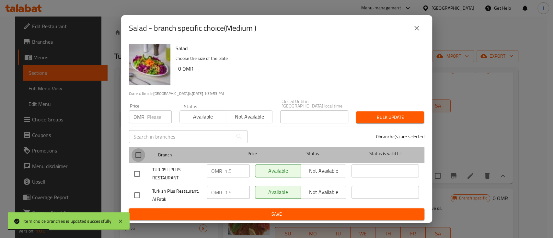
click at [143, 154] on input "checkbox" at bounding box center [139, 155] width 14 height 14
checkbox input "true"
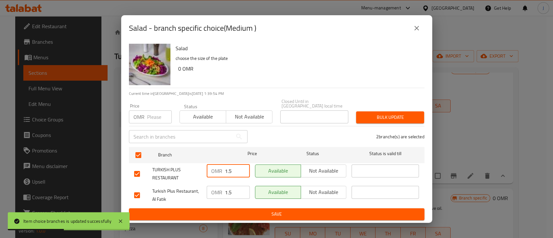
click at [235, 168] on input "1.5" at bounding box center [237, 171] width 25 height 13
type input "1.9"
click at [239, 193] on input "1.5" at bounding box center [237, 192] width 25 height 13
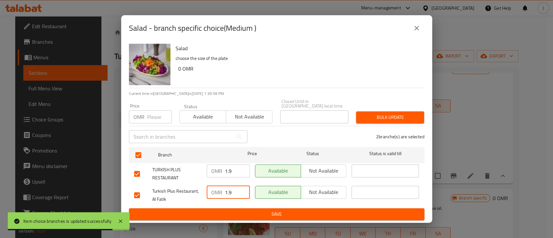
type input "1.9"
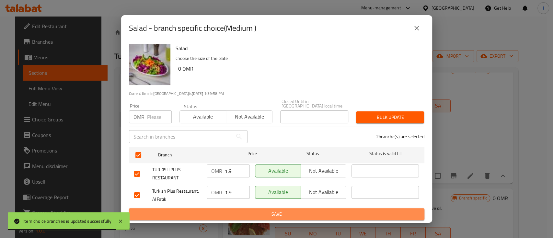
click at [249, 214] on span "Save" at bounding box center [276, 214] width 285 height 8
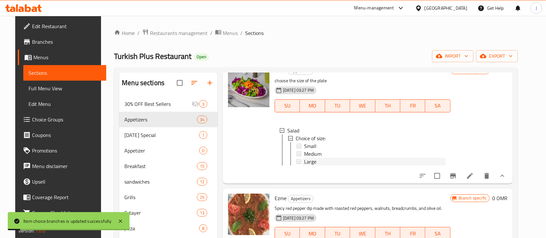
click at [307, 160] on span "Large" at bounding box center [310, 162] width 12 height 8
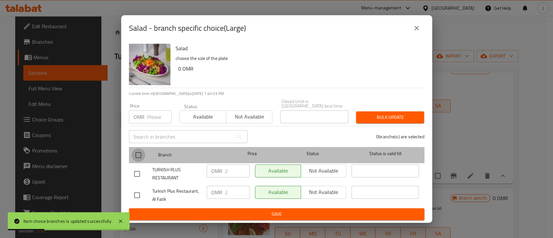
click at [140, 157] on input "checkbox" at bounding box center [139, 155] width 14 height 14
checkbox input "true"
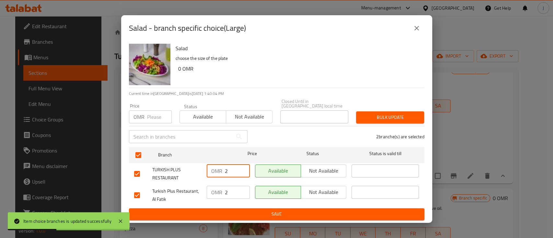
click at [231, 168] on input "2" at bounding box center [237, 171] width 25 height 13
type input ".7"
type input "2.7"
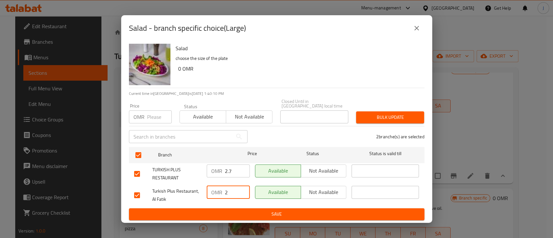
click at [231, 191] on input "2" at bounding box center [237, 192] width 25 height 13
type input "2.7"
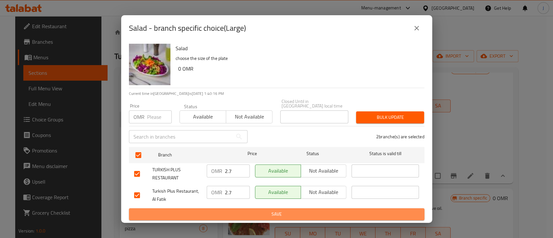
click at [241, 213] on span "Save" at bounding box center [276, 214] width 285 height 8
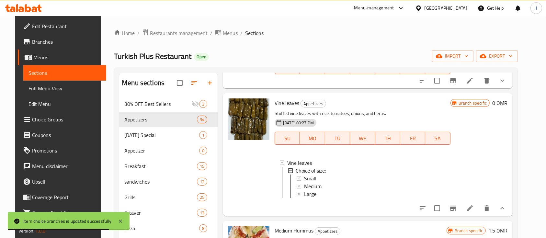
scroll to position [1, 0]
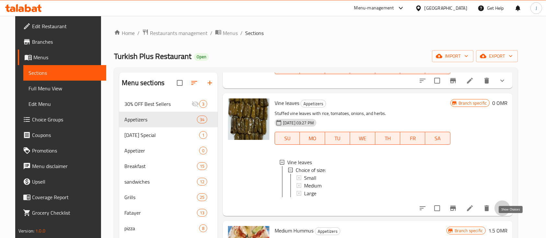
click at [507, 212] on icon "show more" at bounding box center [503, 208] width 8 height 8
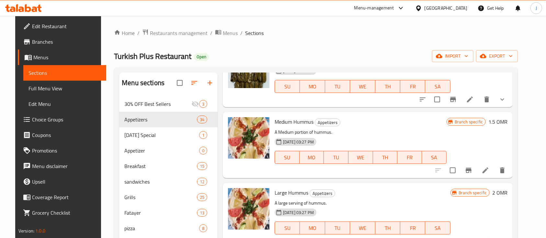
scroll to position [889, 0]
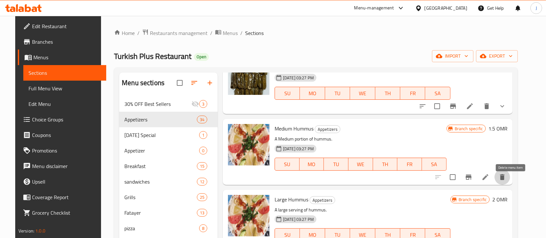
click at [505, 180] on icon "delete" at bounding box center [502, 177] width 5 height 6
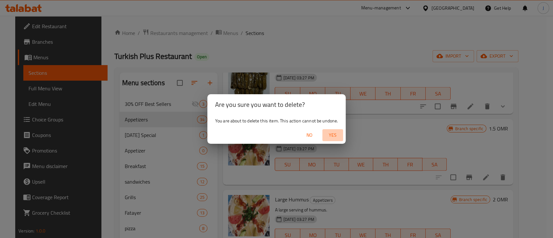
click at [331, 134] on span "Yes" at bounding box center [333, 135] width 16 height 8
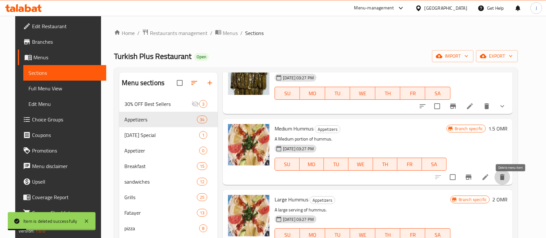
click at [505, 180] on icon "delete" at bounding box center [502, 177] width 5 height 6
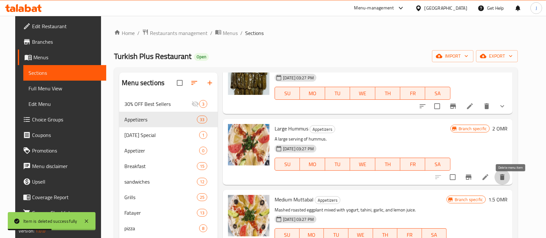
click at [505, 180] on icon "delete" at bounding box center [502, 177] width 5 height 6
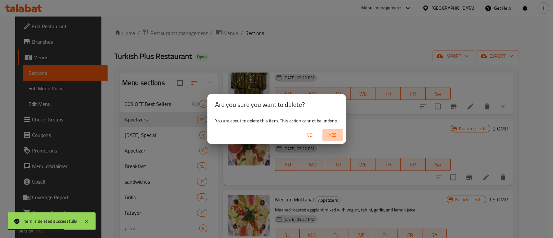
click at [329, 131] on button "Yes" at bounding box center [332, 135] width 21 height 12
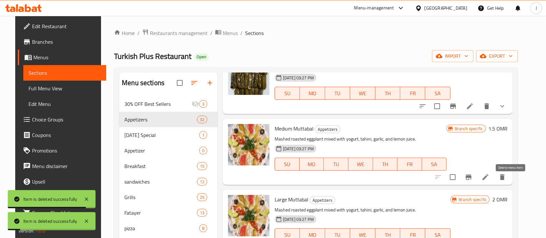
click at [505, 180] on icon "delete" at bounding box center [502, 177] width 5 height 6
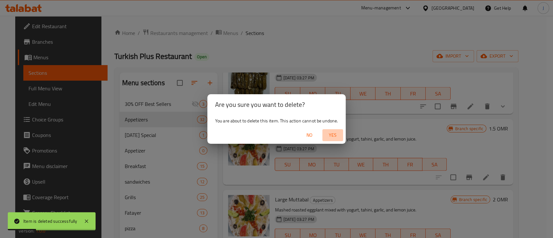
click at [336, 133] on span "Yes" at bounding box center [333, 135] width 16 height 8
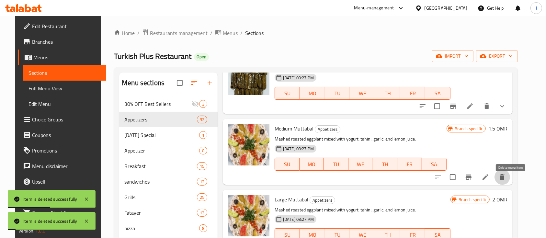
click at [507, 181] on icon "delete" at bounding box center [503, 177] width 8 height 8
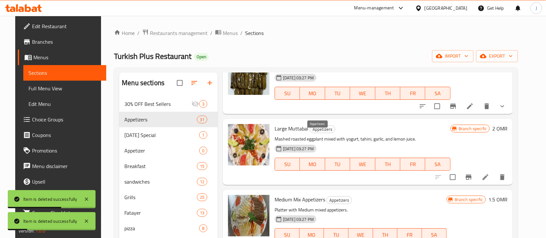
click at [329, 133] on span "Appetizers" at bounding box center [322, 129] width 25 height 7
click at [505, 180] on icon "delete" at bounding box center [502, 177] width 5 height 6
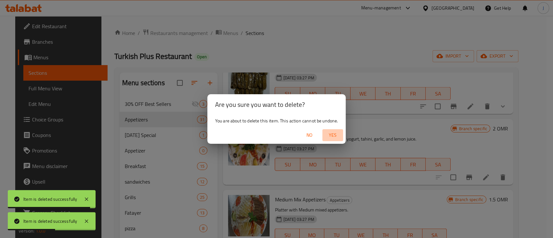
click at [333, 133] on span "Yes" at bounding box center [333, 135] width 16 height 8
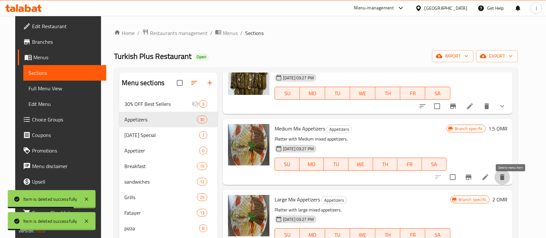
click at [507, 181] on icon "delete" at bounding box center [503, 177] width 8 height 8
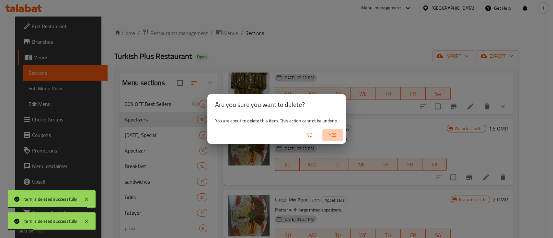
click at [331, 136] on span "Yes" at bounding box center [333, 135] width 16 height 8
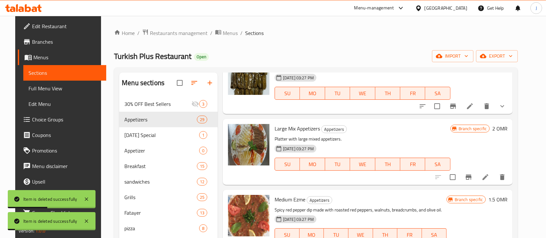
scroll to position [904, 0]
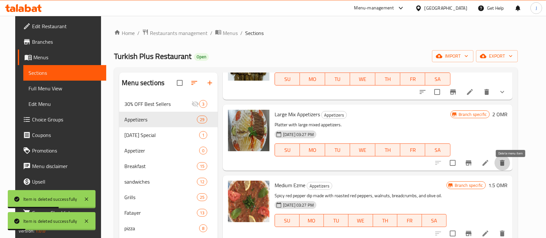
click at [507, 167] on icon "delete" at bounding box center [503, 163] width 8 height 8
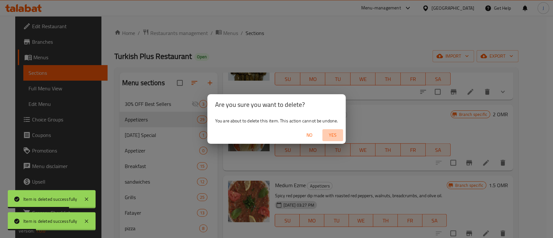
click at [333, 135] on span "Yes" at bounding box center [333, 135] width 16 height 8
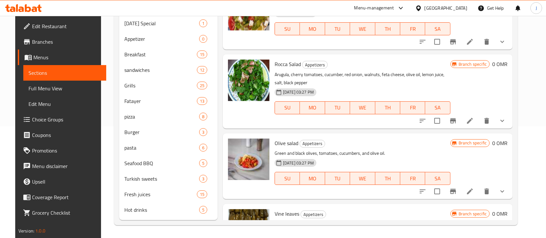
scroll to position [622, 0]
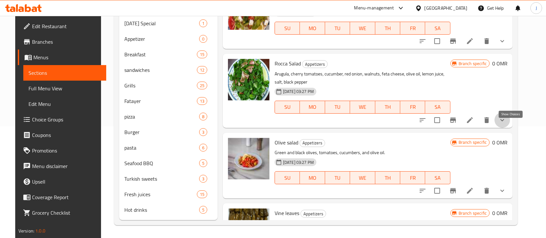
click at [507, 124] on icon "show more" at bounding box center [503, 120] width 8 height 8
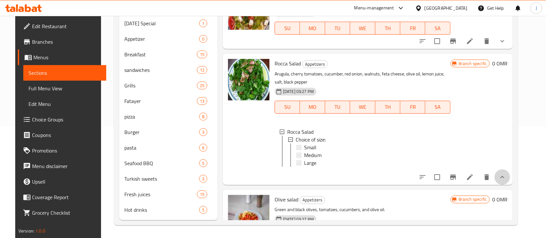
click at [507, 185] on button "show more" at bounding box center [503, 177] width 16 height 16
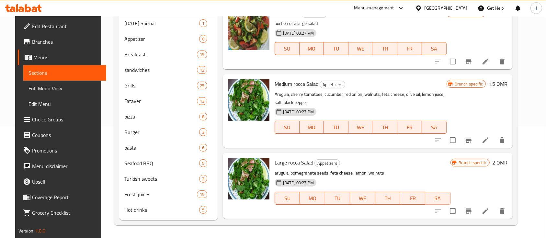
scroll to position [1696, 0]
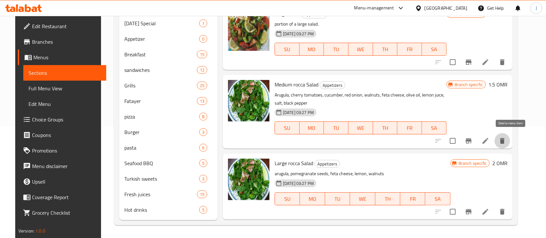
click at [507, 143] on icon "delete" at bounding box center [503, 141] width 8 height 8
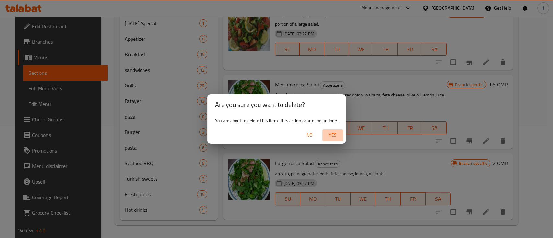
click at [335, 135] on span "Yes" at bounding box center [333, 135] width 16 height 8
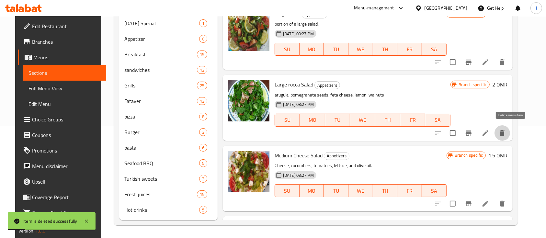
click at [507, 130] on icon "delete" at bounding box center [503, 133] width 8 height 8
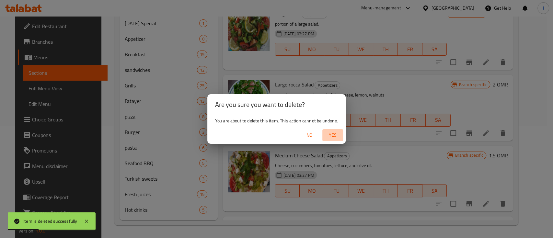
click at [333, 136] on span "Yes" at bounding box center [333, 135] width 16 height 8
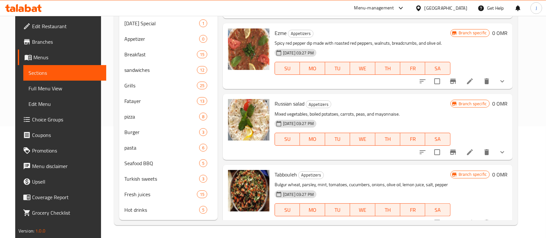
scroll to position [298, 0]
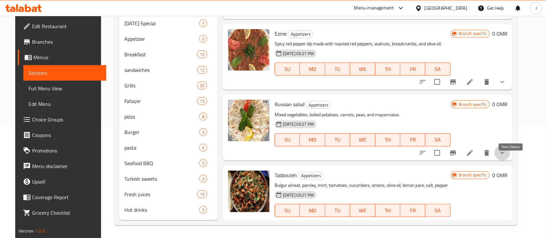
click at [507, 157] on icon "show more" at bounding box center [503, 153] width 8 height 8
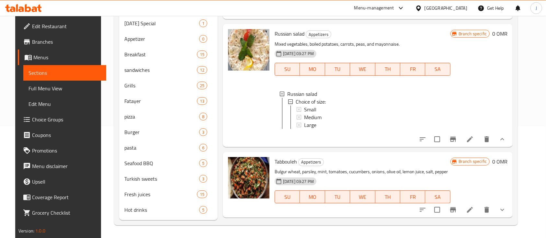
scroll to position [369, 0]
click at [306, 113] on span "Small" at bounding box center [310, 109] width 12 height 8
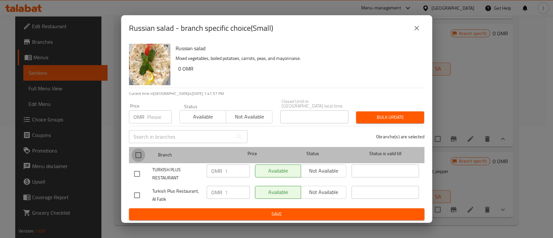
click at [139, 154] on input "checkbox" at bounding box center [139, 155] width 14 height 14
checkbox input "true"
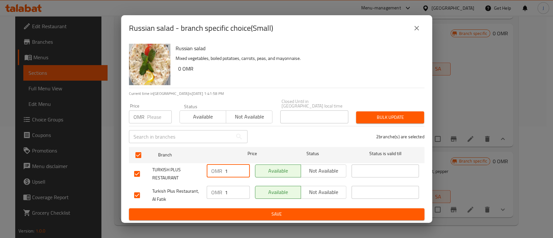
click at [230, 168] on input "1" at bounding box center [237, 171] width 25 height 13
type input "1.3"
click at [231, 193] on input "1" at bounding box center [237, 192] width 25 height 13
type input "1.3"
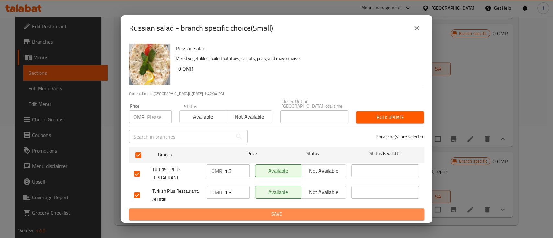
click at [243, 212] on span "Save" at bounding box center [276, 214] width 285 height 8
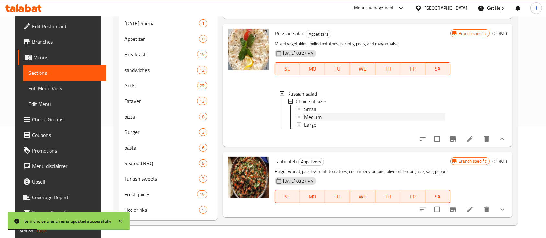
click at [313, 121] on span "Medium" at bounding box center [313, 117] width 18 height 8
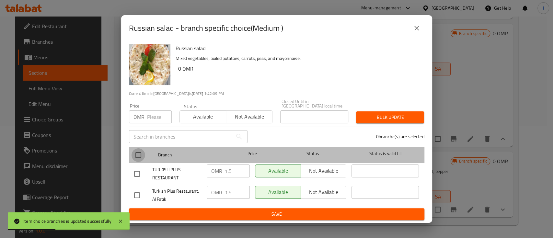
click at [139, 153] on input "checkbox" at bounding box center [139, 155] width 14 height 14
checkbox input "true"
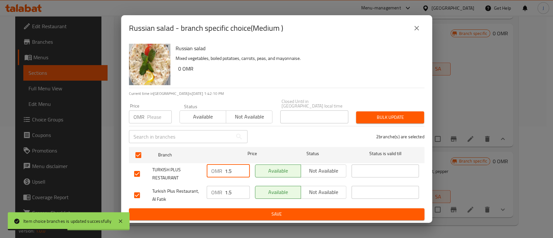
click at [239, 167] on input "1.5" at bounding box center [237, 171] width 25 height 13
type input "1.9"
click at [236, 191] on input "1.5" at bounding box center [237, 192] width 25 height 13
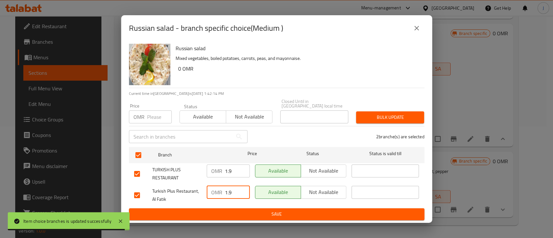
type input "1.9"
click at [241, 208] on button "Save" at bounding box center [277, 214] width 296 height 12
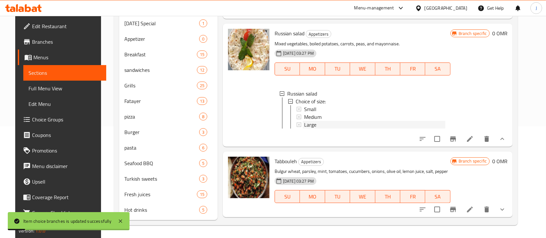
click at [308, 129] on span "Large" at bounding box center [310, 125] width 12 height 8
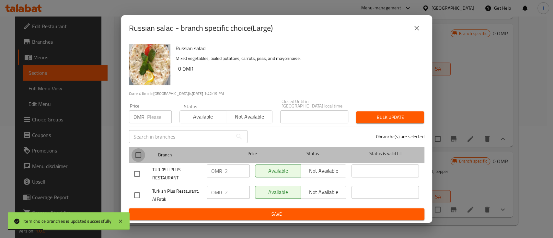
click at [141, 153] on input "checkbox" at bounding box center [139, 155] width 14 height 14
checkbox input "true"
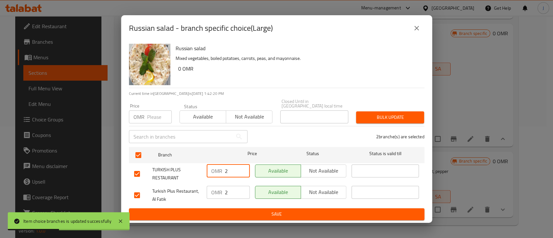
click at [229, 170] on input "2" at bounding box center [237, 171] width 25 height 13
type input "2.7"
click at [229, 188] on input "2" at bounding box center [237, 192] width 25 height 13
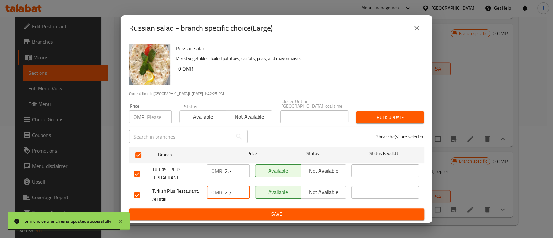
type input "2.7"
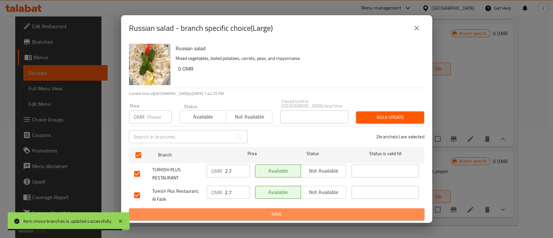
click at [241, 215] on span "Save" at bounding box center [276, 214] width 285 height 8
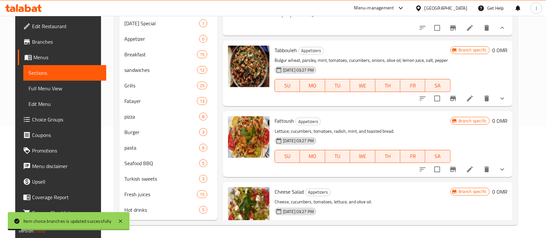
scroll to position [481, 0]
click at [510, 106] on button "show more" at bounding box center [503, 98] width 16 height 16
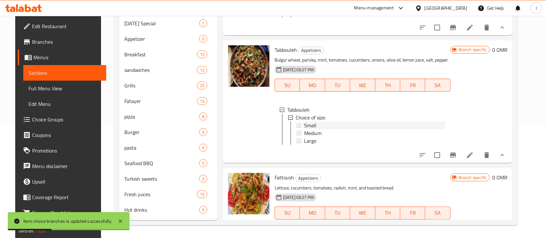
click at [309, 129] on span "Small" at bounding box center [310, 126] width 12 height 8
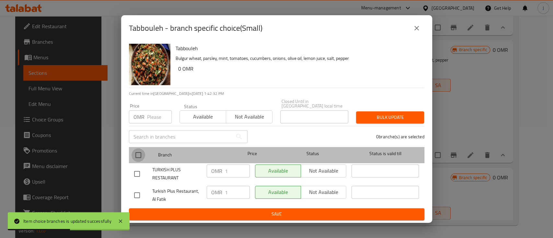
click at [135, 154] on input "checkbox" at bounding box center [139, 155] width 14 height 14
checkbox input "true"
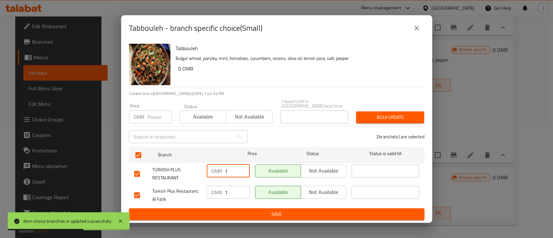
click at [235, 165] on input "1" at bounding box center [237, 171] width 25 height 13
type input "1.3"
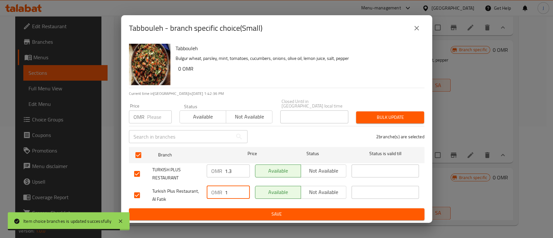
click at [233, 190] on input "1" at bounding box center [237, 192] width 25 height 13
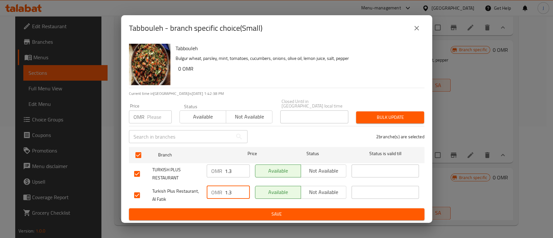
type input "1.3"
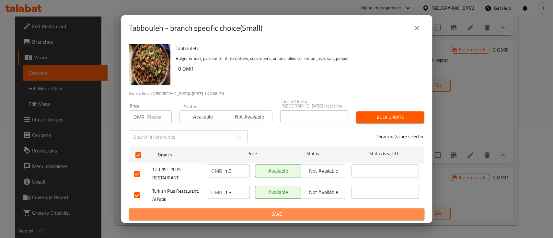
click at [245, 211] on span "Save" at bounding box center [276, 214] width 285 height 8
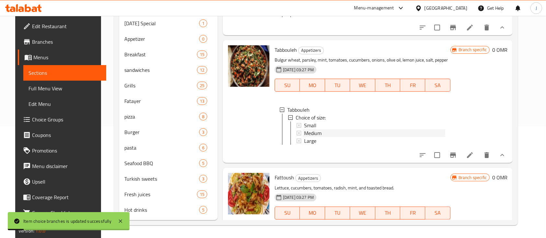
click at [307, 137] on span "Medium" at bounding box center [313, 133] width 18 height 8
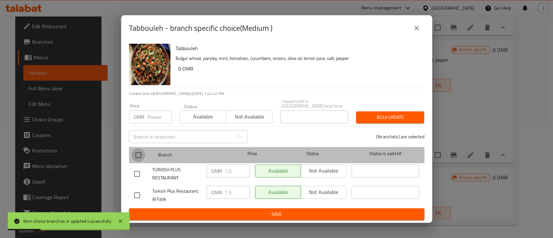
click at [143, 155] on input "checkbox" at bounding box center [139, 155] width 14 height 14
checkbox input "true"
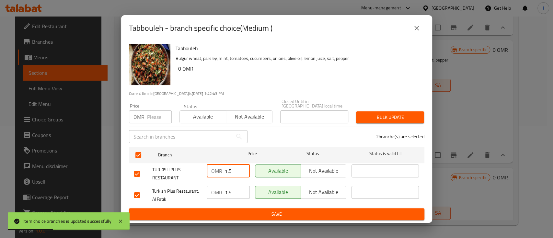
click at [235, 168] on input "1.5" at bounding box center [237, 171] width 25 height 13
type input "1.9"
click at [239, 187] on input "1.5" at bounding box center [237, 192] width 25 height 13
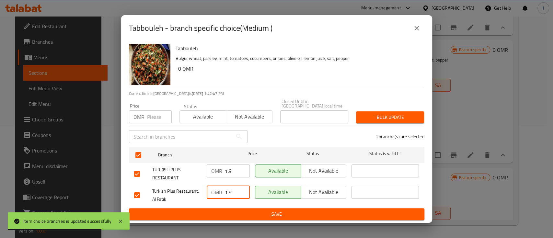
type input "1.9"
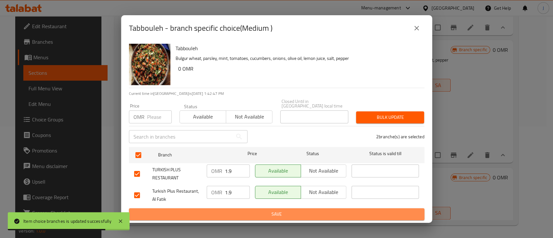
click at [251, 214] on span "Save" at bounding box center [276, 214] width 285 height 8
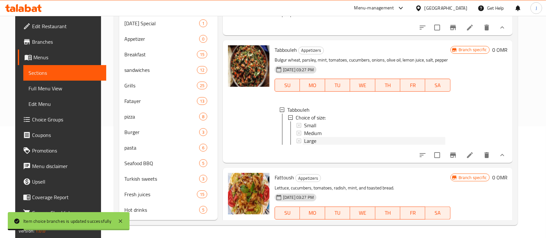
click at [304, 145] on span "Large" at bounding box center [310, 141] width 12 height 8
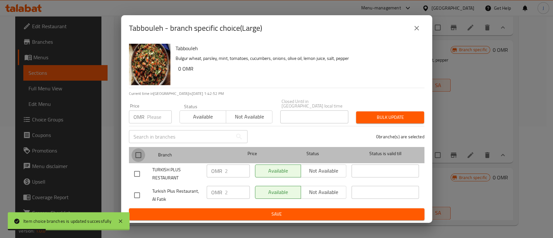
click at [137, 157] on input "checkbox" at bounding box center [139, 155] width 14 height 14
checkbox input "true"
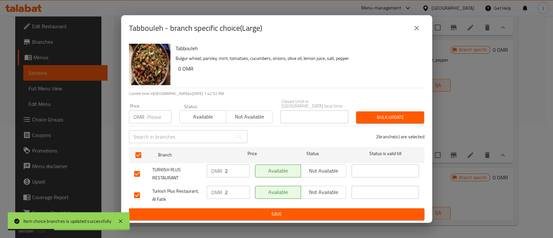
click at [237, 165] on input "2" at bounding box center [237, 171] width 25 height 13
type input "2.7"
click at [237, 192] on input "2" at bounding box center [237, 192] width 25 height 13
type input "2.7"
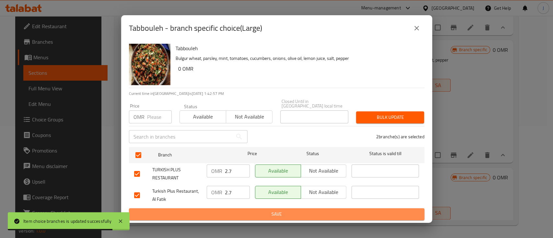
click at [248, 212] on span "Save" at bounding box center [276, 214] width 285 height 8
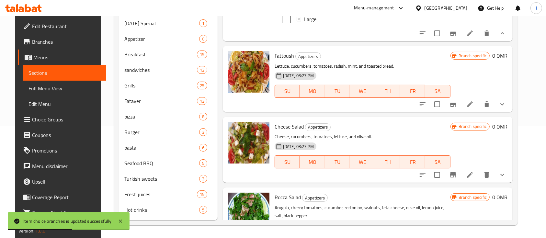
scroll to position [603, 0]
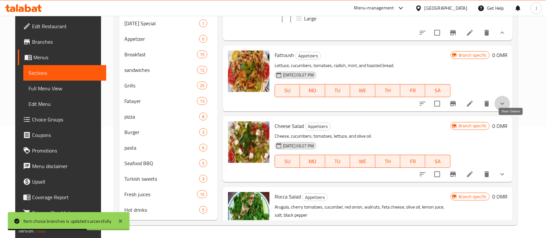
click at [507, 108] on icon "show more" at bounding box center [503, 104] width 8 height 8
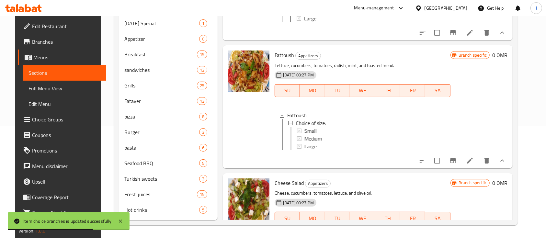
scroll to position [650, 0]
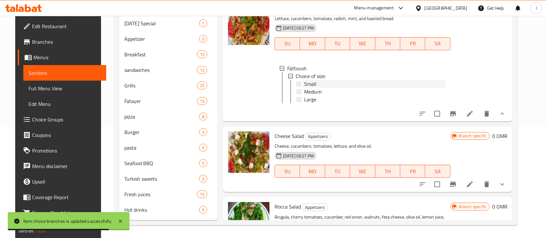
click at [316, 88] on div "Small" at bounding box center [374, 84] width 141 height 8
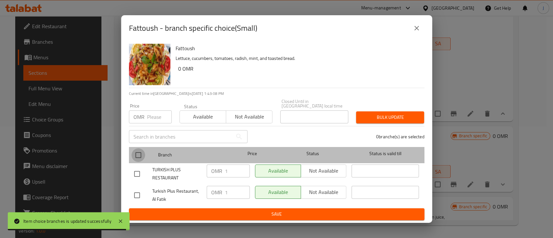
click at [140, 157] on input "checkbox" at bounding box center [139, 155] width 14 height 14
checkbox input "true"
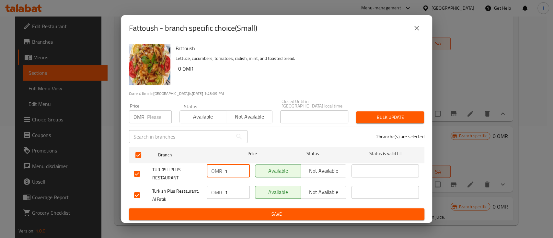
click at [233, 165] on input "1" at bounding box center [237, 171] width 25 height 13
type input "1.3"
click at [233, 189] on input "1" at bounding box center [237, 192] width 25 height 13
type input "1.3"
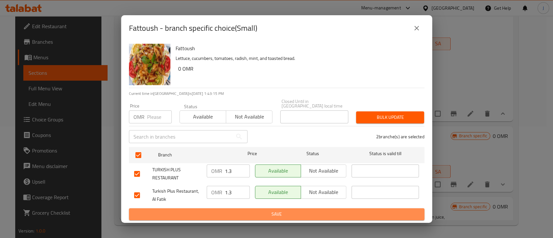
click at [275, 212] on span "Save" at bounding box center [276, 214] width 285 height 8
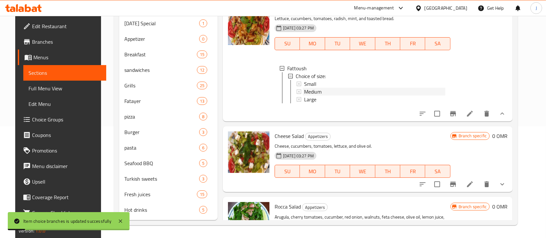
click at [309, 96] on span "Medium" at bounding box center [313, 92] width 18 height 8
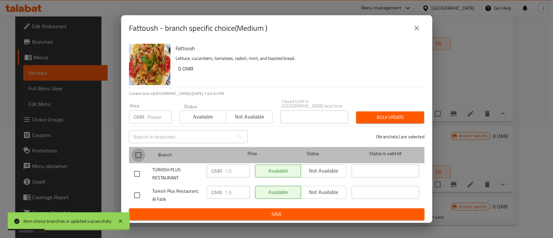
click at [139, 150] on input "checkbox" at bounding box center [139, 155] width 14 height 14
checkbox input "true"
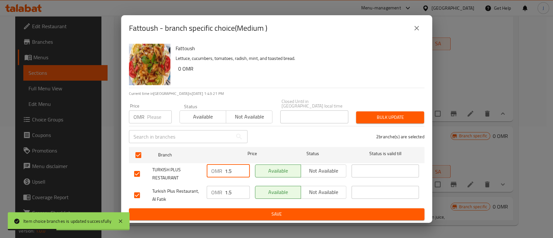
click at [232, 165] on input "1.5" at bounding box center [237, 171] width 25 height 13
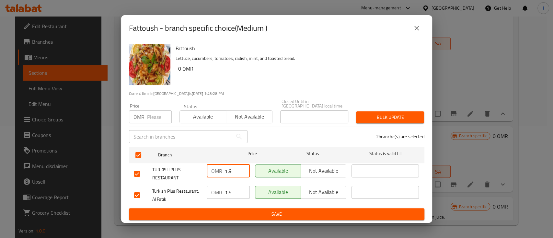
type input "1.9"
click at [233, 192] on input "1.5" at bounding box center [237, 192] width 25 height 13
type input "1.9"
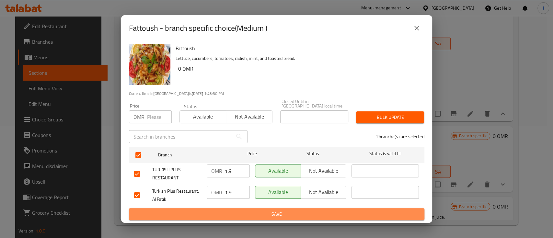
click at [255, 216] on span "Save" at bounding box center [276, 214] width 285 height 8
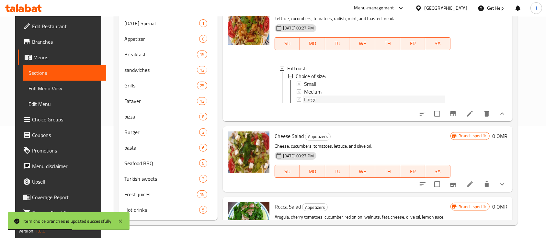
click at [310, 103] on span "Large" at bounding box center [310, 100] width 12 height 8
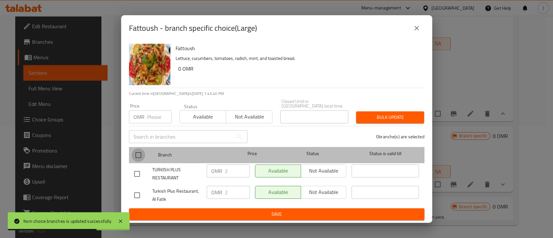
click at [139, 151] on input "checkbox" at bounding box center [139, 155] width 14 height 14
checkbox input "true"
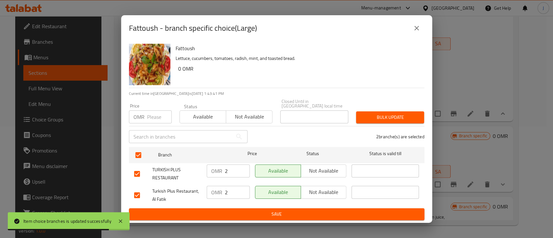
click at [238, 165] on input "2" at bounding box center [237, 171] width 25 height 13
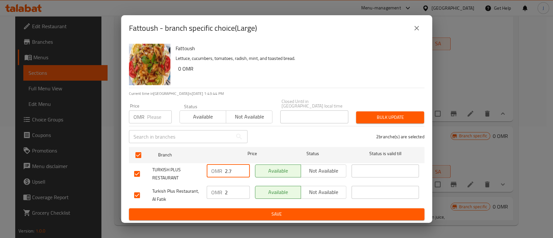
type input "2.7"
click at [232, 187] on input "2" at bounding box center [237, 192] width 25 height 13
type input "2.7"
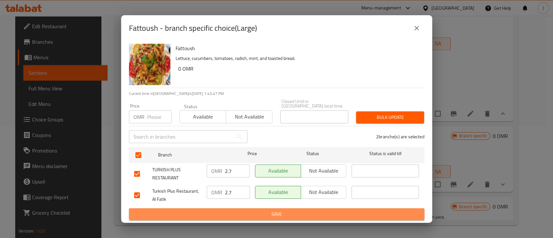
click at [240, 213] on span "Save" at bounding box center [276, 214] width 285 height 8
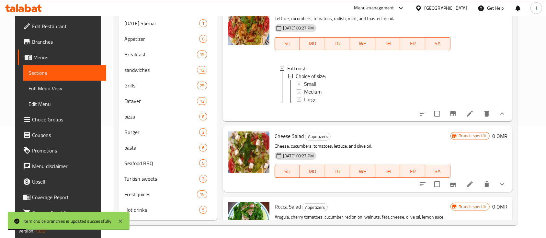
scroll to position [688, 0]
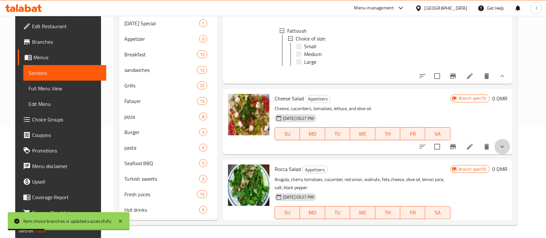
click at [506, 155] on button "show more" at bounding box center [503, 147] width 16 height 16
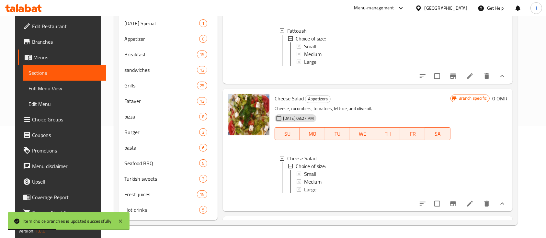
scroll to position [729, 0]
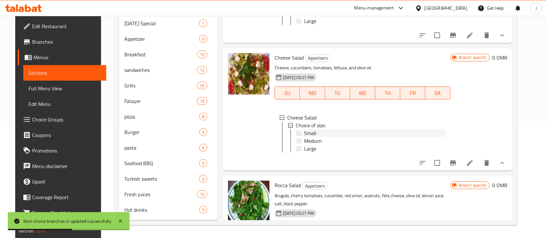
click at [306, 137] on span "Small" at bounding box center [310, 133] width 12 height 8
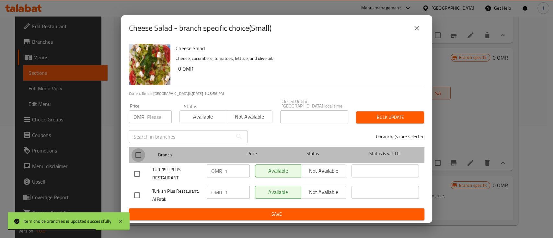
click at [138, 149] on input "checkbox" at bounding box center [139, 155] width 14 height 14
checkbox input "true"
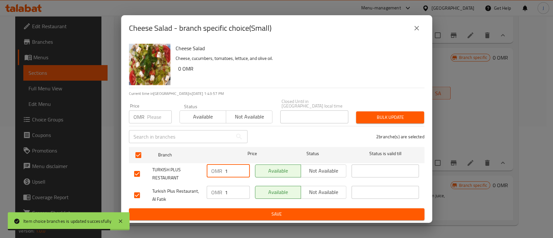
click at [232, 172] on input "1" at bounding box center [237, 171] width 25 height 13
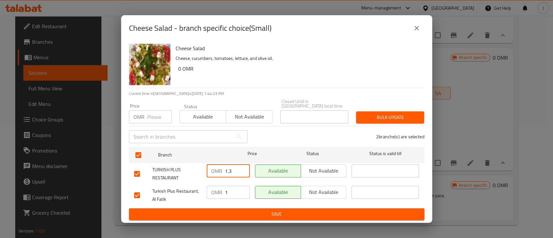
type input "1.3"
click at [233, 191] on input "1" at bounding box center [237, 192] width 25 height 13
type input "1.3"
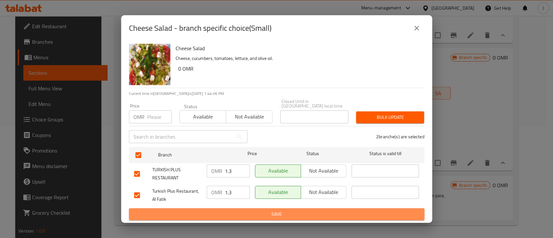
click at [244, 212] on span "Save" at bounding box center [276, 214] width 285 height 8
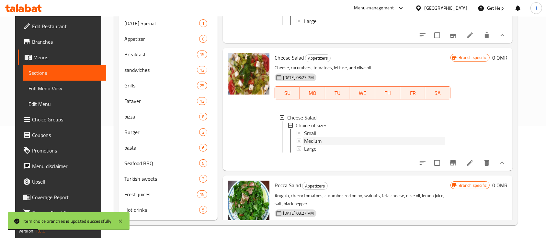
click at [314, 145] on span "Medium" at bounding box center [313, 141] width 18 height 8
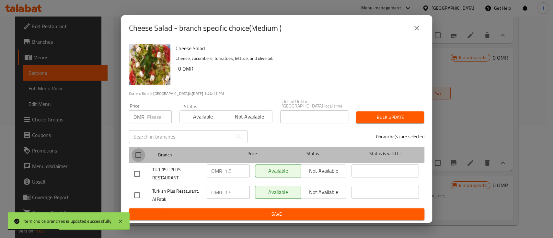
click at [137, 151] on input "checkbox" at bounding box center [139, 155] width 14 height 14
checkbox input "true"
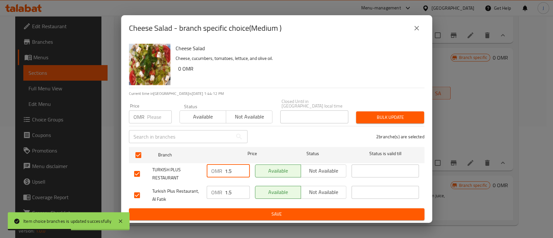
click at [232, 167] on input "1.5" at bounding box center [237, 171] width 25 height 13
type input "1.9"
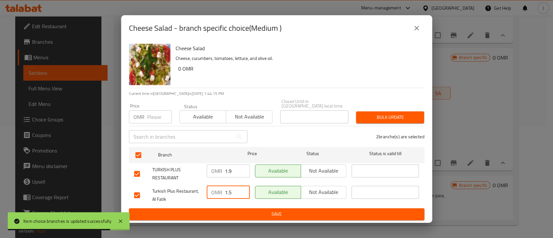
click at [237, 191] on input "1.5" at bounding box center [237, 192] width 25 height 13
type input "1.9"
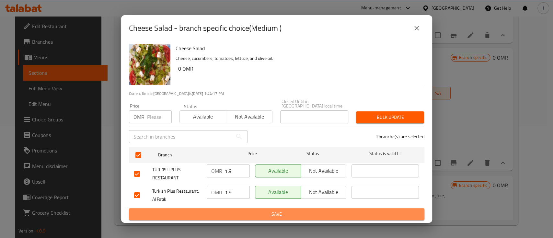
click at [246, 214] on span "Save" at bounding box center [276, 214] width 285 height 8
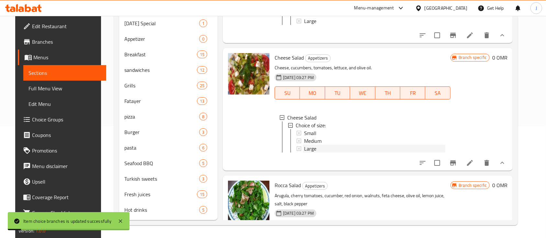
click at [305, 153] on span "Large" at bounding box center [310, 149] width 12 height 8
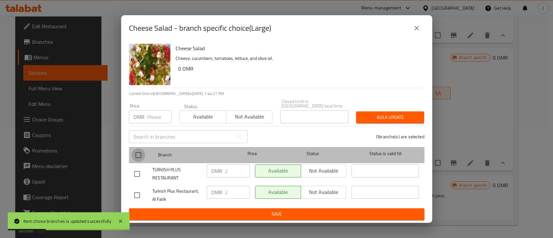
click at [138, 151] on input "checkbox" at bounding box center [139, 155] width 14 height 14
checkbox input "true"
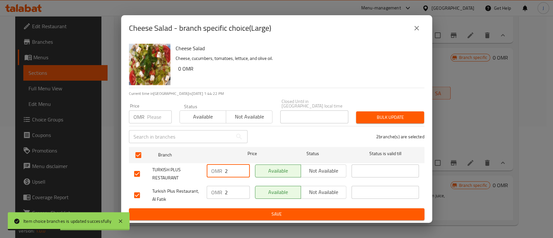
click at [235, 166] on input "2" at bounding box center [237, 171] width 25 height 13
type input "2.7"
click at [233, 189] on input "2" at bounding box center [237, 192] width 25 height 13
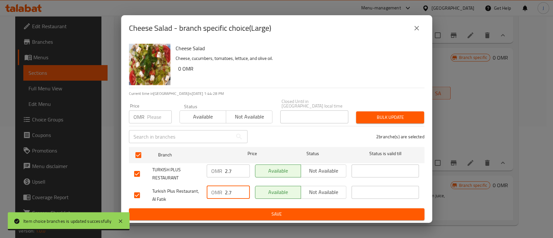
type input "2.7"
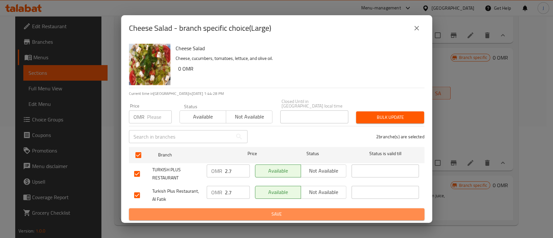
click at [252, 212] on span "Save" at bounding box center [276, 214] width 285 height 8
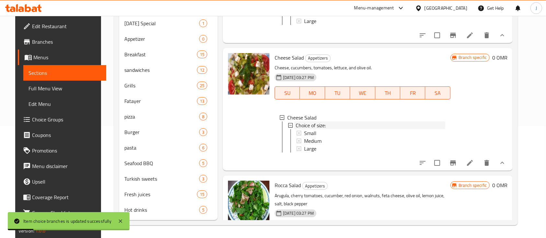
click at [288, 128] on icon at bounding box center [290, 125] width 5 height 5
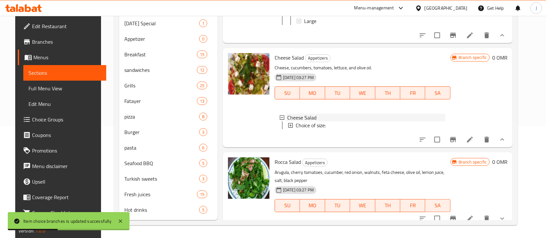
click at [280, 120] on icon at bounding box center [282, 117] width 5 height 5
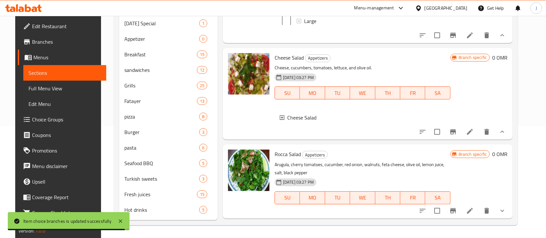
click at [280, 120] on icon at bounding box center [282, 117] width 5 height 5
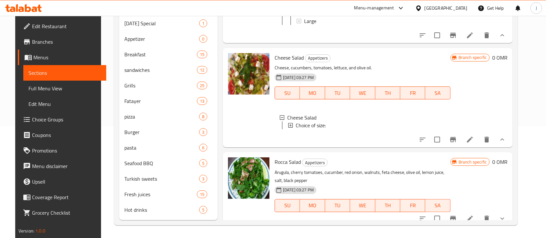
click at [280, 120] on icon at bounding box center [282, 117] width 5 height 5
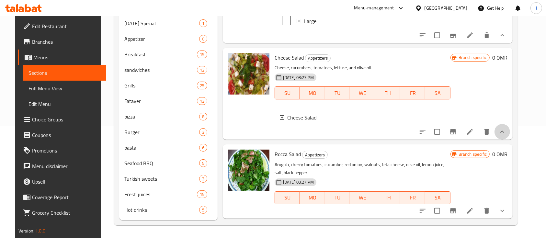
click at [510, 140] on button "show more" at bounding box center [503, 132] width 16 height 16
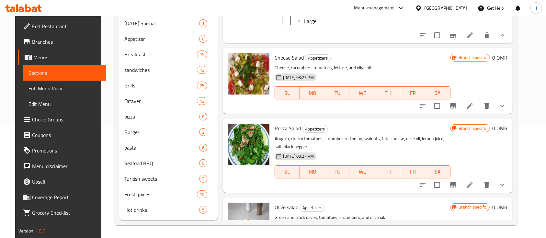
scroll to position [738, 0]
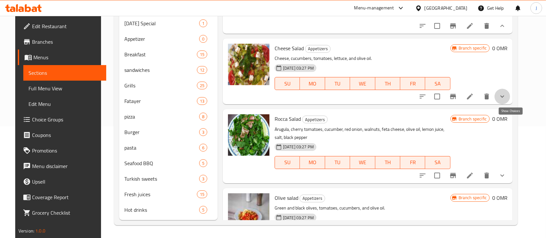
click at [507, 100] on icon "show more" at bounding box center [503, 97] width 8 height 8
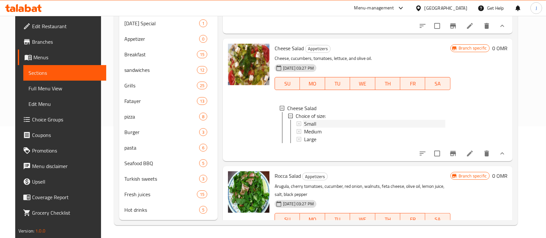
click at [305, 128] on span "Small" at bounding box center [310, 124] width 12 height 8
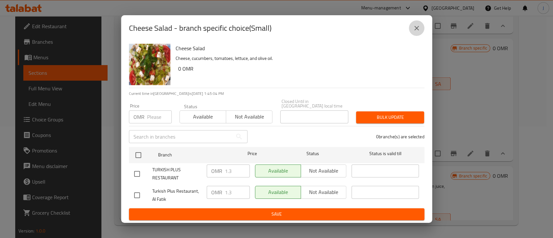
click at [416, 31] on icon "close" at bounding box center [417, 28] width 8 height 8
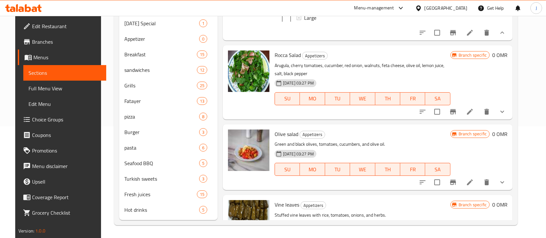
scroll to position [860, 0]
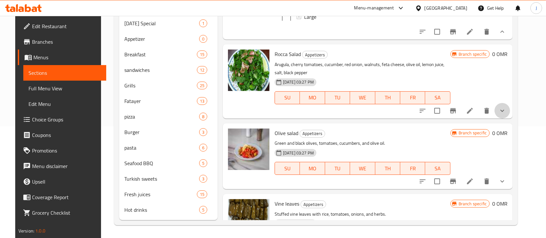
click at [510, 119] on button "show more" at bounding box center [503, 111] width 16 height 16
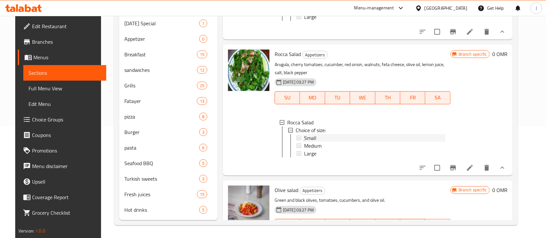
click at [318, 142] on div "Small" at bounding box center [374, 138] width 141 height 8
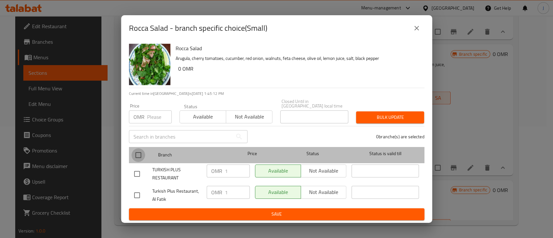
click at [137, 152] on input "checkbox" at bounding box center [139, 155] width 14 height 14
checkbox input "true"
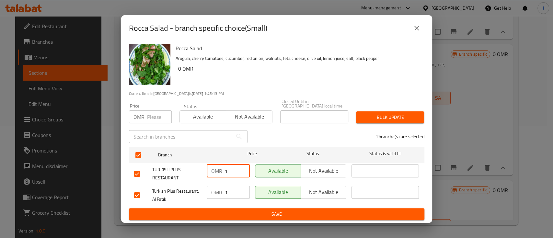
click at [234, 172] on input "1" at bounding box center [237, 171] width 25 height 13
type input "1.3"
click at [232, 192] on input "1" at bounding box center [237, 192] width 25 height 13
type input "1.3"
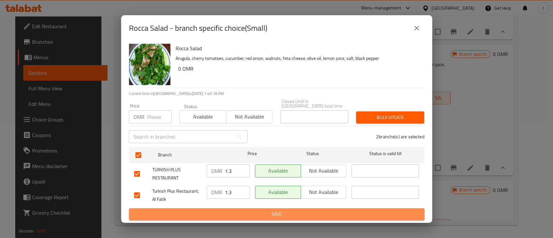
click at [245, 208] on button "Save" at bounding box center [277, 214] width 296 height 12
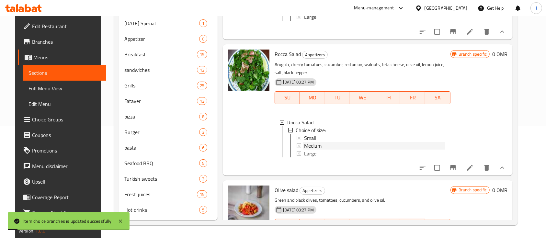
click at [305, 150] on span "Medium" at bounding box center [313, 146] width 18 height 8
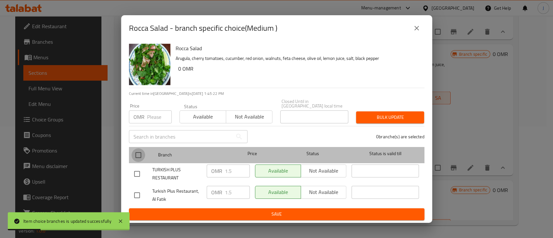
click at [139, 155] on input "checkbox" at bounding box center [139, 155] width 14 height 14
checkbox input "true"
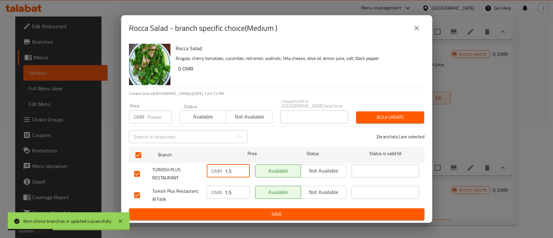
click at [231, 170] on input "1.5" at bounding box center [237, 171] width 25 height 13
type input "1.9"
click at [234, 192] on input "1.5" at bounding box center [237, 192] width 25 height 13
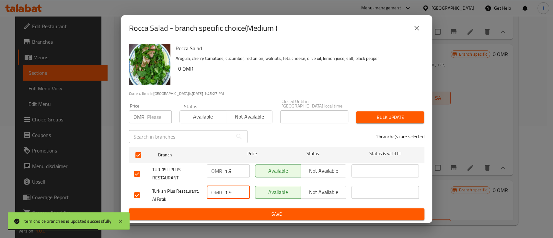
type input "1.9"
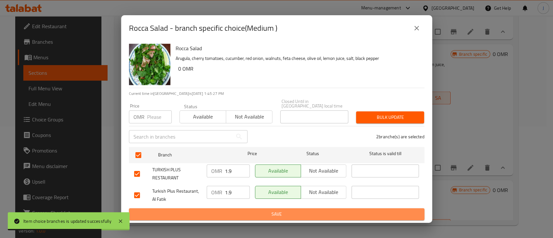
click at [250, 208] on button "Save" at bounding box center [277, 214] width 296 height 12
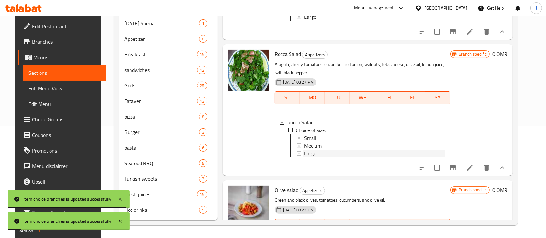
click at [304, 158] on span "Large" at bounding box center [310, 154] width 12 height 8
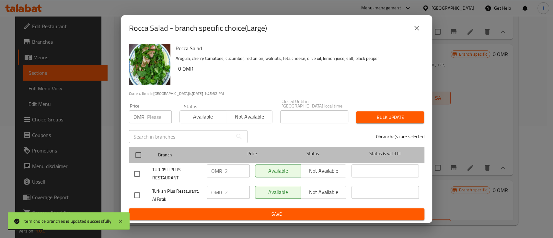
click at [145, 155] on div at bounding box center [144, 155] width 24 height 19
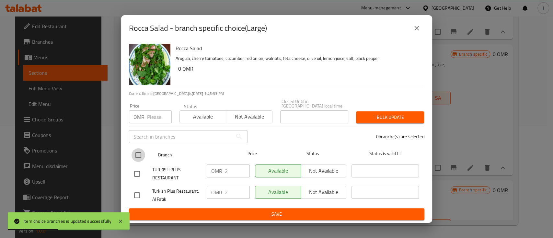
click at [135, 154] on input "checkbox" at bounding box center [139, 155] width 14 height 14
checkbox input "true"
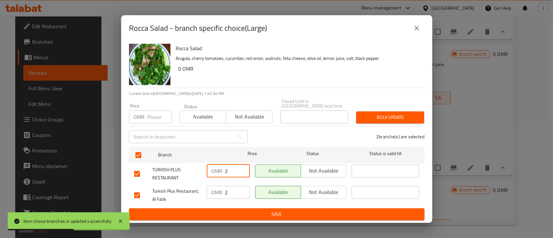
click at [236, 168] on input "2" at bounding box center [237, 171] width 25 height 13
type input "2.7"
click at [236, 186] on input "2" at bounding box center [237, 192] width 25 height 13
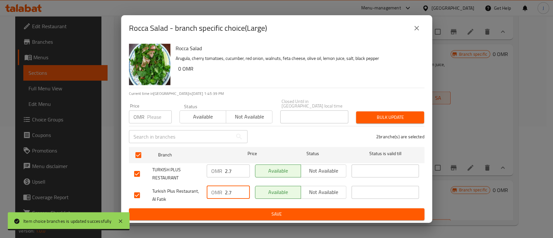
type input "2.7"
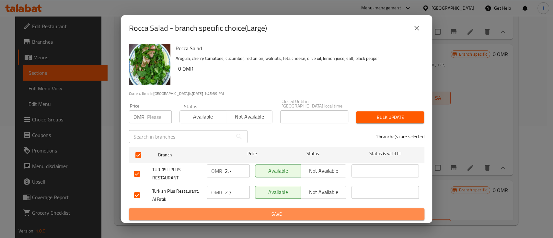
click at [246, 216] on span "Save" at bounding box center [276, 214] width 285 height 8
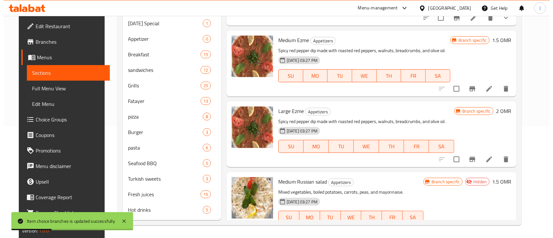
scroll to position [1151, 0]
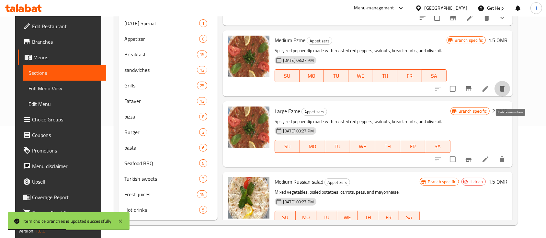
click at [507, 93] on icon "delete" at bounding box center [503, 89] width 8 height 8
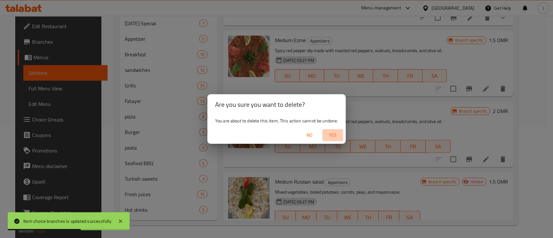
click at [337, 134] on span "Yes" at bounding box center [333, 135] width 16 height 8
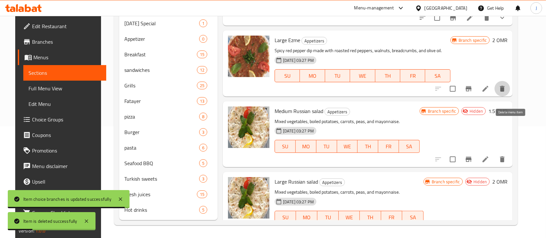
click at [507, 93] on icon "delete" at bounding box center [503, 89] width 8 height 8
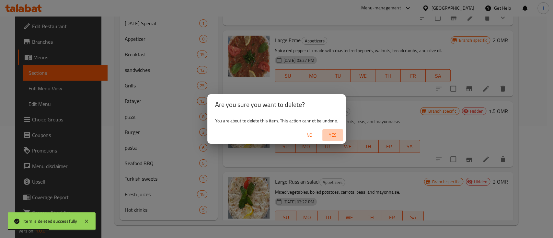
click at [339, 137] on span "Yes" at bounding box center [333, 135] width 16 height 8
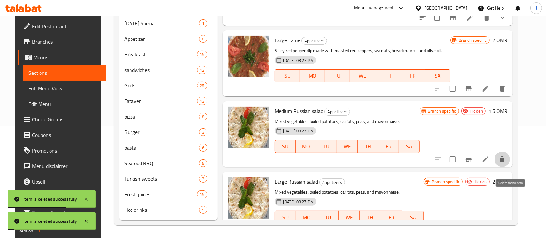
click at [505, 162] on icon "delete" at bounding box center [502, 160] width 5 height 6
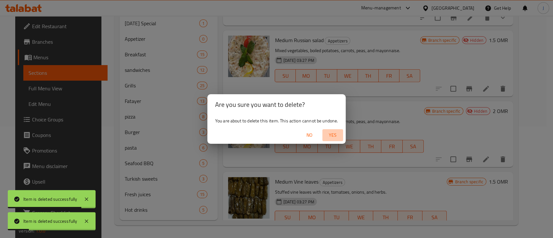
click at [335, 136] on span "Yes" at bounding box center [333, 135] width 16 height 8
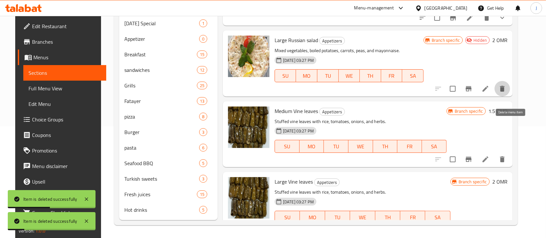
click at [507, 93] on icon "delete" at bounding box center [503, 89] width 8 height 8
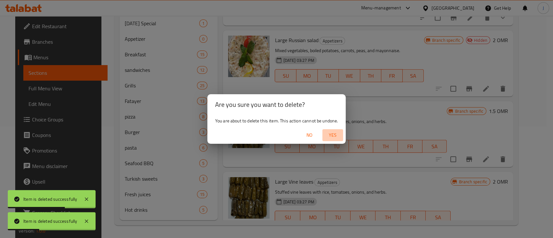
click at [334, 135] on span "Yes" at bounding box center [333, 135] width 16 height 8
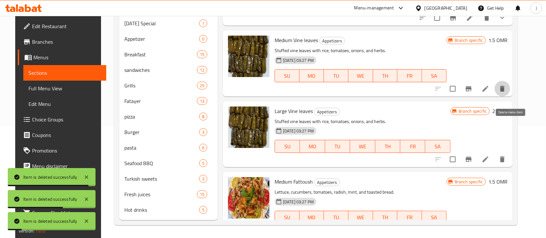
click at [507, 93] on icon "delete" at bounding box center [503, 89] width 8 height 8
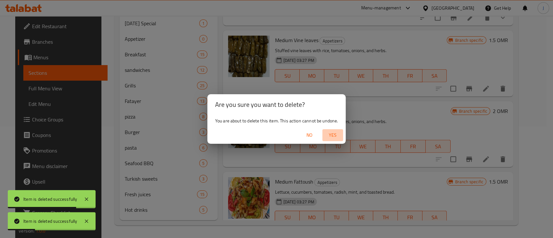
click at [332, 131] on button "Yes" at bounding box center [332, 135] width 21 height 12
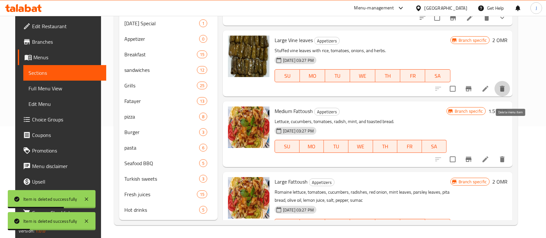
click at [505, 92] on icon "delete" at bounding box center [502, 89] width 5 height 6
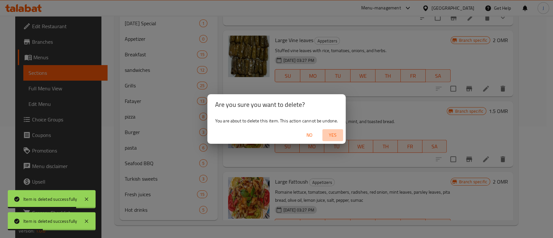
click at [337, 136] on span "Yes" at bounding box center [333, 135] width 16 height 8
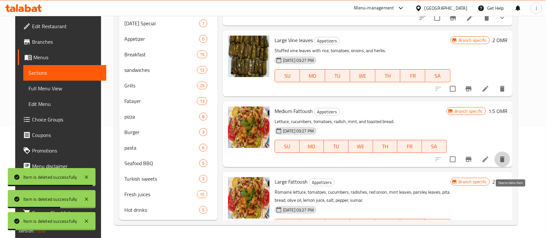
click at [507, 163] on icon "delete" at bounding box center [503, 160] width 8 height 8
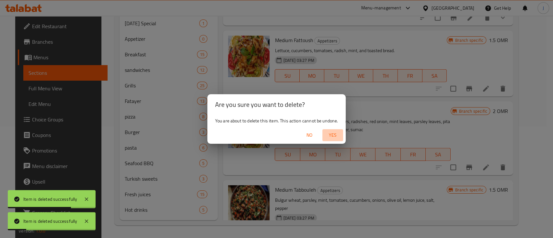
click at [334, 134] on span "Yes" at bounding box center [333, 135] width 16 height 8
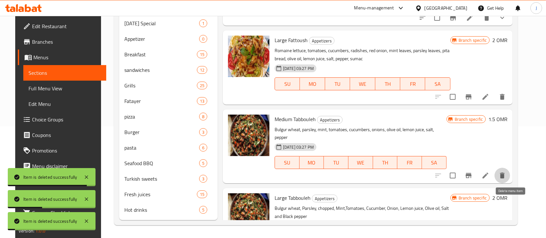
click at [507, 180] on icon "delete" at bounding box center [503, 176] width 8 height 8
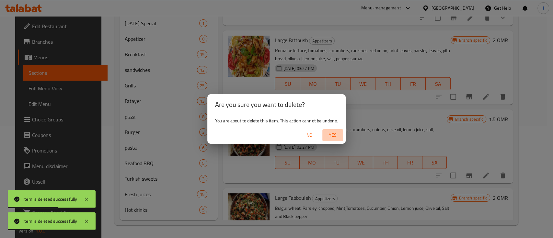
click at [333, 136] on span "Yes" at bounding box center [333, 135] width 16 height 8
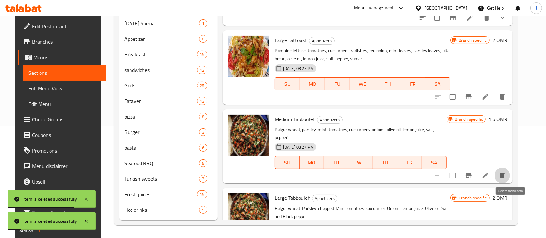
click at [507, 180] on icon "delete" at bounding box center [503, 176] width 8 height 8
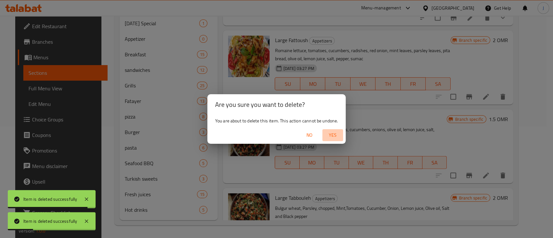
click at [334, 133] on span "Yes" at bounding box center [333, 135] width 16 height 8
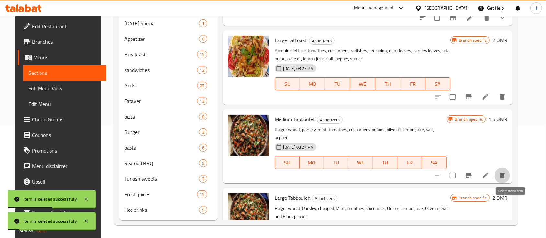
click at [507, 180] on icon "delete" at bounding box center [503, 176] width 8 height 8
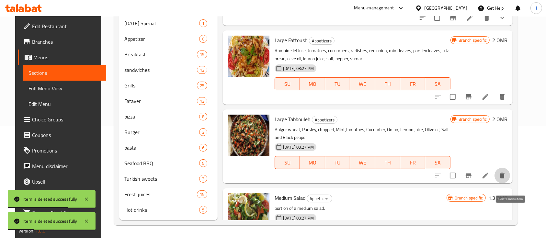
click at [507, 180] on icon "delete" at bounding box center [503, 176] width 8 height 8
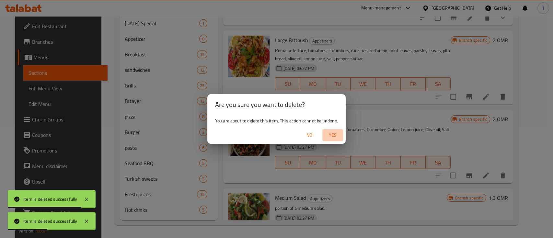
click at [334, 134] on span "Yes" at bounding box center [333, 135] width 16 height 8
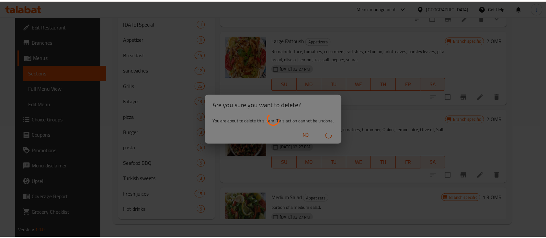
scroll to position [1154, 0]
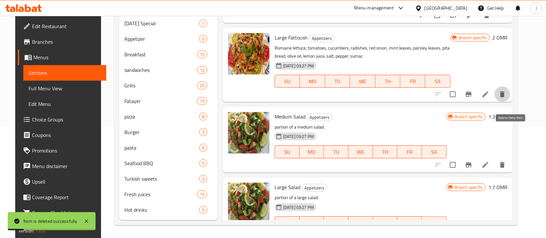
click at [505, 97] on icon "delete" at bounding box center [502, 94] width 5 height 6
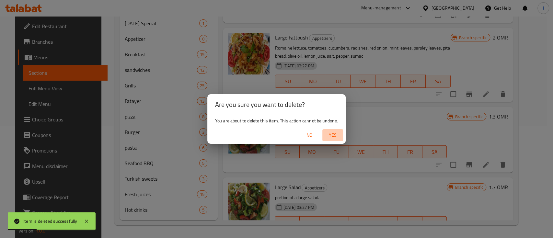
click at [335, 135] on span "Yes" at bounding box center [333, 135] width 16 height 8
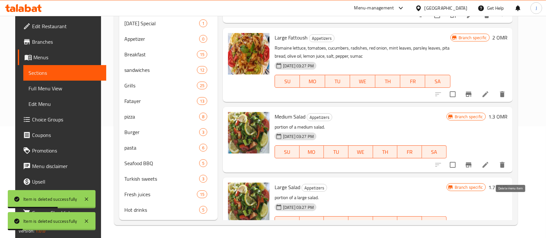
click at [507, 169] on icon "delete" at bounding box center [503, 165] width 8 height 8
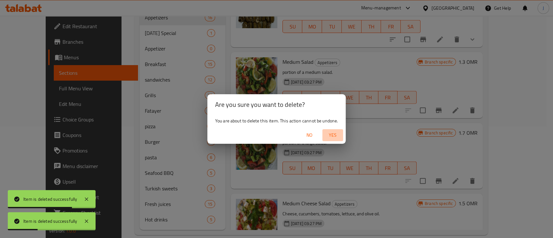
click at [333, 131] on span "Yes" at bounding box center [333, 135] width 16 height 8
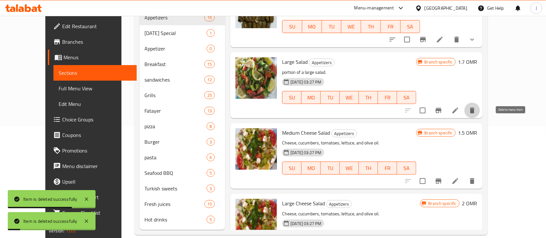
click at [475, 113] on icon "delete" at bounding box center [472, 111] width 5 height 6
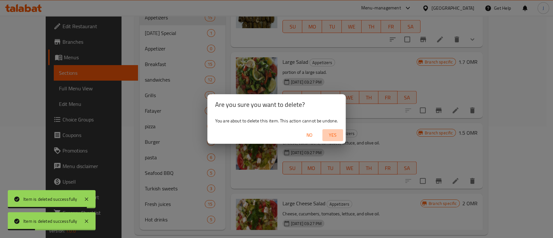
click at [328, 136] on span "Yes" at bounding box center [333, 135] width 16 height 8
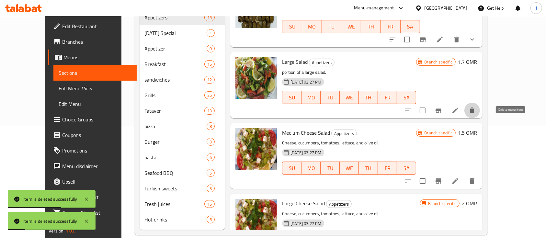
click at [480, 118] on button "delete" at bounding box center [473, 111] width 16 height 16
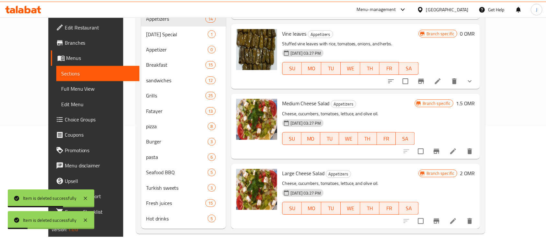
scroll to position [1138, 0]
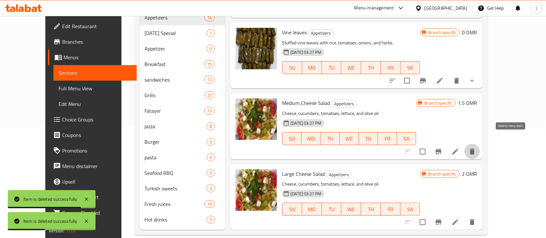
click at [480, 146] on button "delete" at bounding box center [473, 152] width 16 height 16
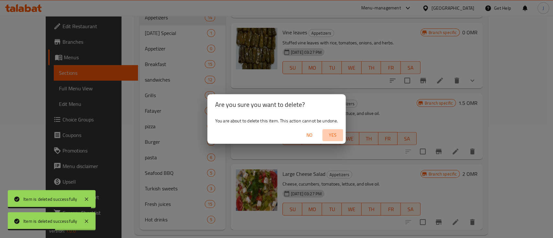
click at [334, 139] on span "Yes" at bounding box center [333, 135] width 16 height 8
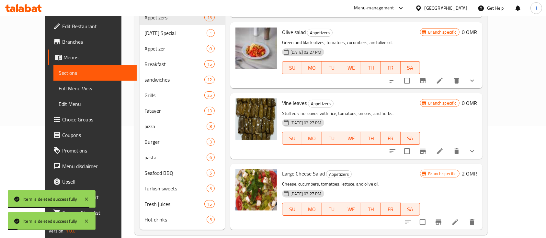
scroll to position [1067, 0]
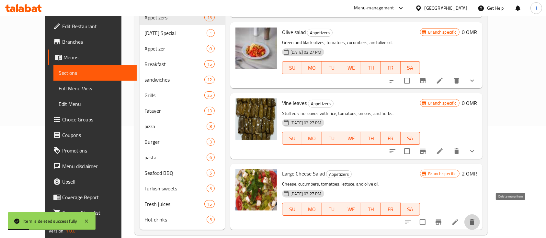
click at [480, 216] on button "delete" at bounding box center [473, 223] width 16 height 16
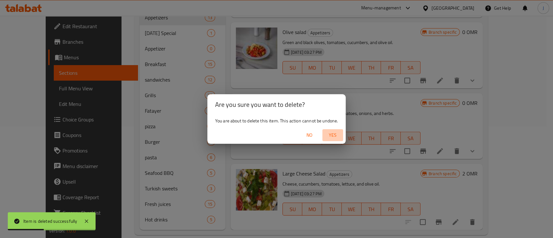
click at [327, 136] on span "Yes" at bounding box center [333, 135] width 16 height 8
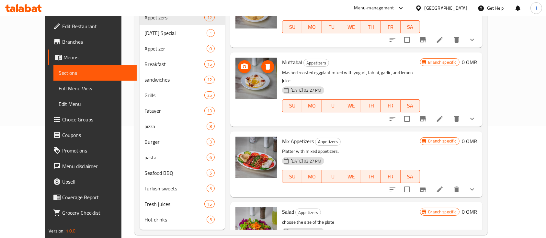
scroll to position [0, 0]
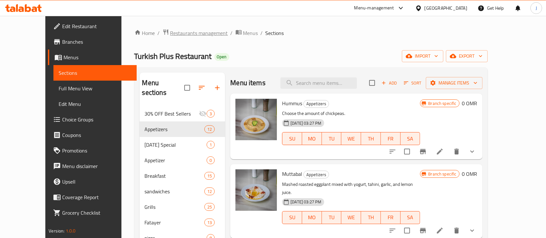
click at [170, 31] on span "Restaurants management" at bounding box center [199, 33] width 58 height 8
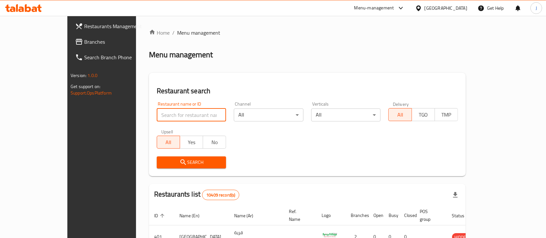
click at [157, 117] on input "search" at bounding box center [192, 115] width 70 height 13
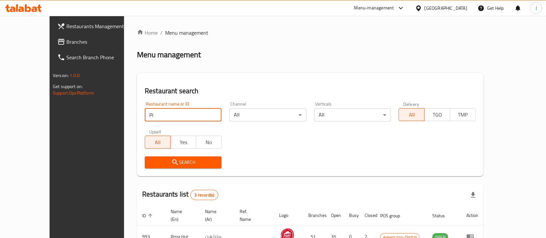
type input "P"
paste input "779538"
type input "7"
paste input "Incentive Orchestrator ("
type input "Incentive Orchestrator ("
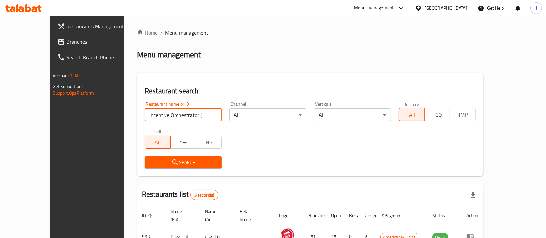
click button "Search" at bounding box center [183, 163] width 77 height 12
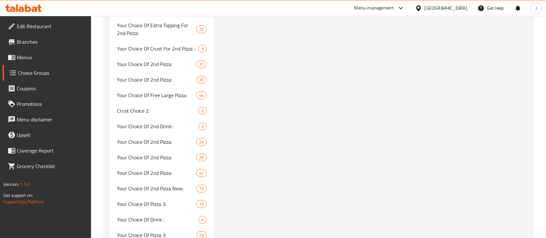
scroll to position [6289, 0]
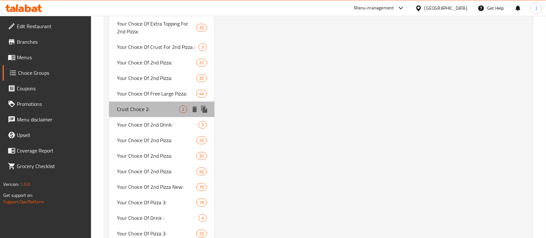
click at [149, 105] on span "Crust Choice 2:" at bounding box center [148, 109] width 62 height 8
type input "Crust Choice 2:"
type input "إختيار العجينة 2:"
click at [149, 105] on span "Crust Choice 2:" at bounding box center [148, 109] width 62 height 8
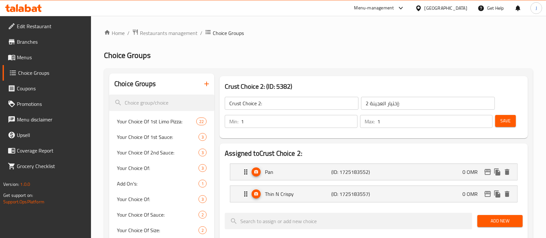
scroll to position [8, 0]
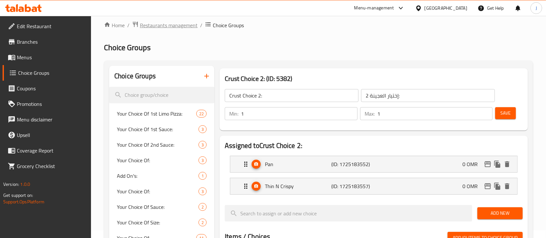
click at [177, 28] on span "Restaurants management" at bounding box center [169, 25] width 58 height 8
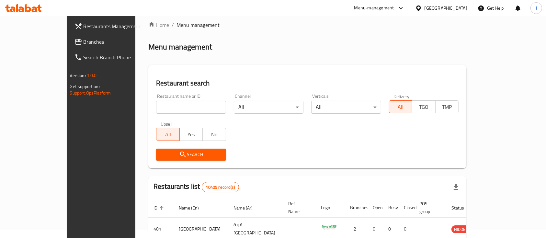
click at [405, 6] on icon at bounding box center [401, 8] width 8 height 8
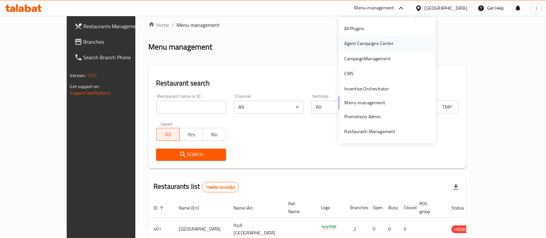
click at [355, 41] on div "Agent Campaigns Center" at bounding box center [369, 43] width 49 height 7
